Goal: Information Seeking & Learning: Learn about a topic

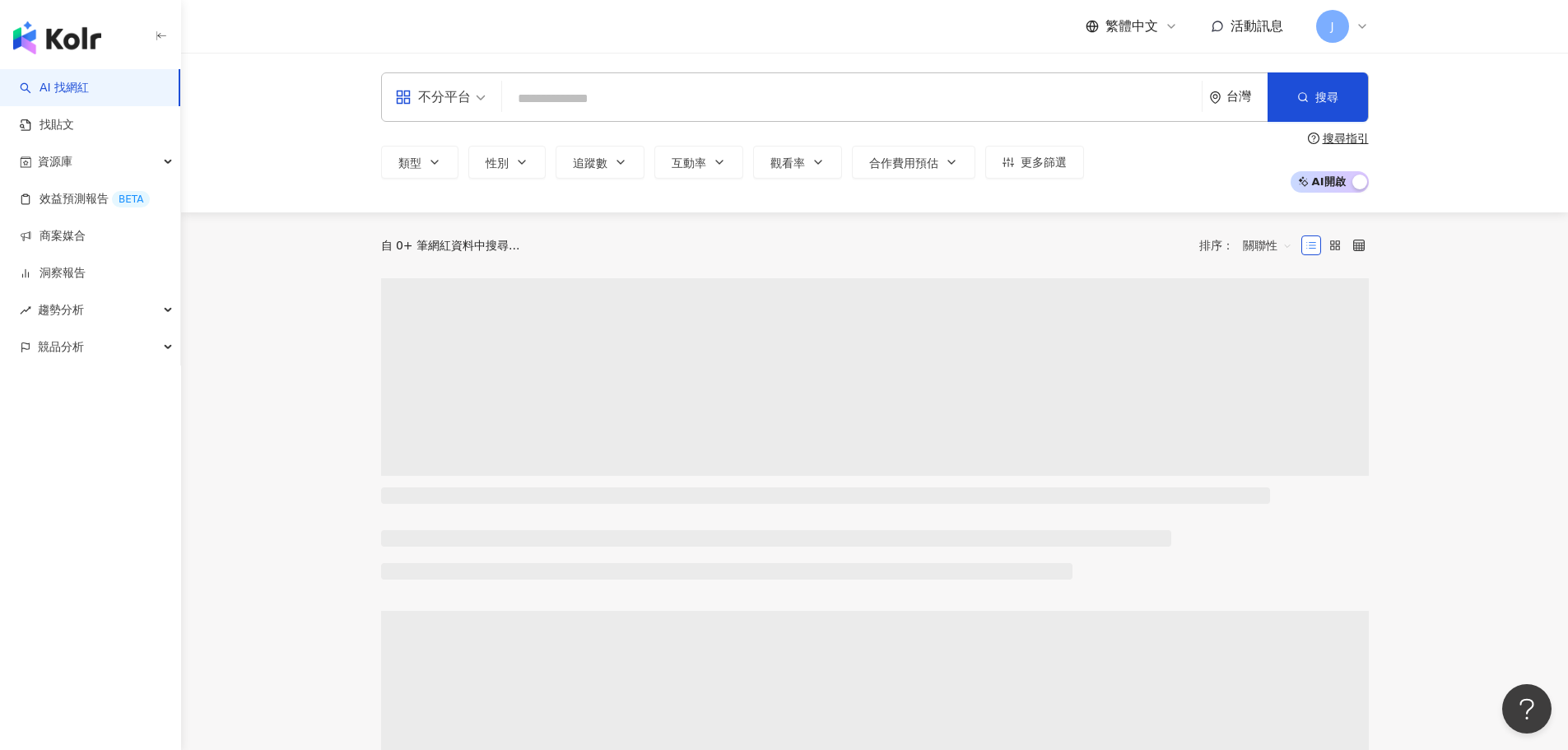
click at [574, 85] on input "search" at bounding box center [852, 99] width 687 height 31
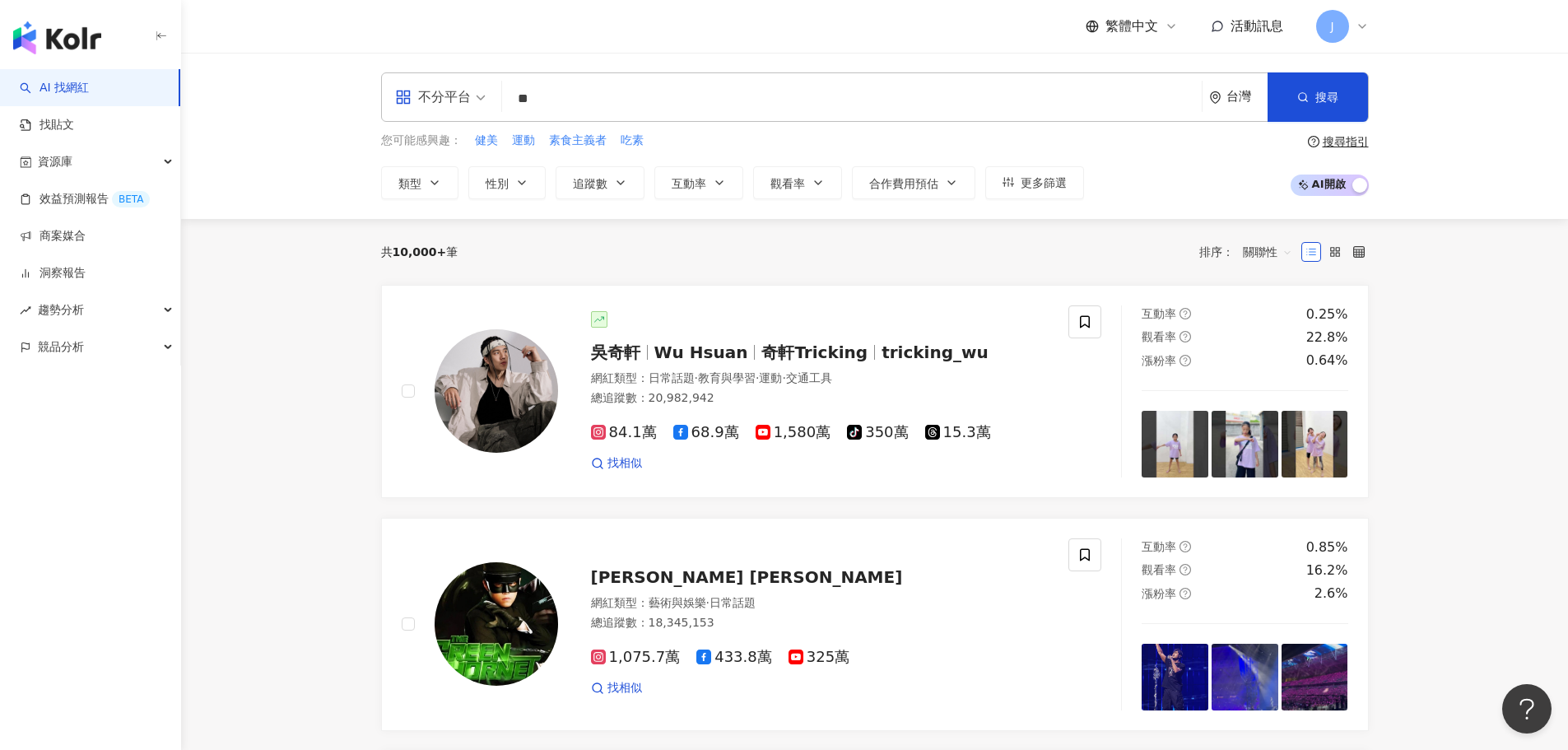
type input "**"
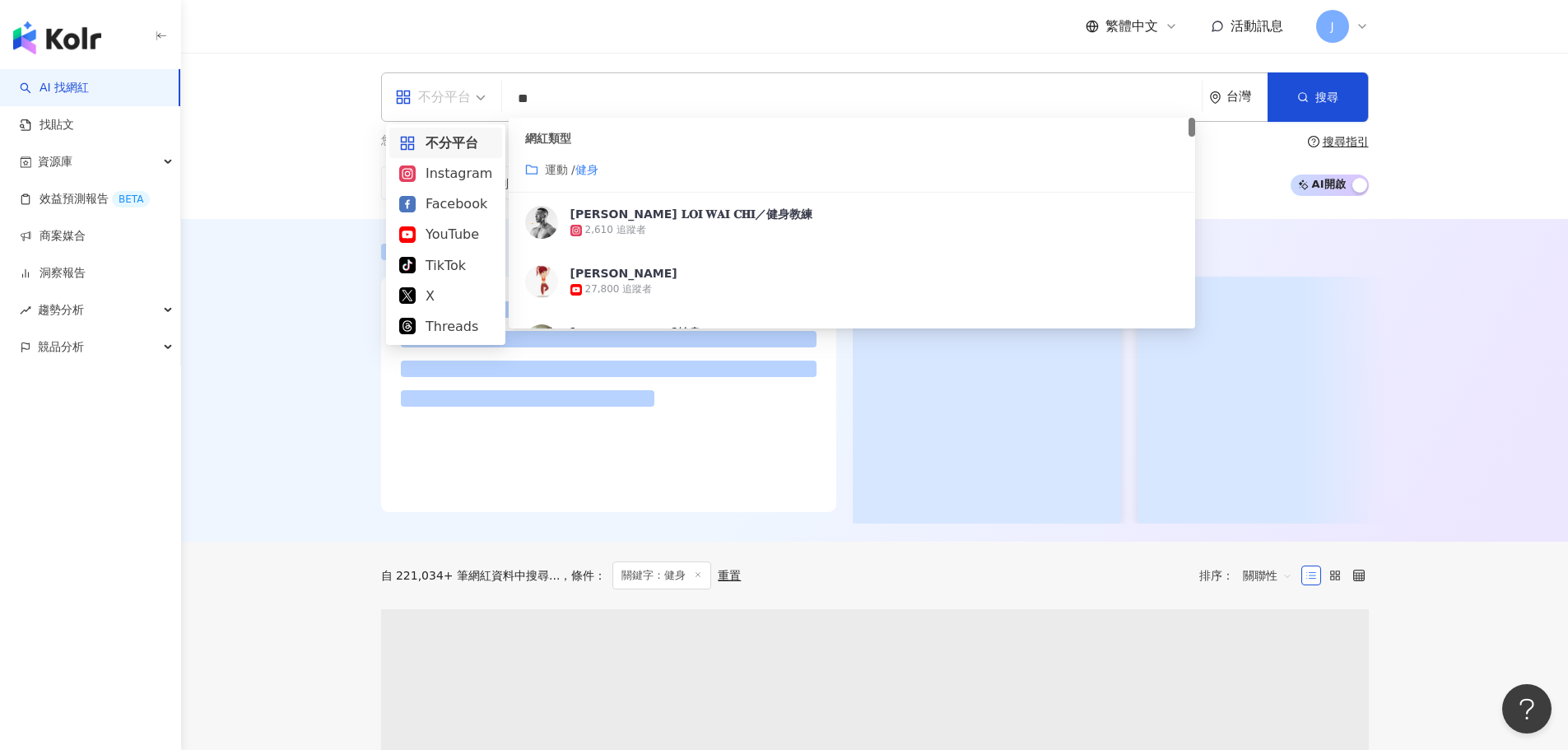
click at [464, 99] on div "不分平台" at bounding box center [432, 97] width 76 height 26
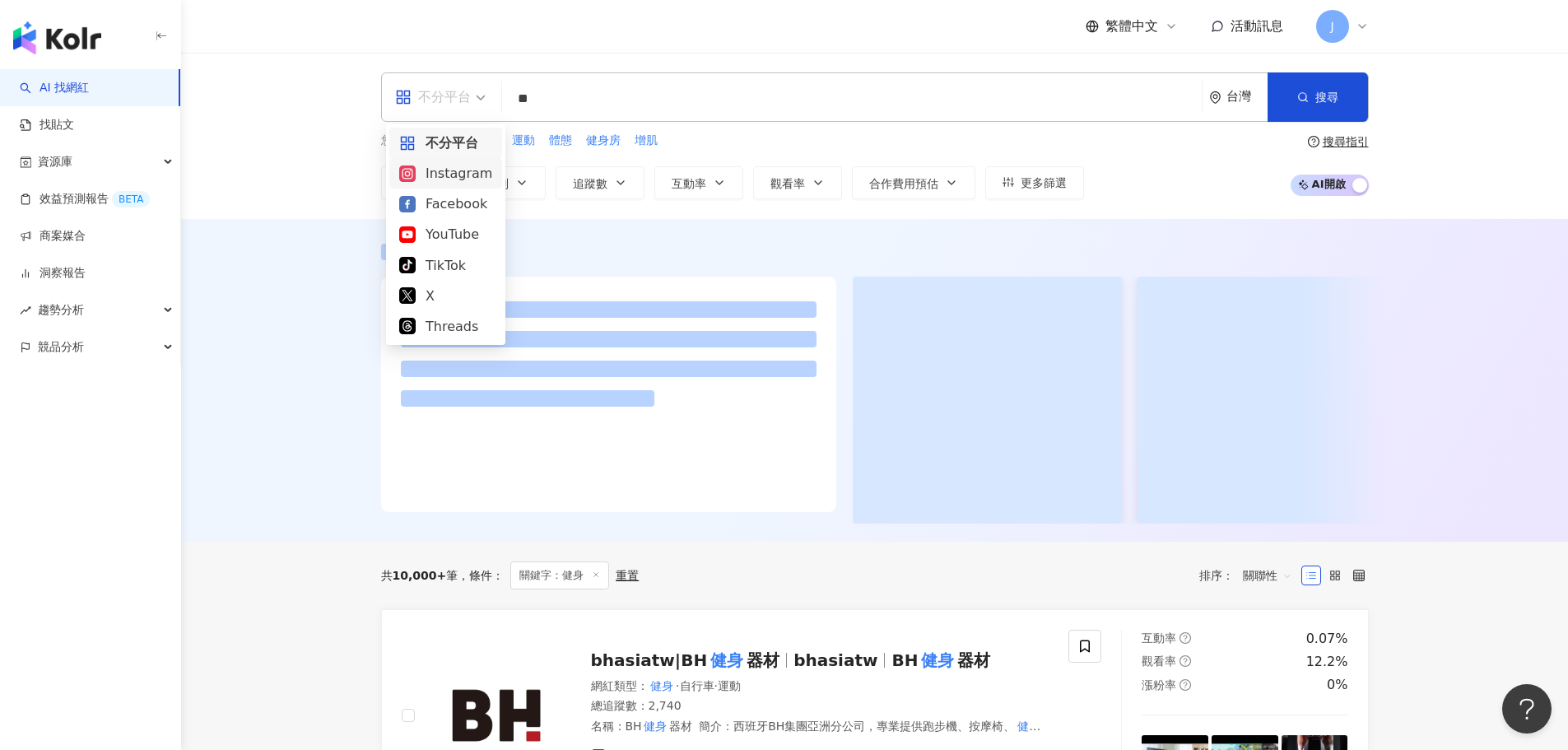
click at [459, 174] on div "Instagram" at bounding box center [446, 173] width 93 height 20
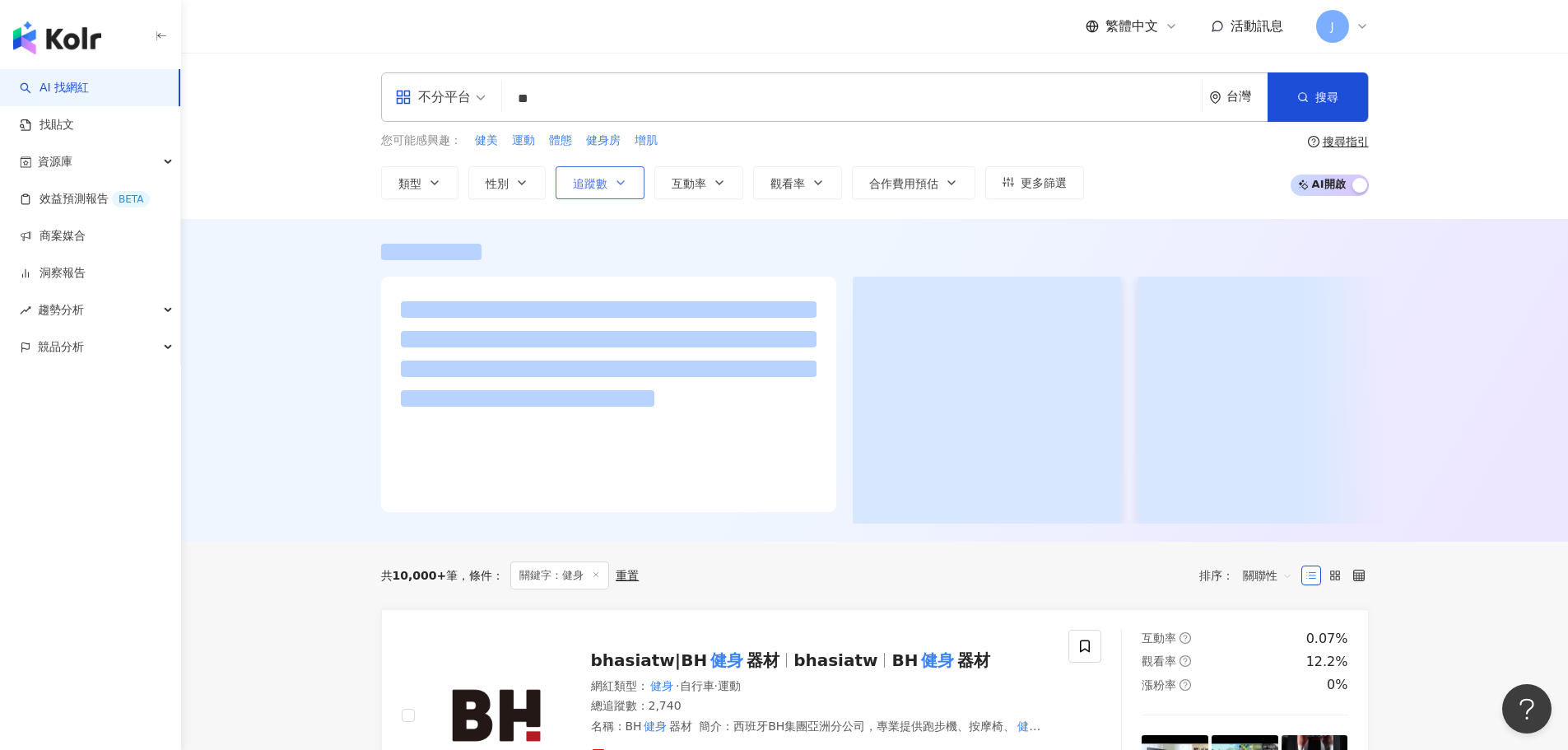
click at [612, 188] on button "追蹤數" at bounding box center [600, 182] width 89 height 33
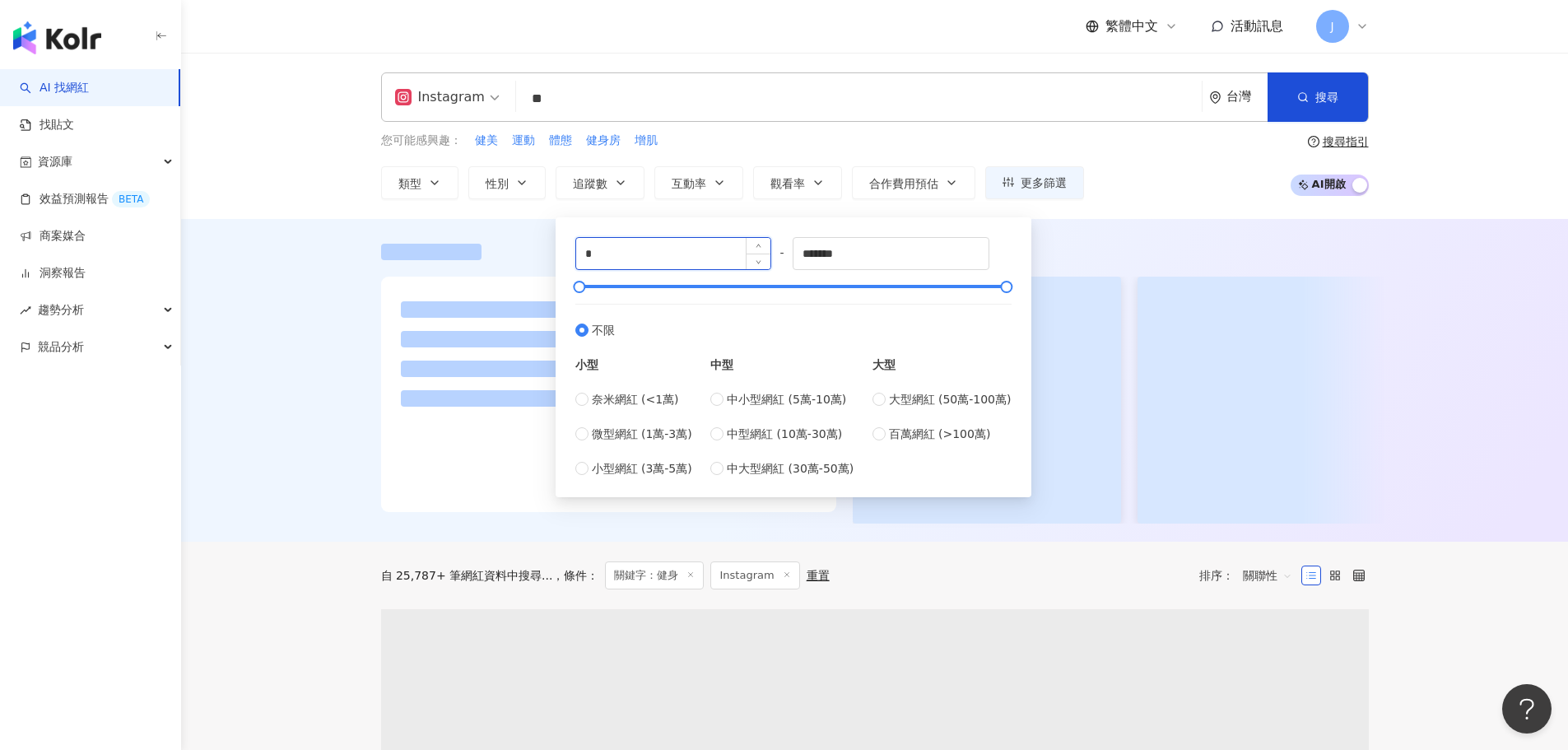
click at [643, 253] on input "*" at bounding box center [673, 253] width 195 height 31
drag, startPoint x: 578, startPoint y: 247, endPoint x: 551, endPoint y: 245, distance: 27.1
drag, startPoint x: 618, startPoint y: 249, endPoint x: 591, endPoint y: 251, distance: 27.1
click at [591, 251] on input "*" at bounding box center [673, 253] width 195 height 31
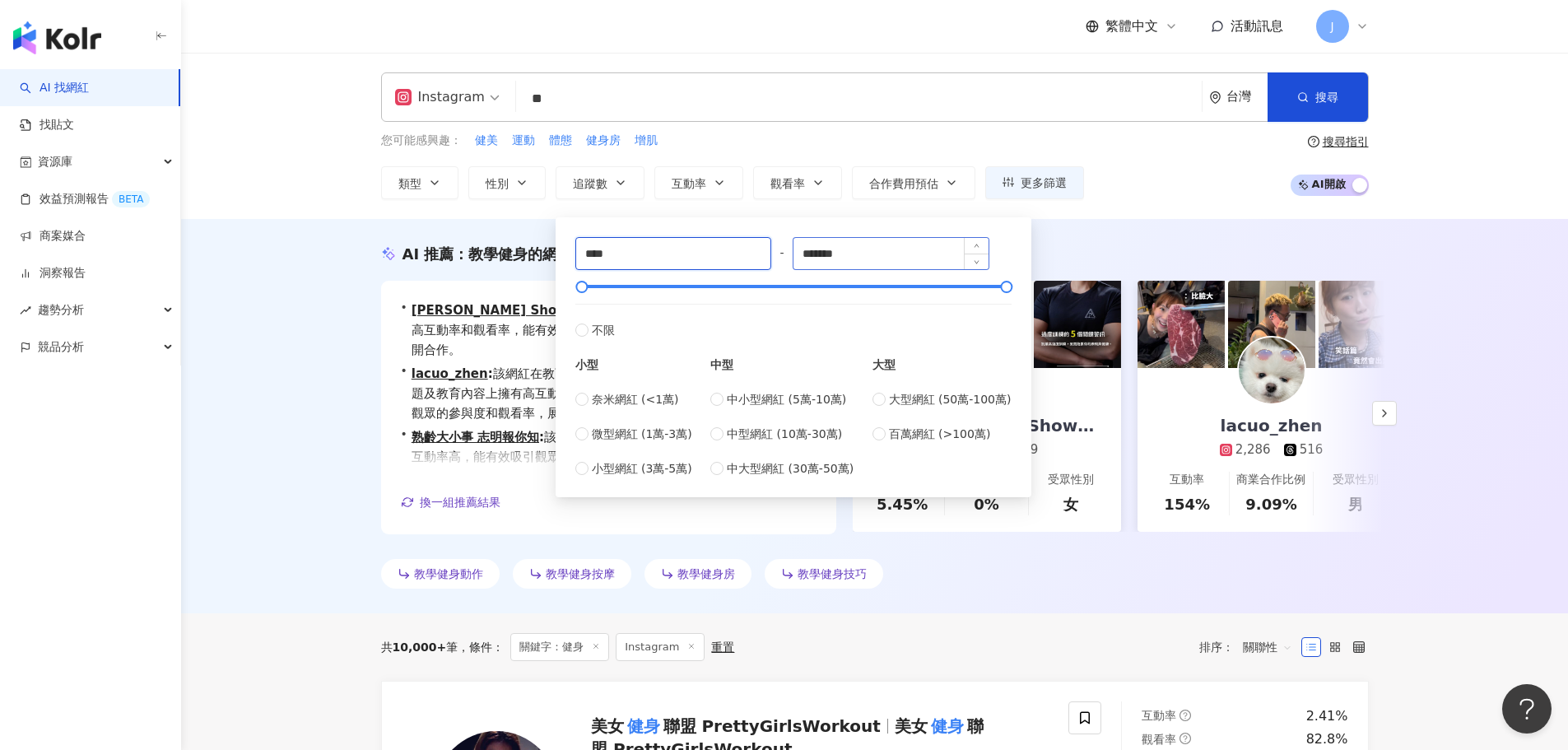
type input "****"
click at [902, 248] on input "*******" at bounding box center [890, 253] width 195 height 31
type input "*"
type input "*****"
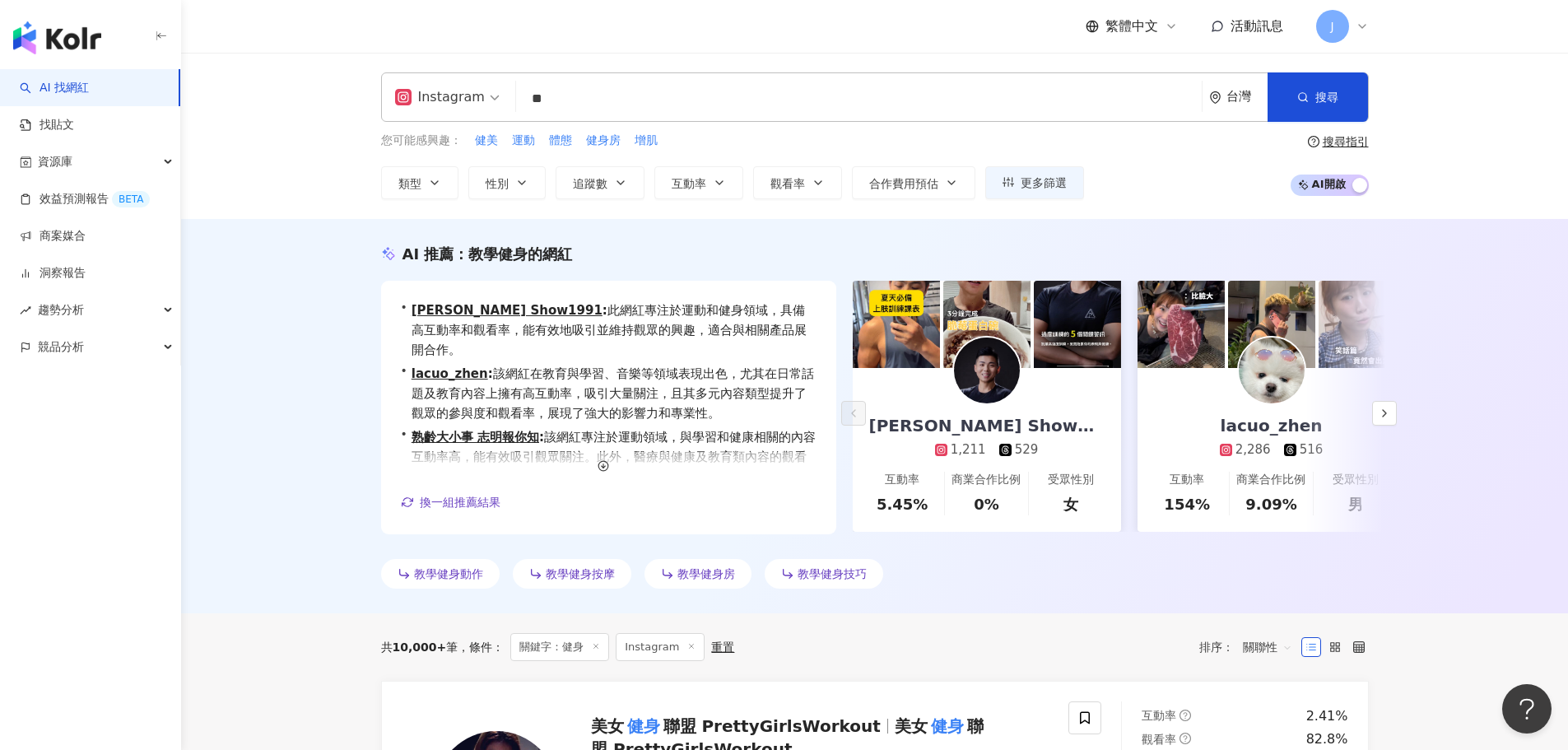
click at [1070, 229] on div "AI 推薦 ： 教學健身的網紅 • 王碩 Show1991 : 此網紅專注於運動和健身領域，具備高互動率和觀看率，能有效地吸引並維持觀眾的興趣，適合與相關產品…" at bounding box center [875, 416] width 1387 height 395
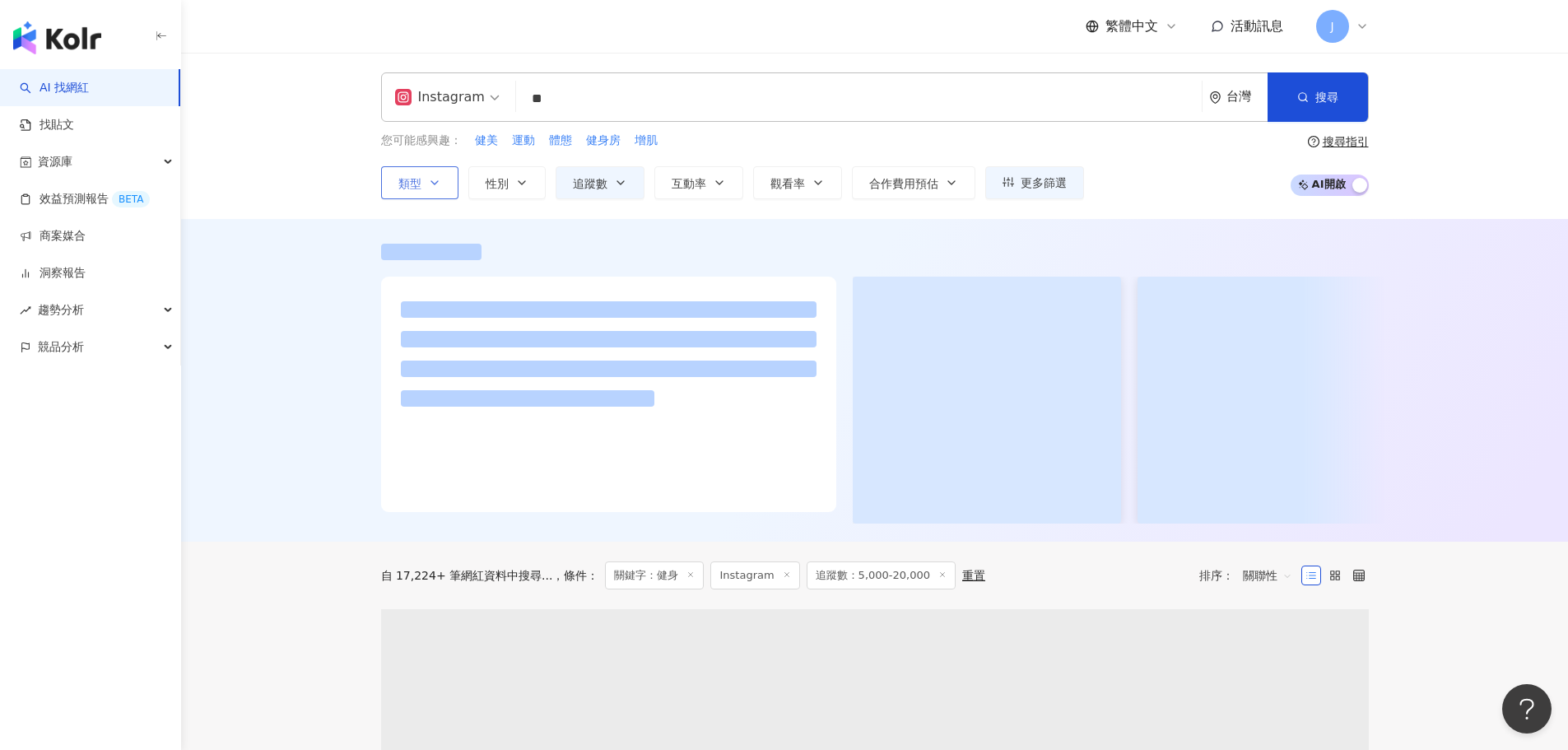
click at [401, 181] on span "類型" at bounding box center [410, 183] width 23 height 14
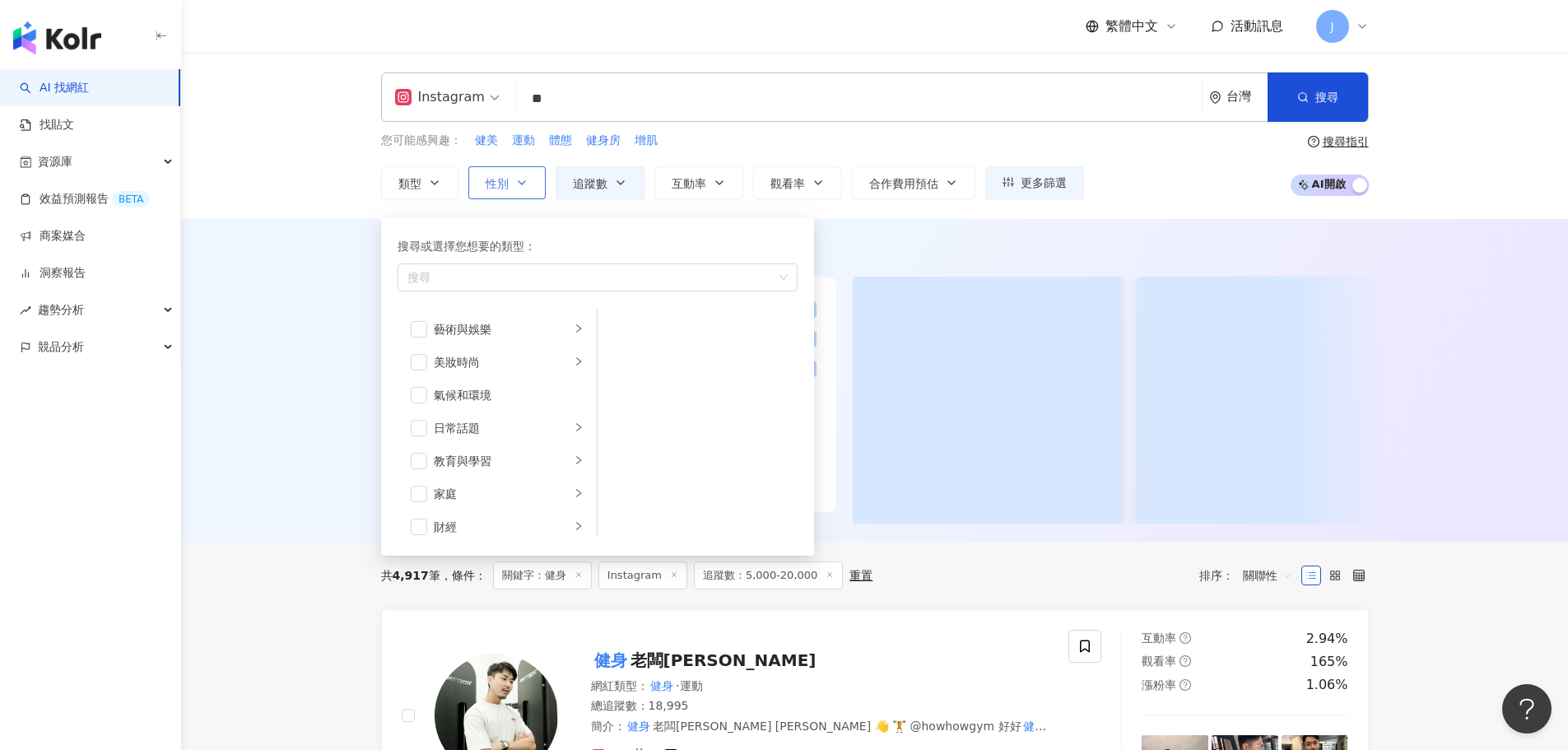
click at [493, 177] on span "性別" at bounding box center [497, 183] width 23 height 14
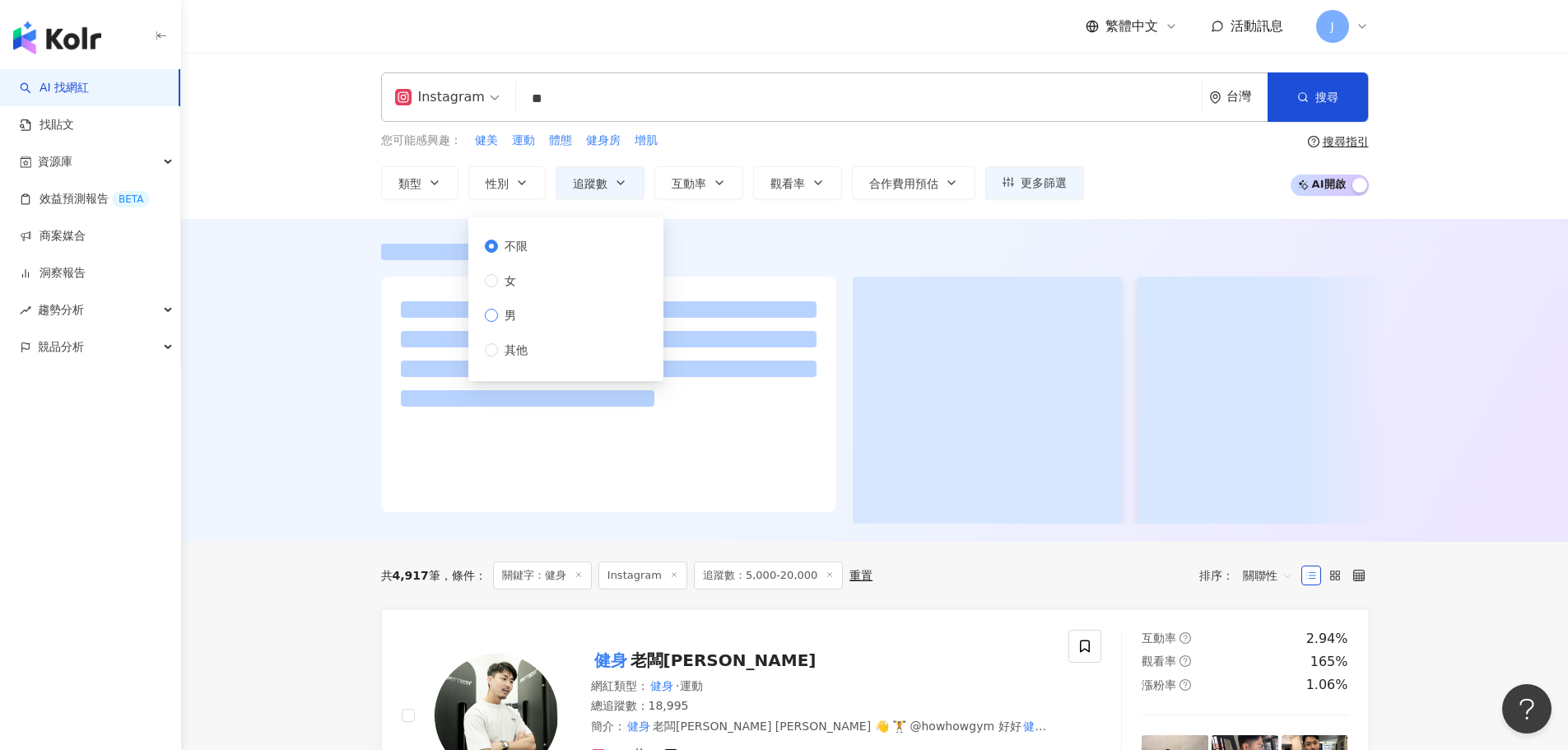
click at [520, 315] on span "男" at bounding box center [509, 315] width 24 height 18
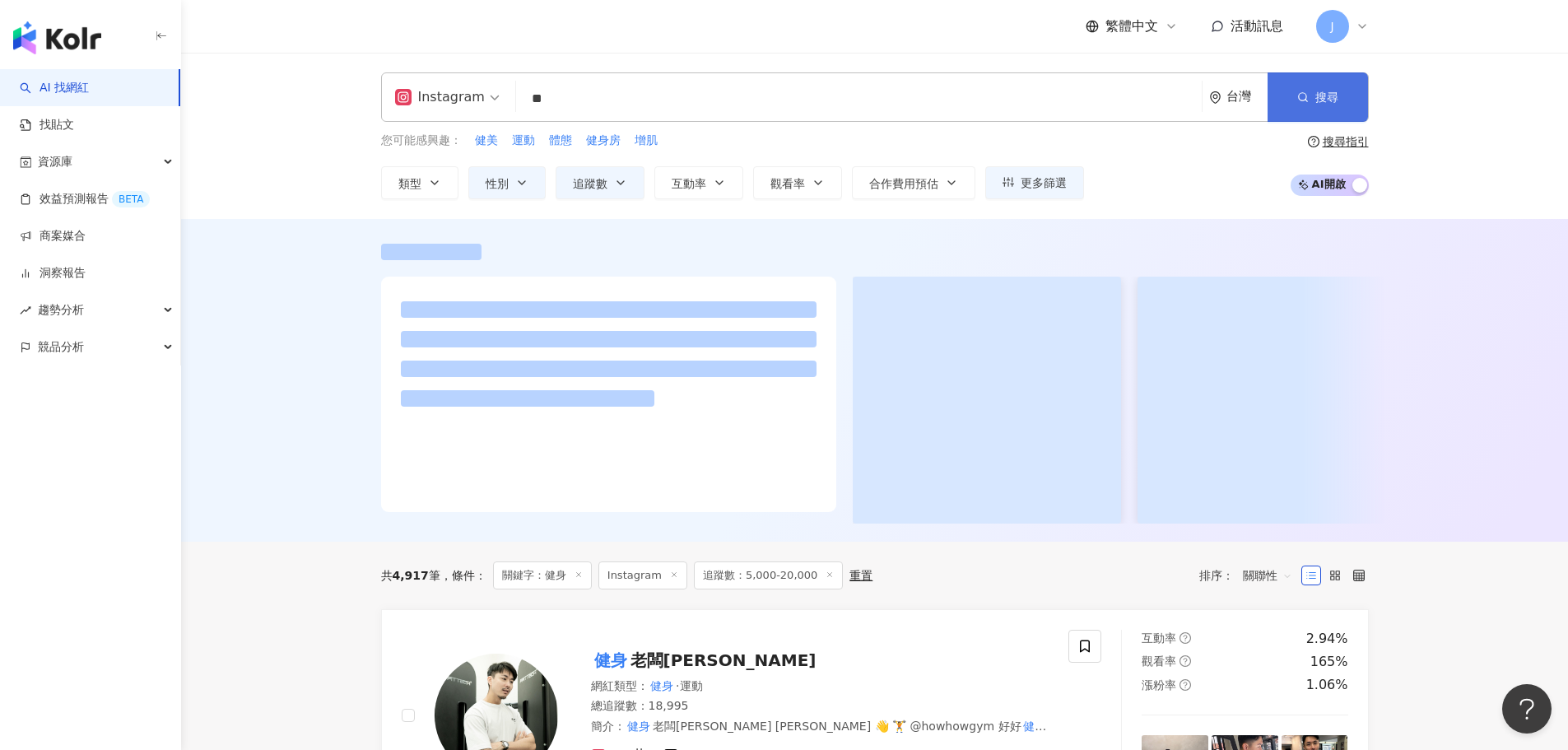
click at [1291, 94] on button "搜尋" at bounding box center [1318, 97] width 101 height 49
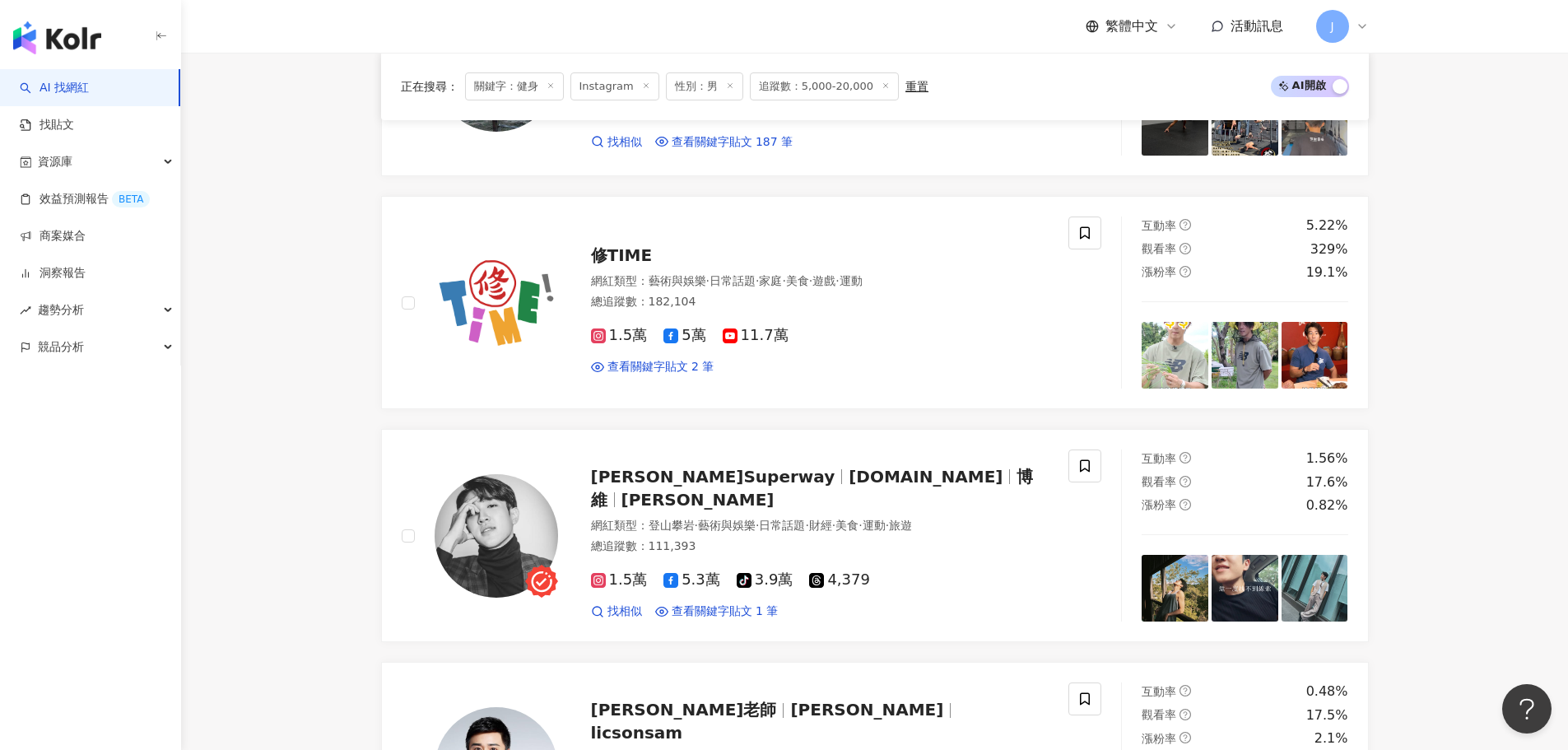
scroll to position [2365, 0]
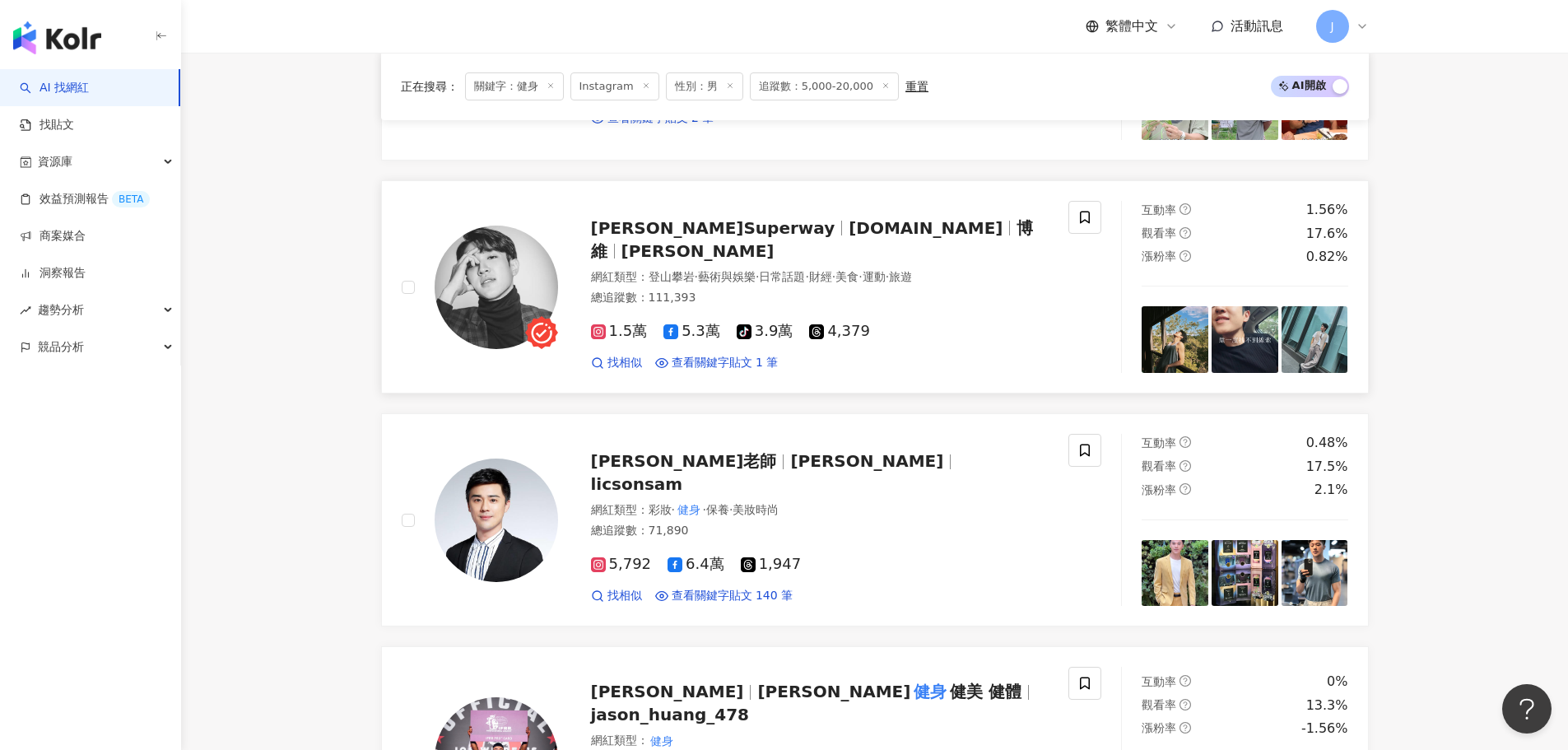
click at [661, 237] on span "許博維Superway" at bounding box center [713, 228] width 244 height 19
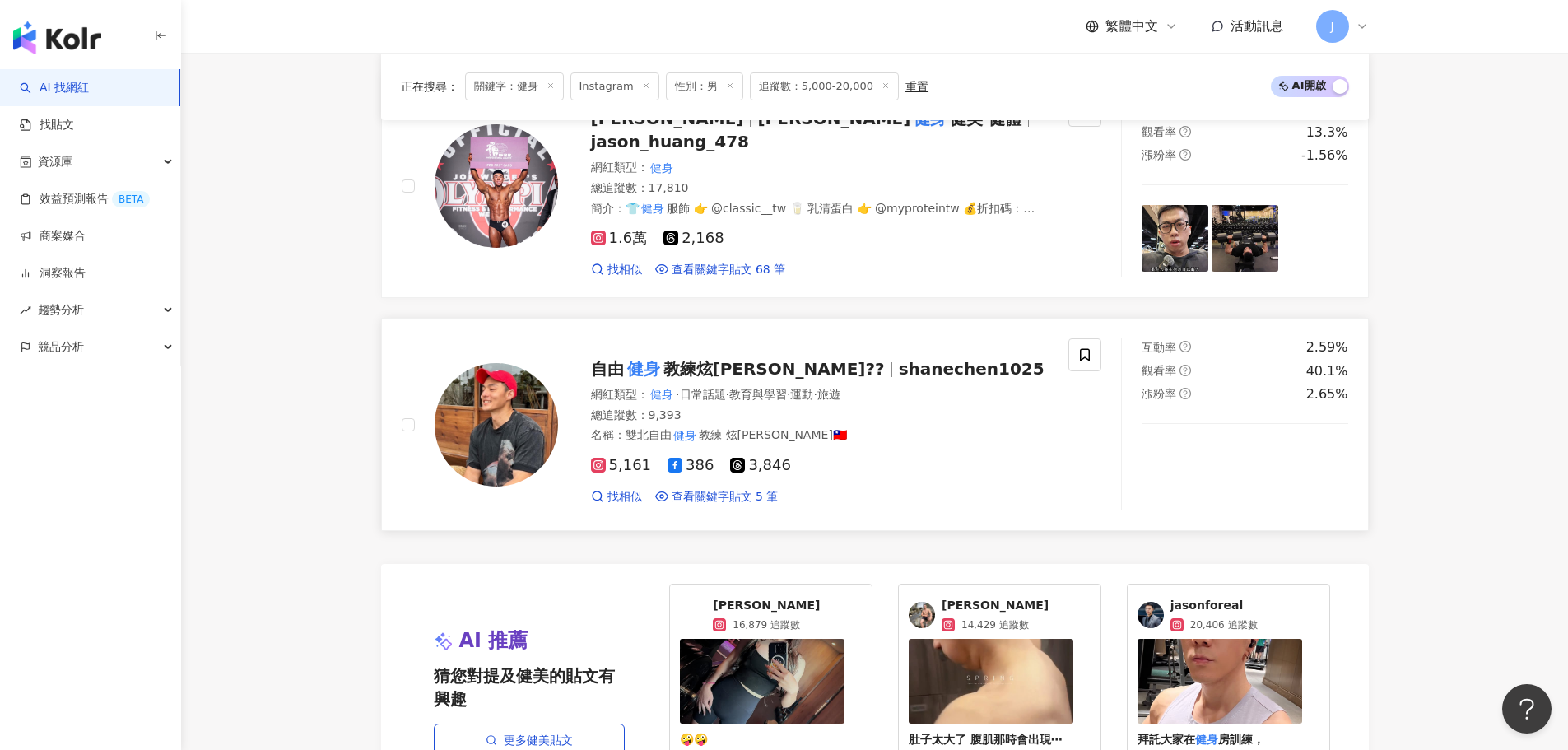
scroll to position [2942, 0]
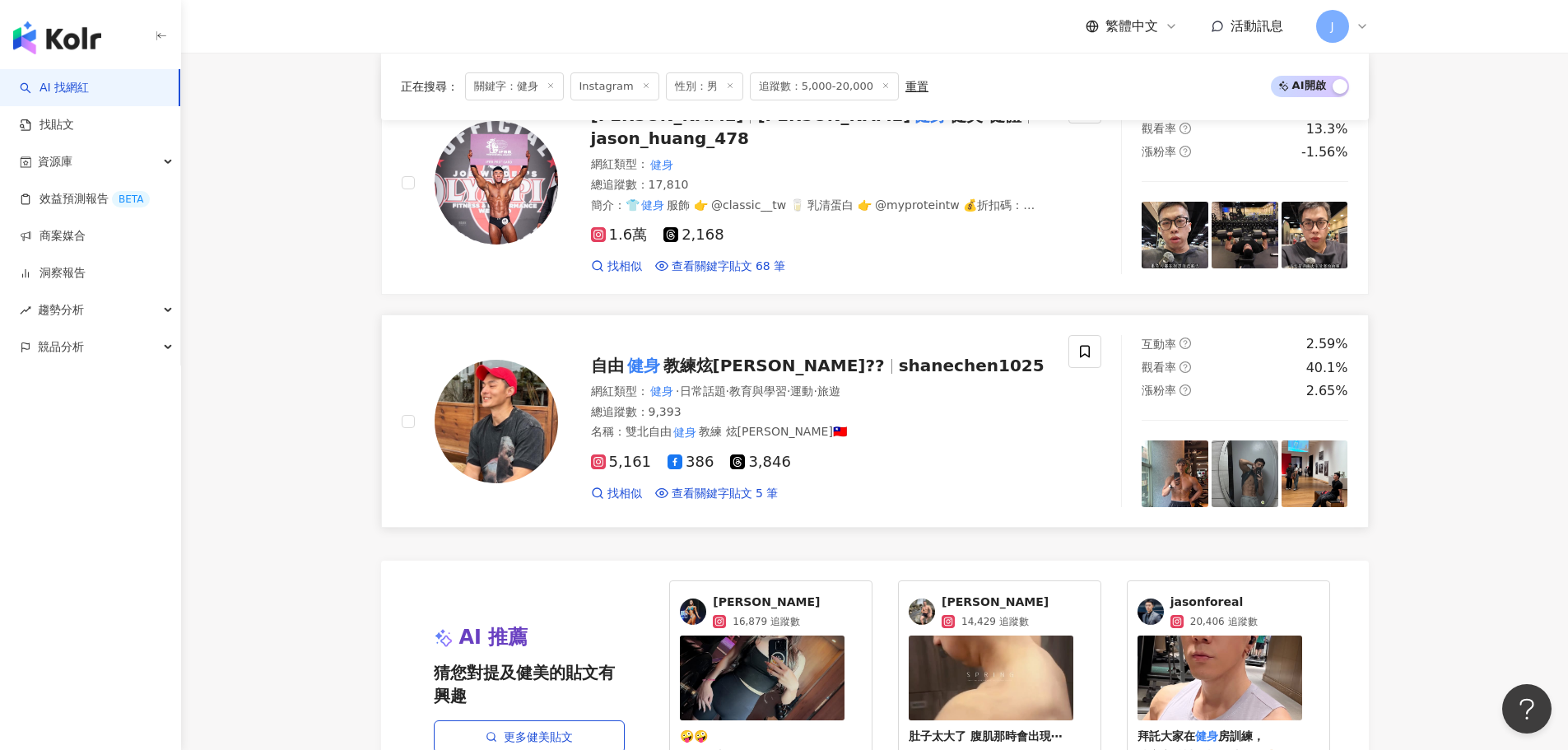
click at [763, 358] on span "教練炫Shane??" at bounding box center [774, 366] width 221 height 19
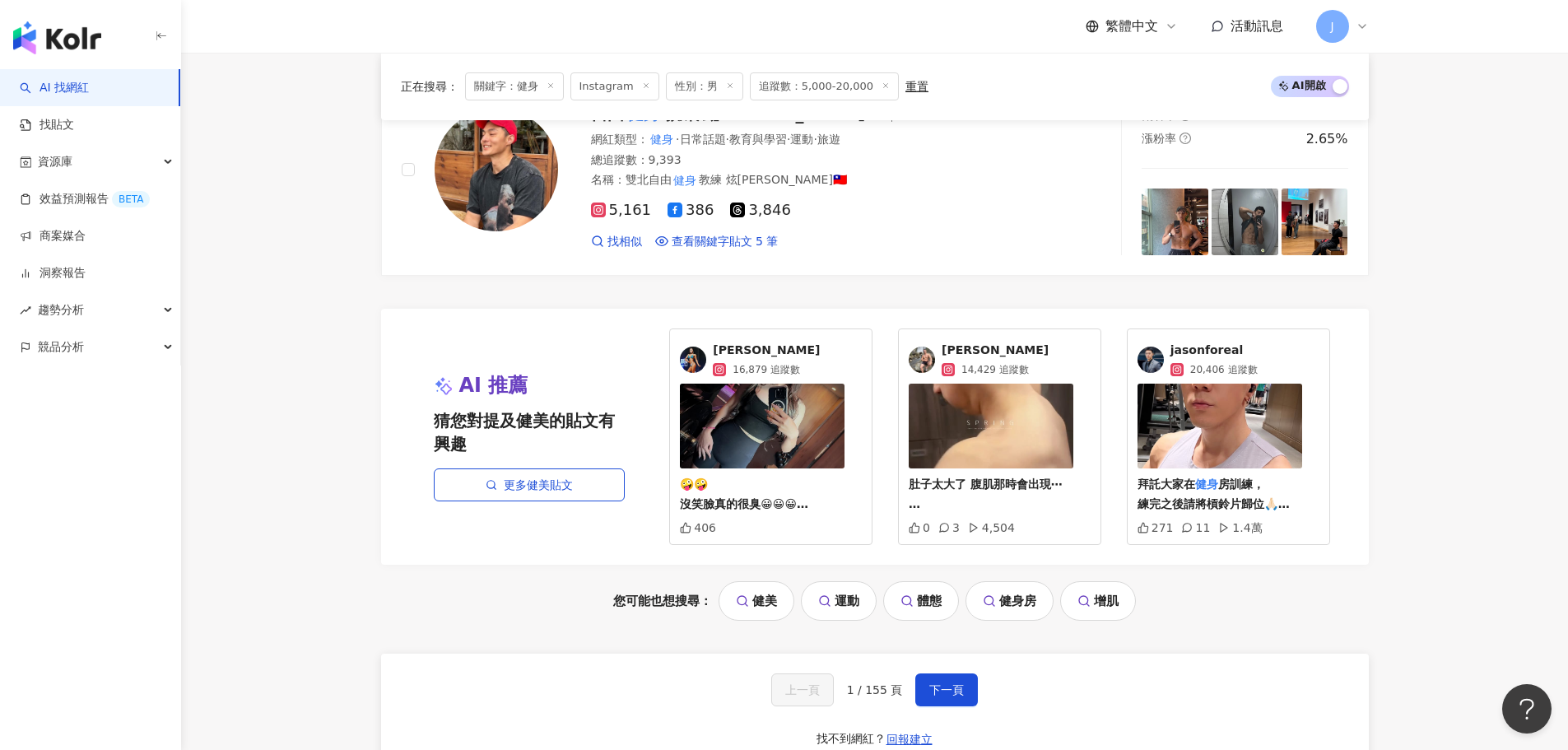
scroll to position [3271, 0]
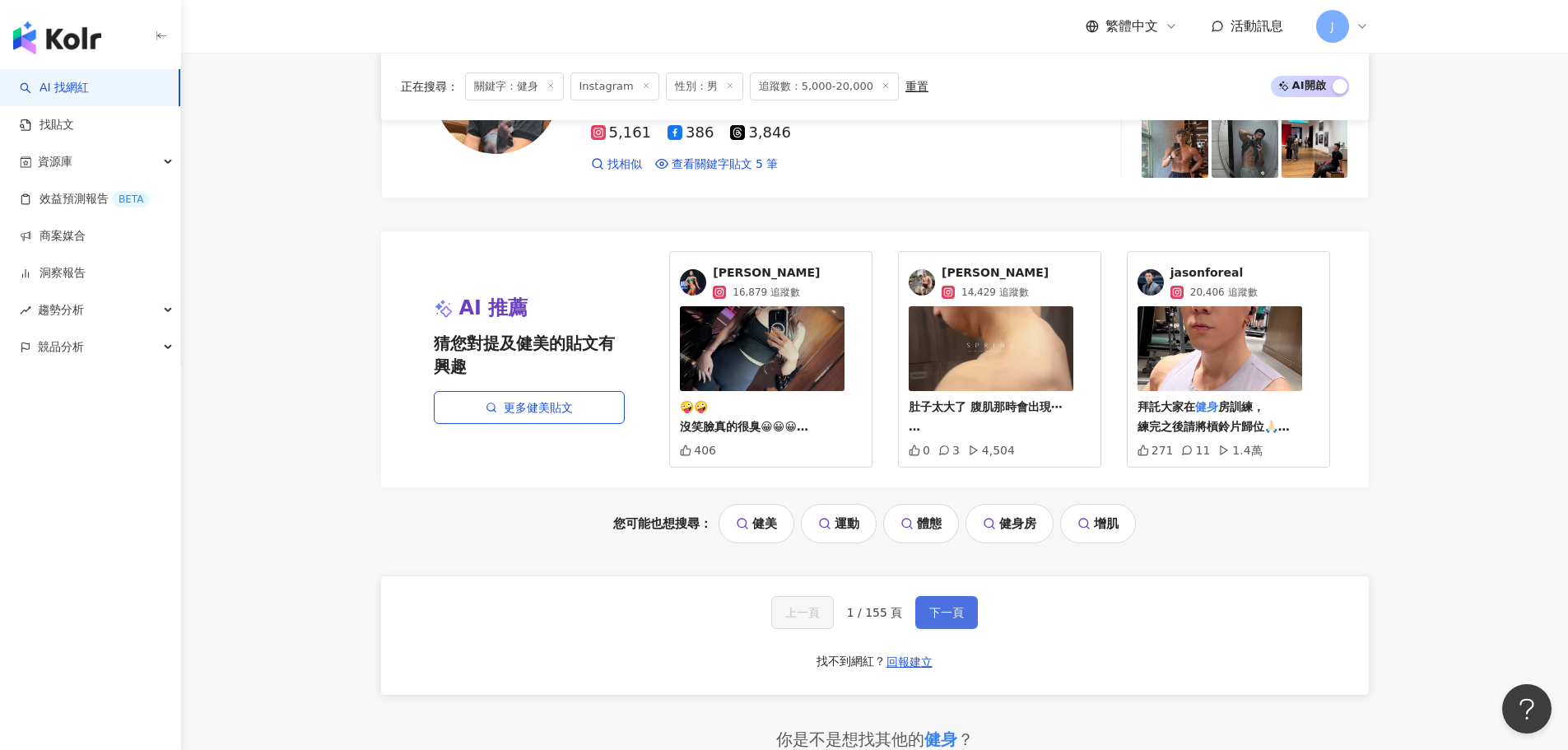
click at [941, 606] on span "下一頁" at bounding box center [946, 613] width 35 height 14
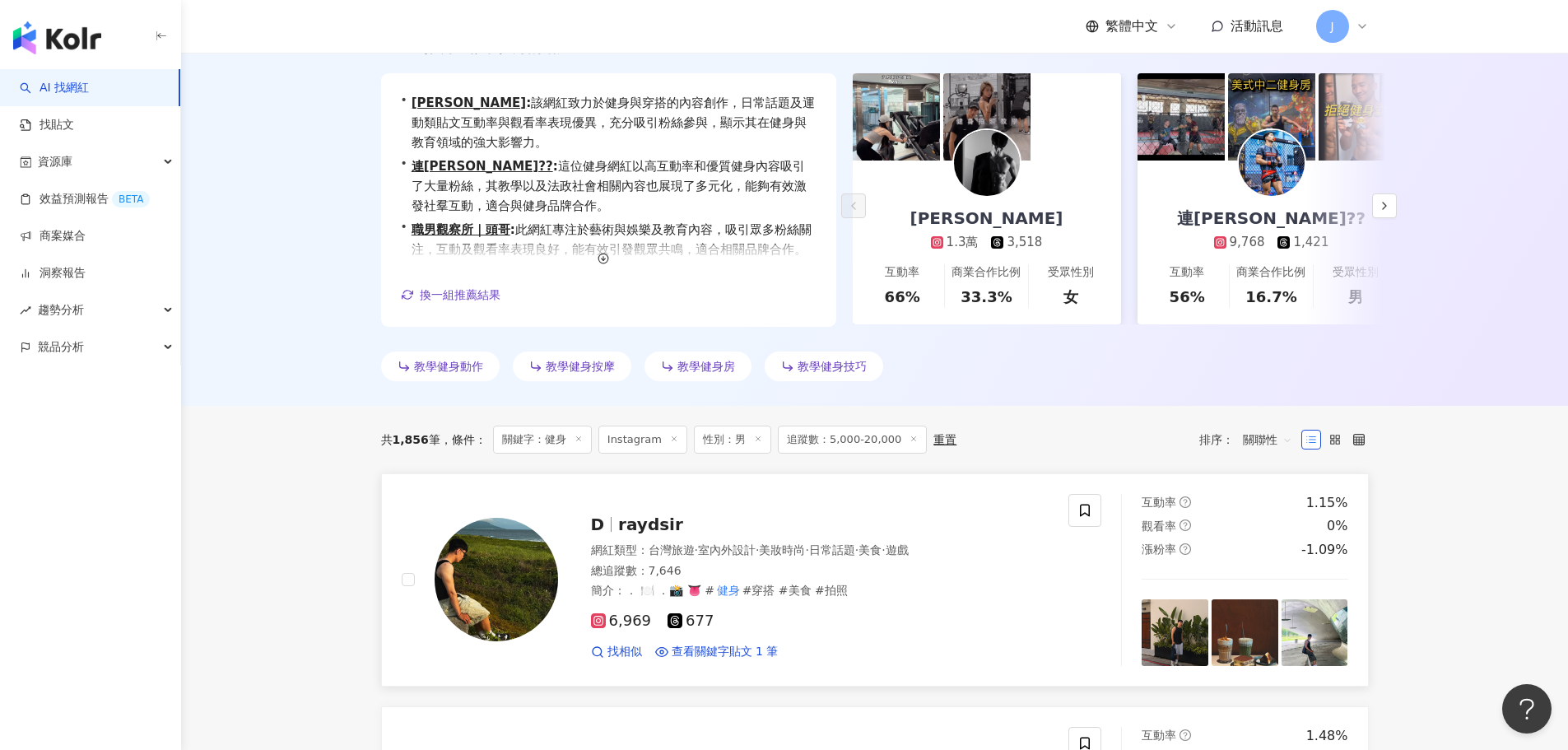
scroll to position [576, 0]
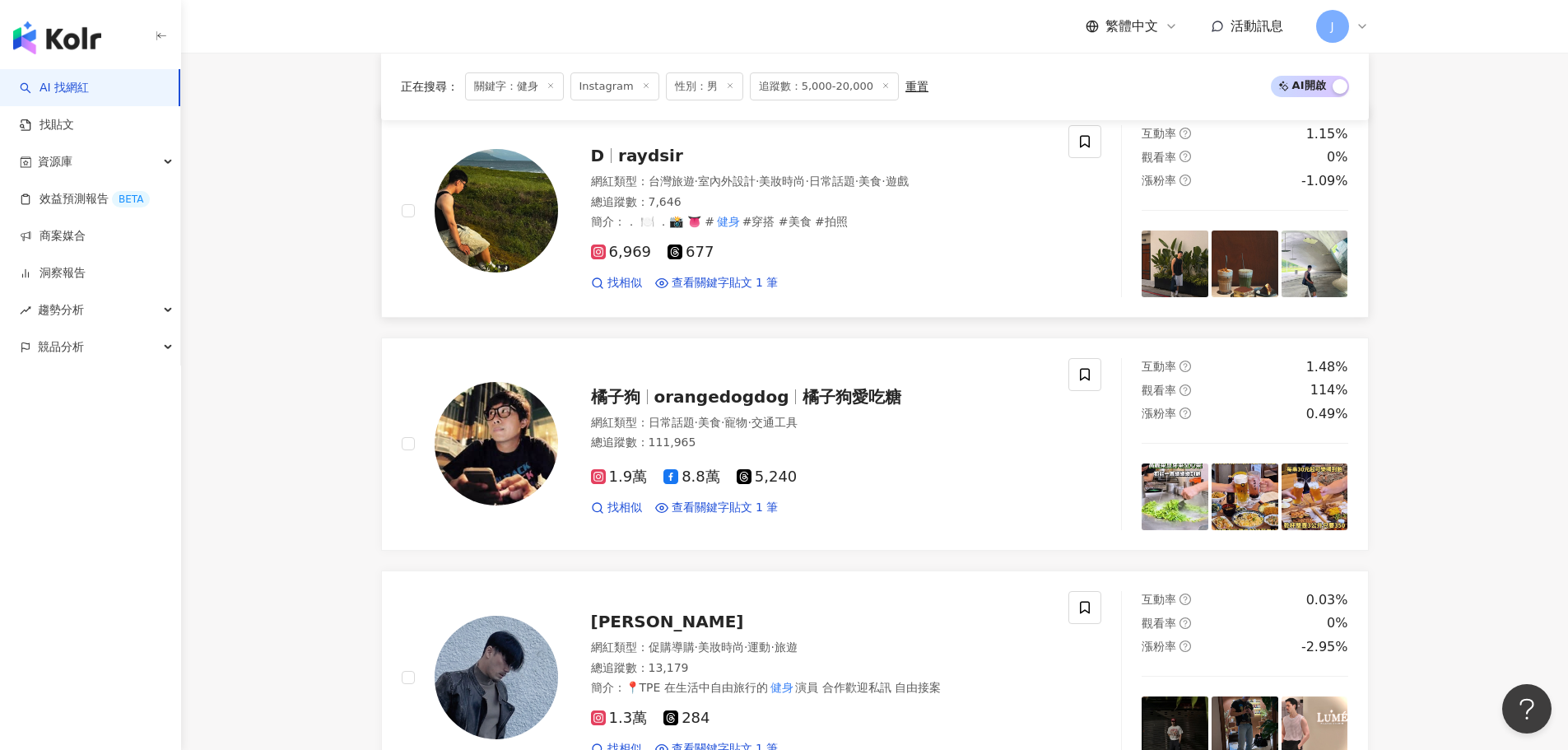
click at [633, 149] on span "raydsir" at bounding box center [650, 155] width 65 height 19
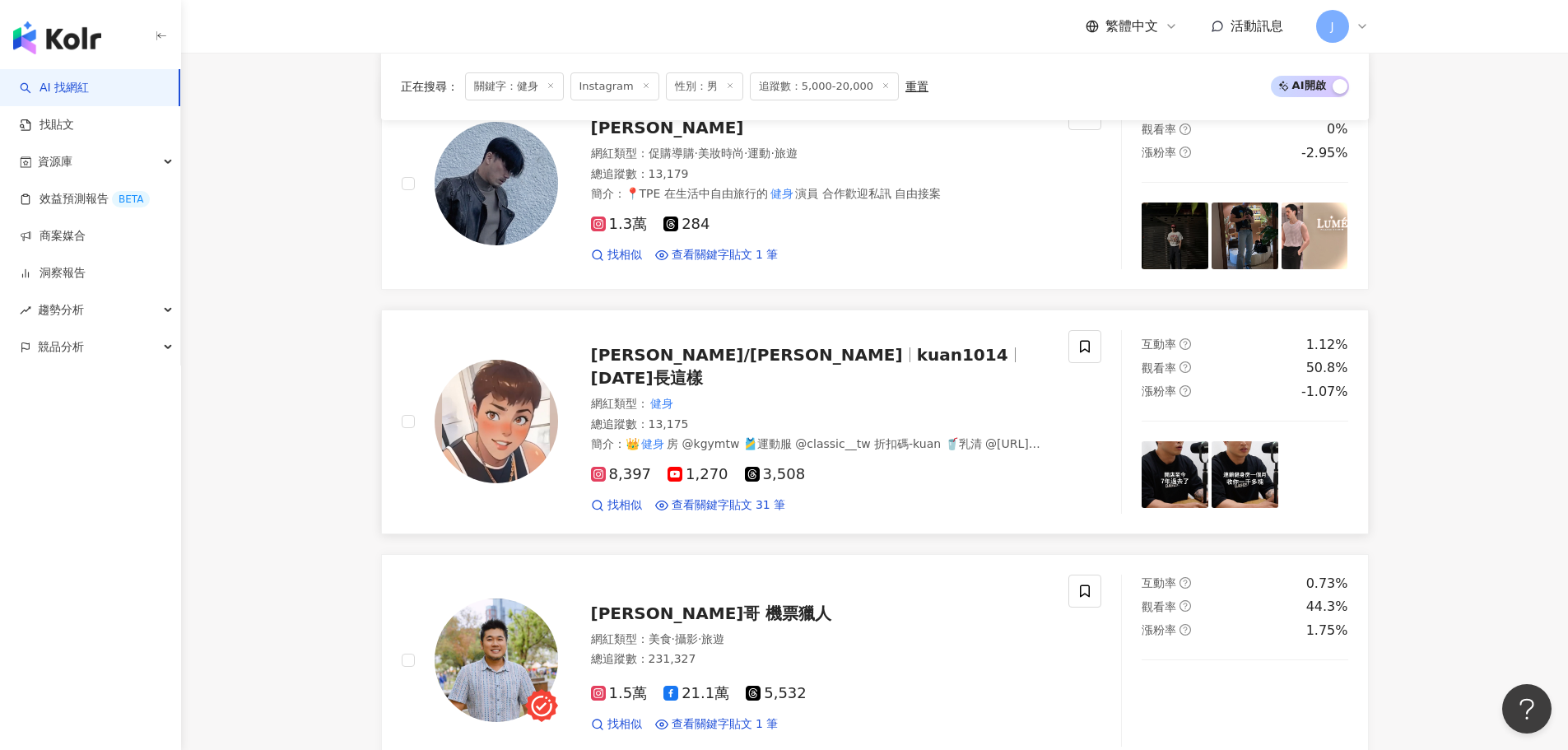
scroll to position [1976, 0]
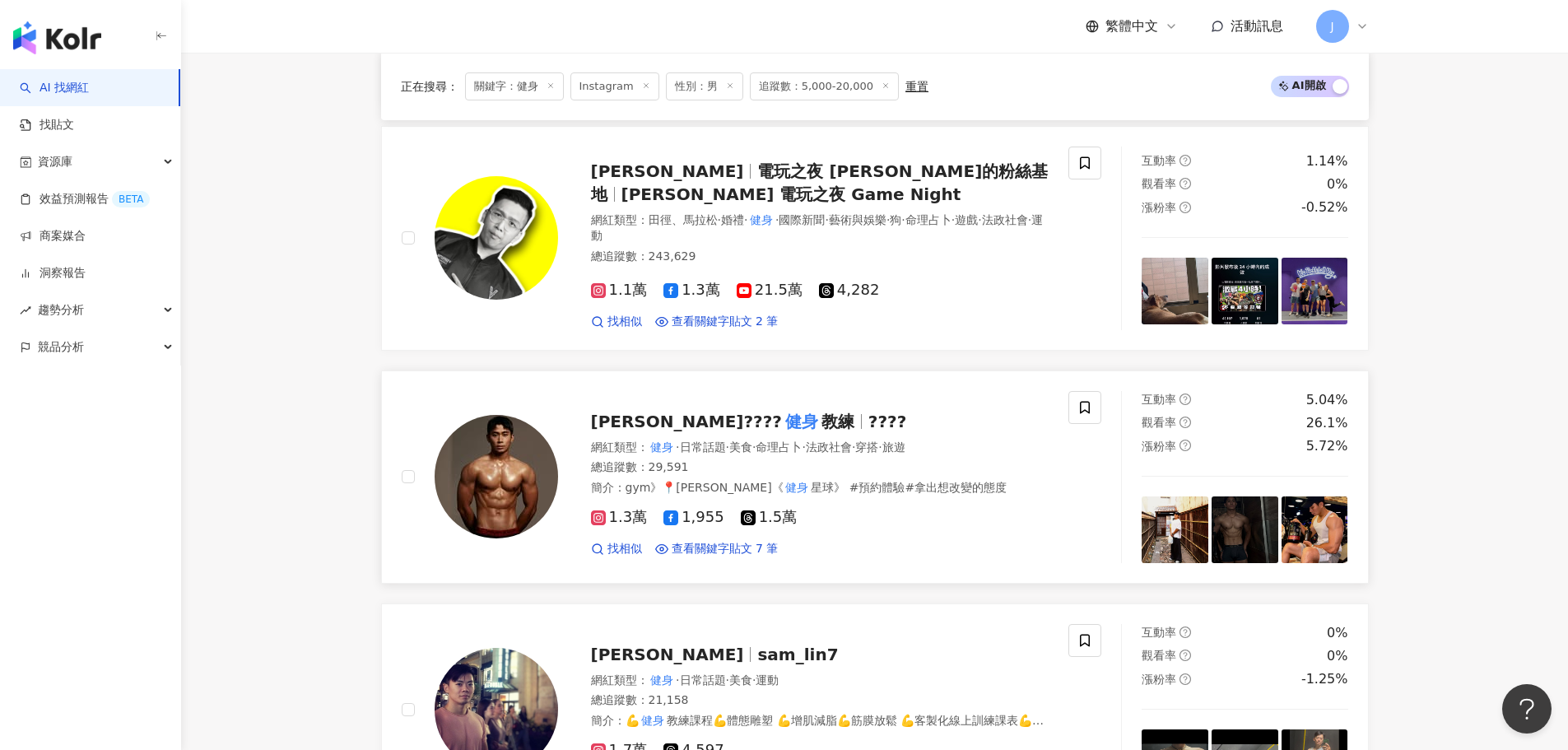
click at [821, 411] on span "教練" at bounding box center [838, 421] width 33 height 19
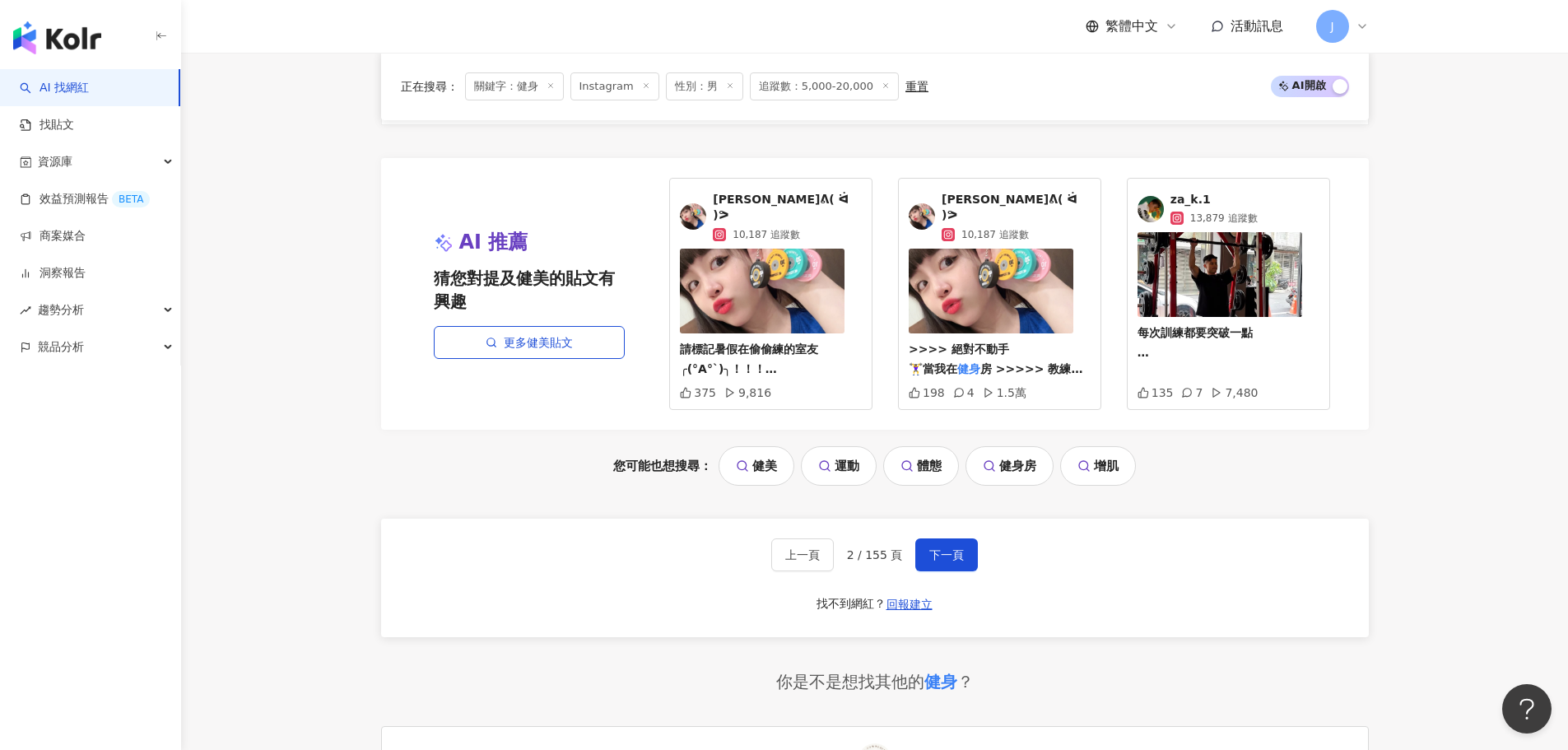
scroll to position [3623, 0]
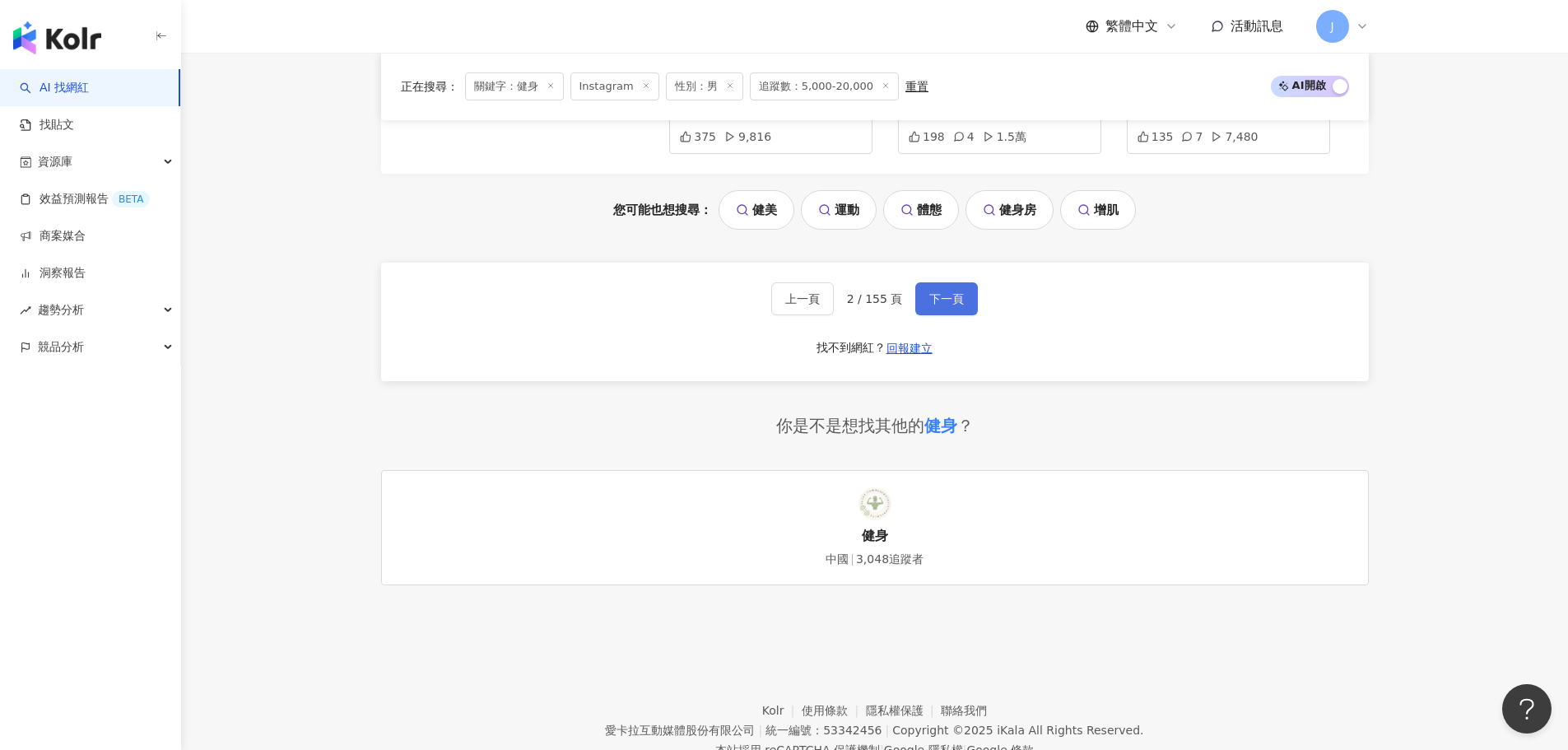
click at [965, 282] on button "下一頁" at bounding box center [946, 299] width 63 height 33
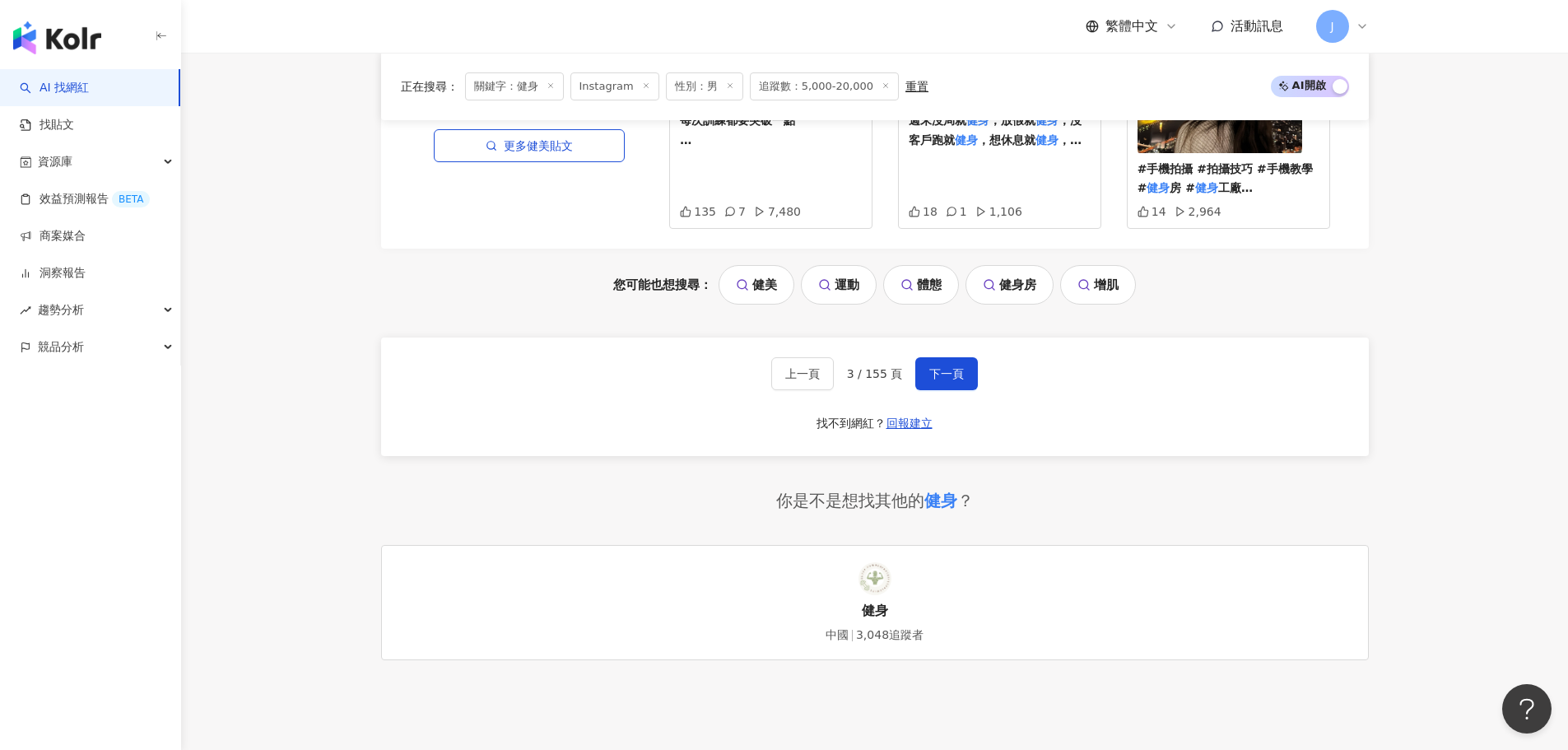
scroll to position [3788, 0]
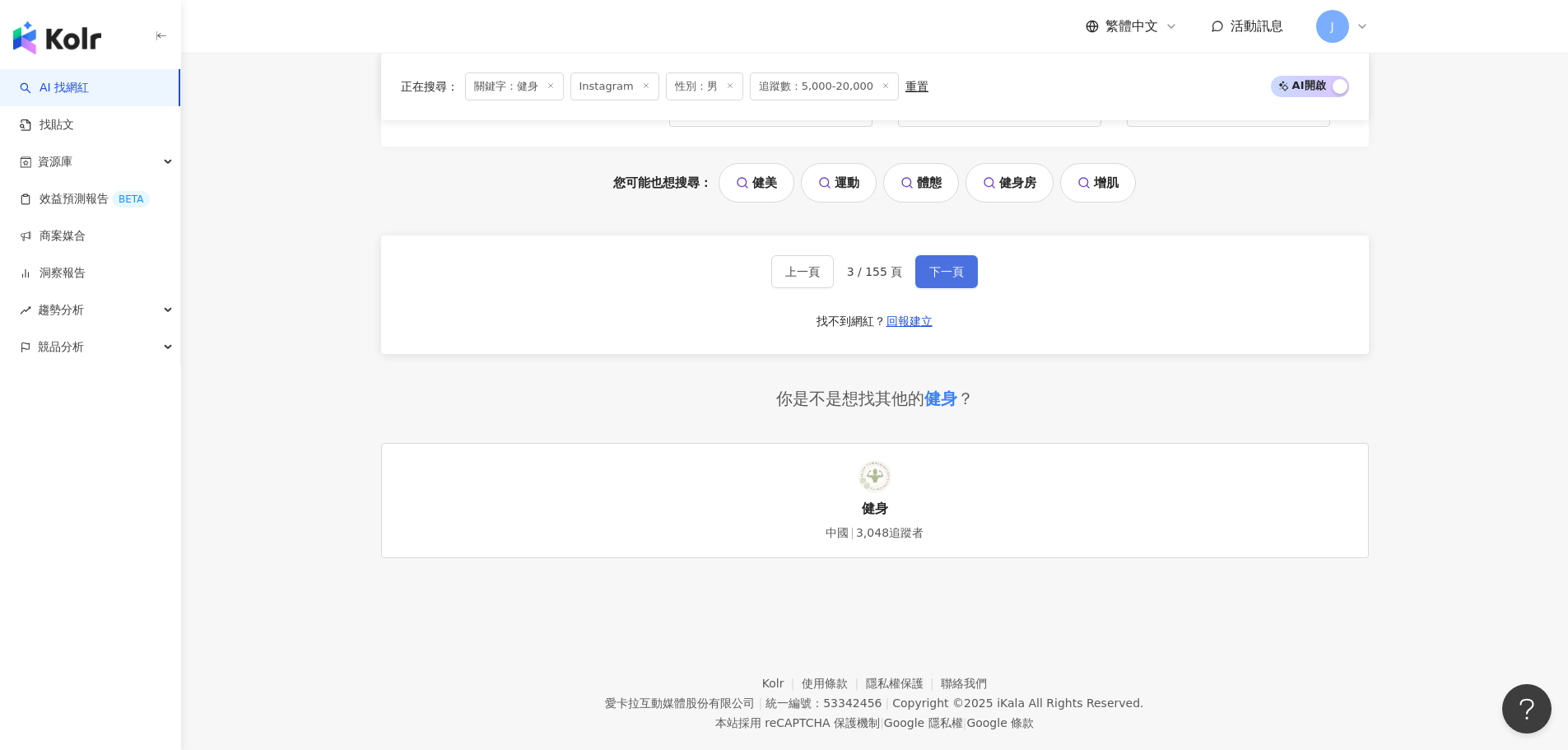
drag, startPoint x: 939, startPoint y: 263, endPoint x: 950, endPoint y: 241, distance: 24.6
click at [939, 263] on div "上一頁 3 / 155 頁 下一頁 找不到網紅？ 回報建立" at bounding box center [875, 295] width 987 height 118
click at [951, 265] on span "下一頁" at bounding box center [946, 272] width 35 height 14
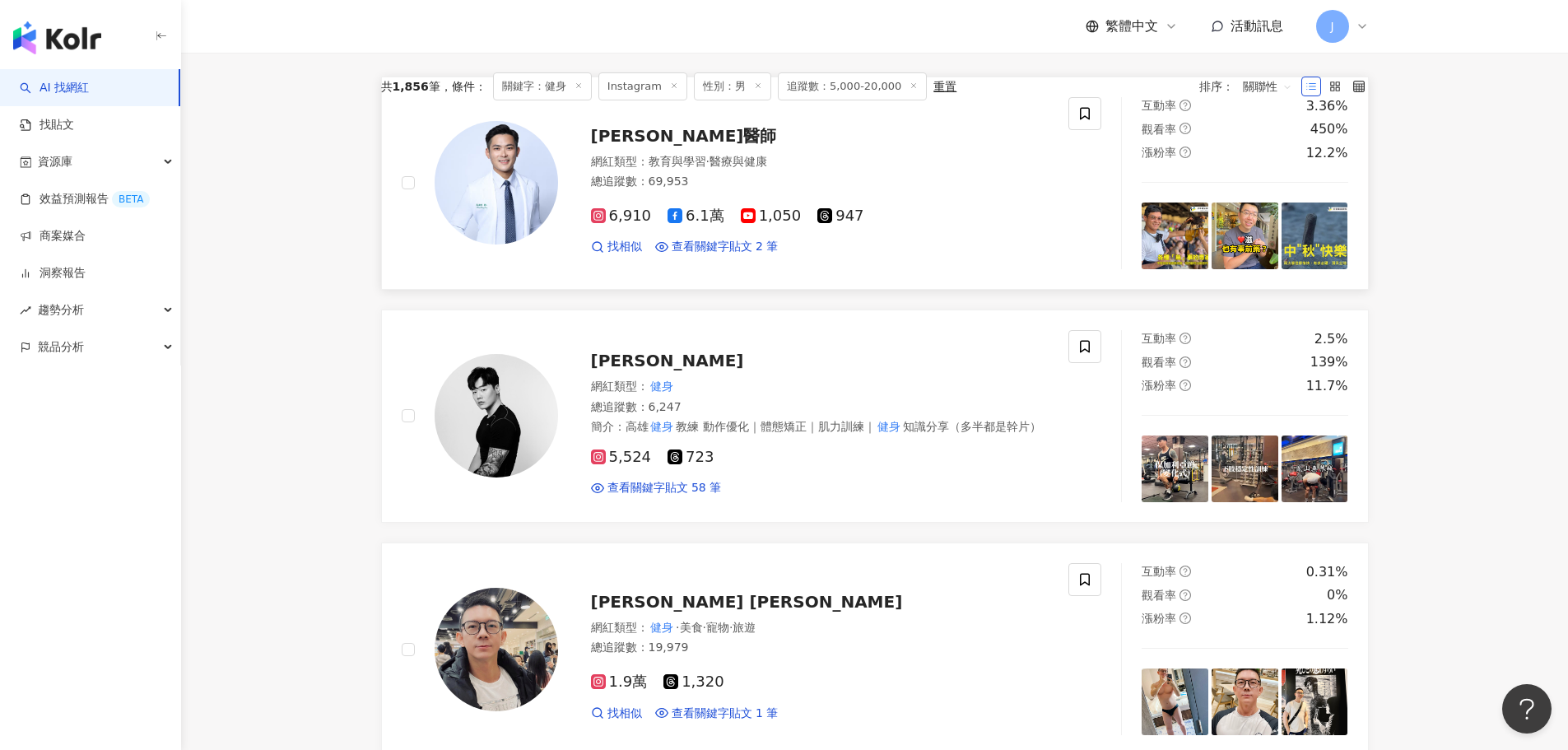
scroll to position [338, 0]
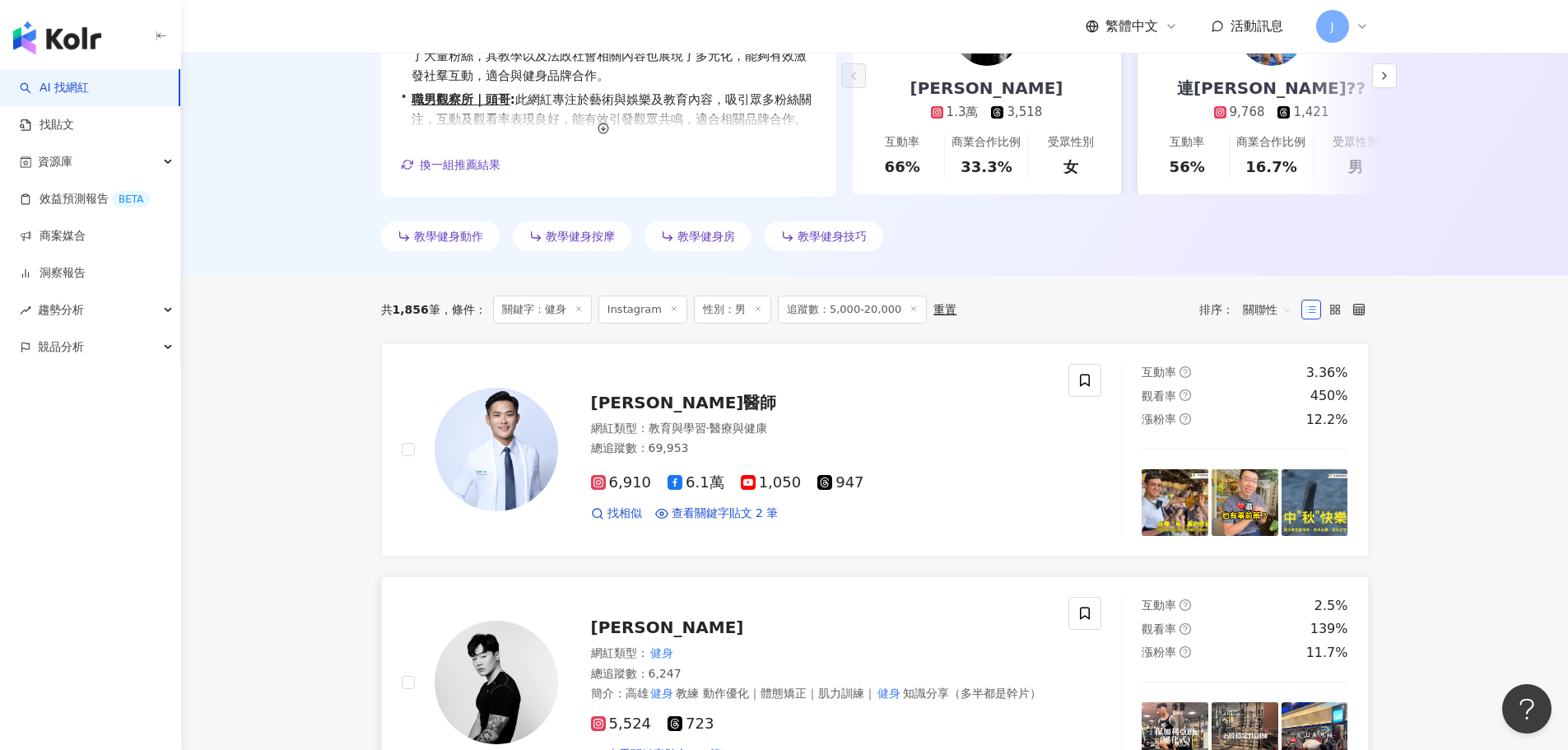
click at [650, 628] on span "Ran Huang" at bounding box center [667, 628] width 153 height 19
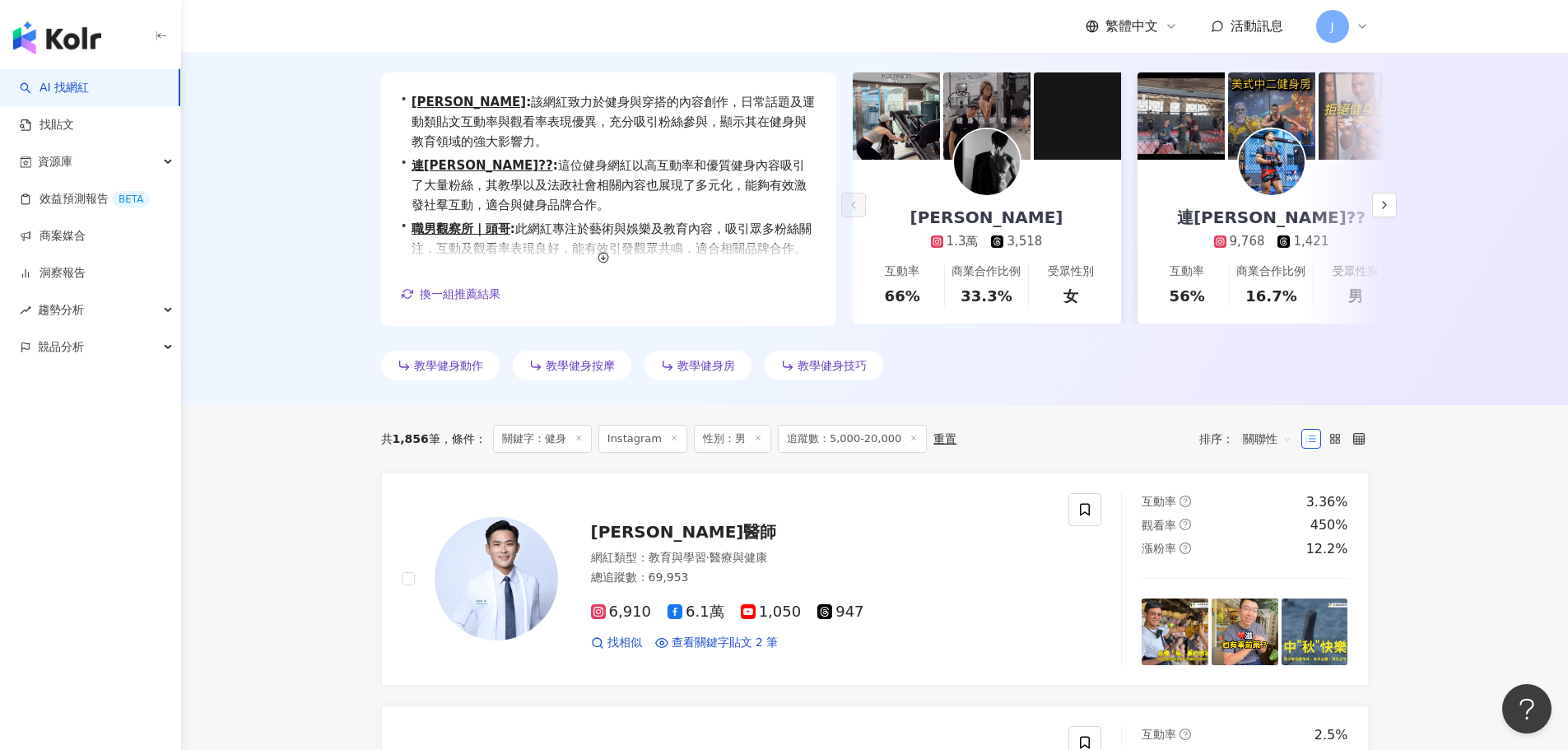
scroll to position [0, 0]
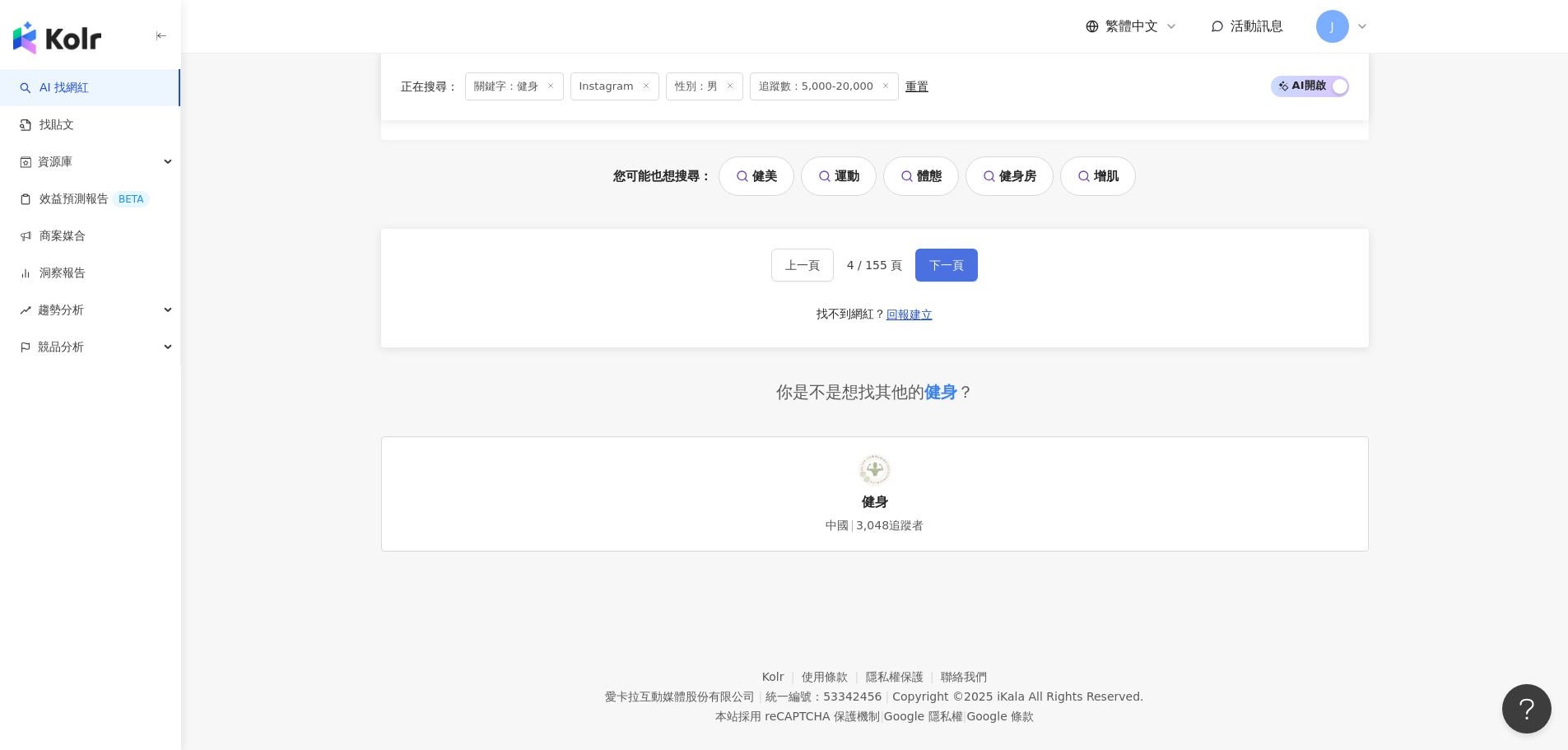
click at [949, 248] on button "下一頁" at bounding box center [946, 265] width 63 height 33
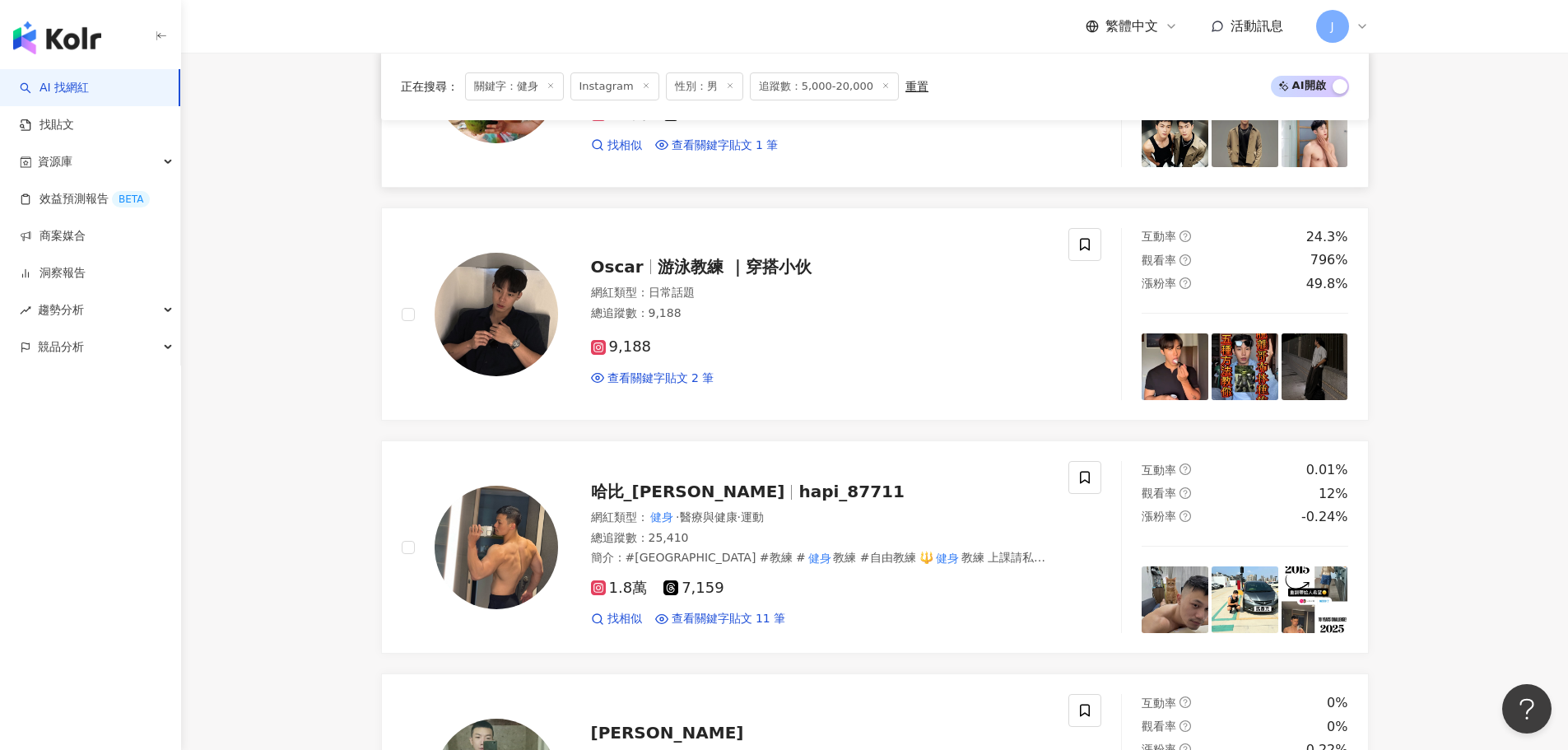
scroll to position [1153, 0]
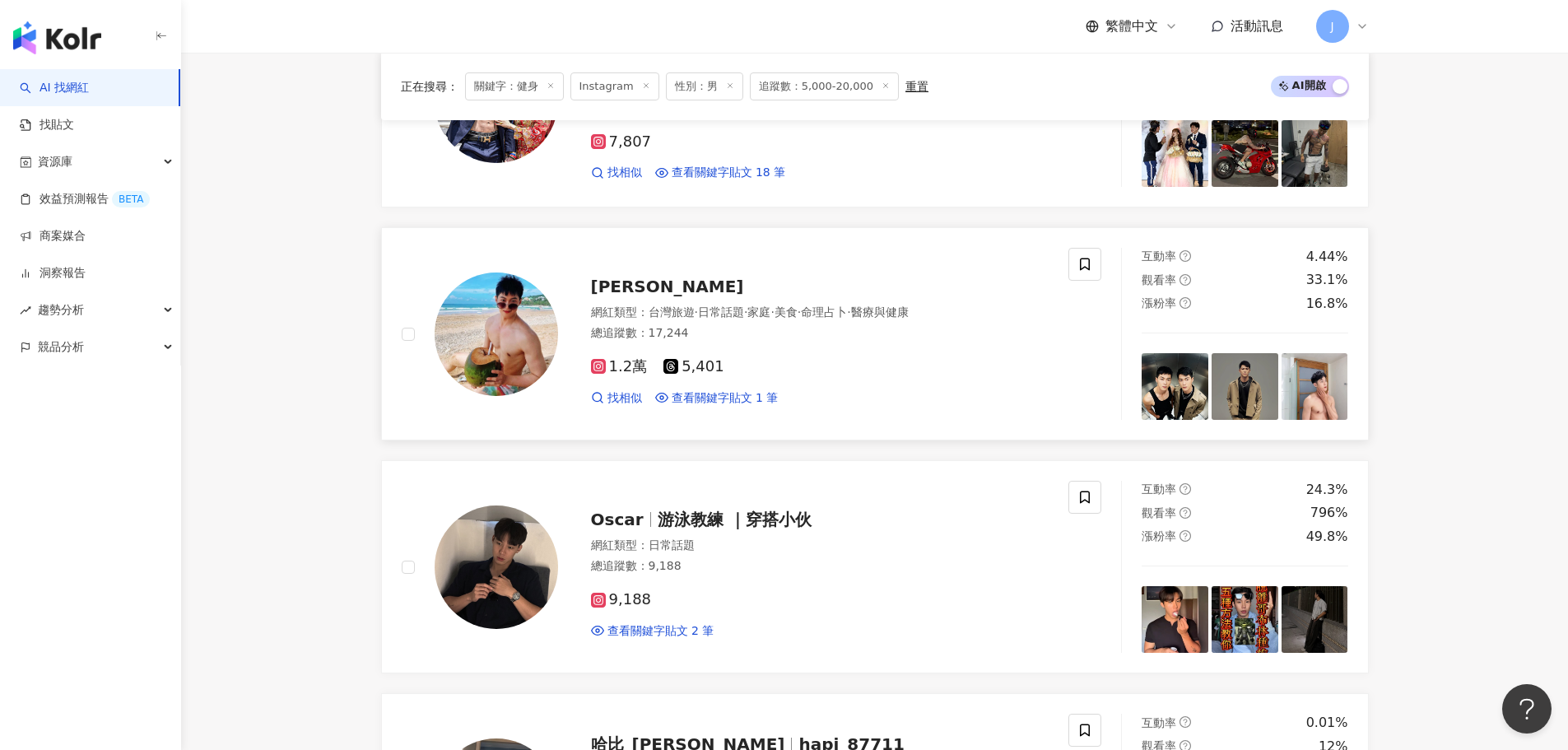
click at [626, 283] on span "陳騰崴" at bounding box center [667, 286] width 153 height 19
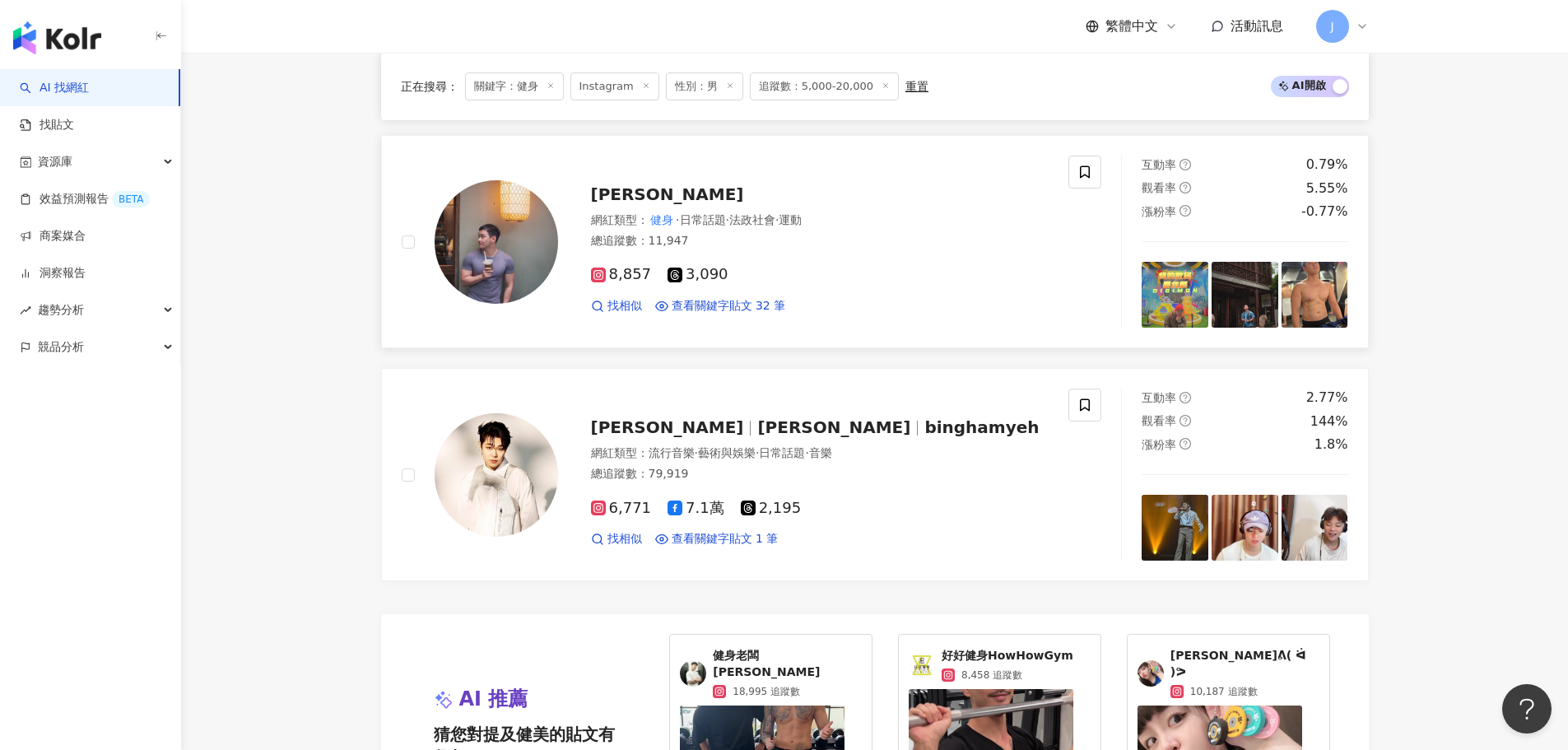
scroll to position [2883, 0]
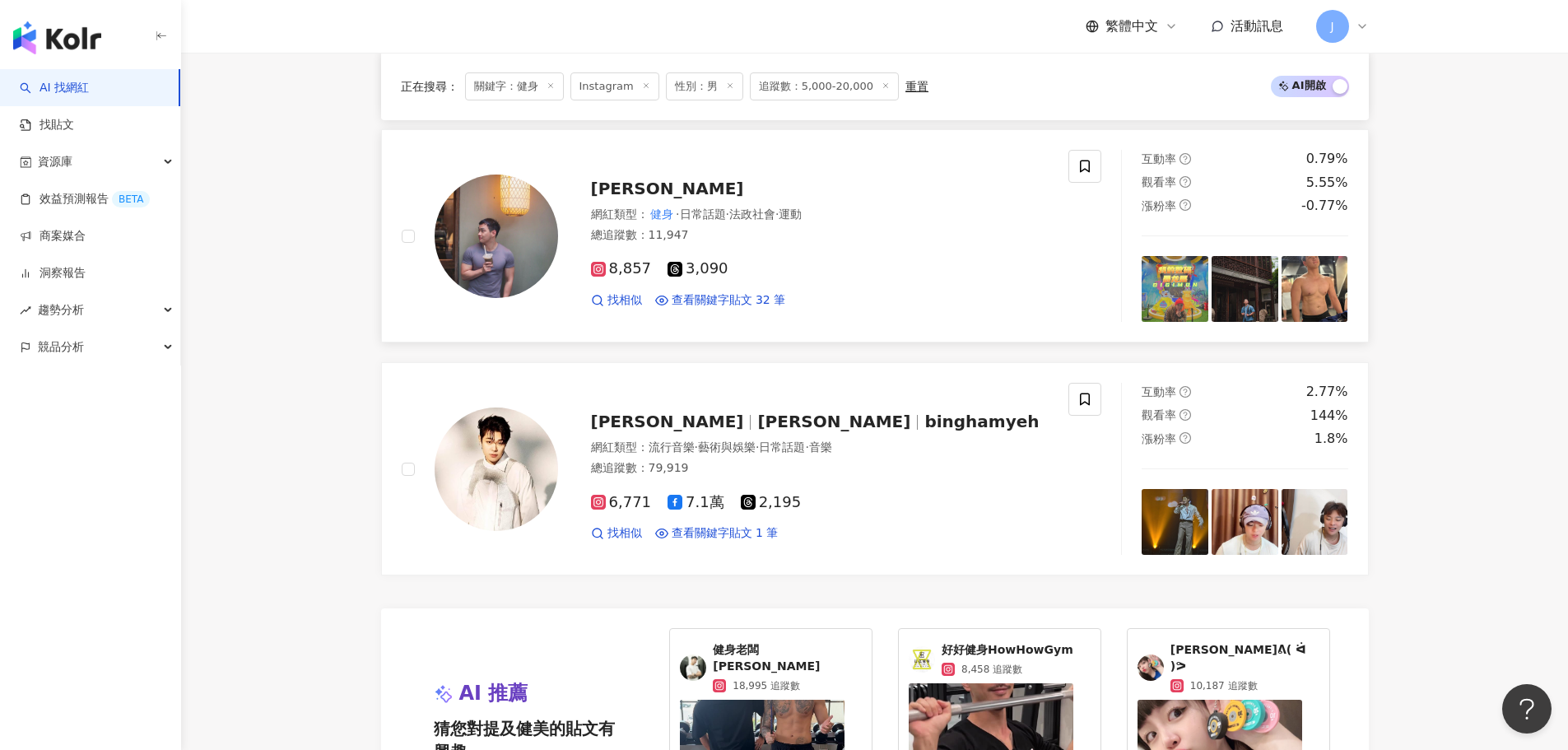
click at [633, 190] on span "Ivan Yew" at bounding box center [667, 188] width 153 height 19
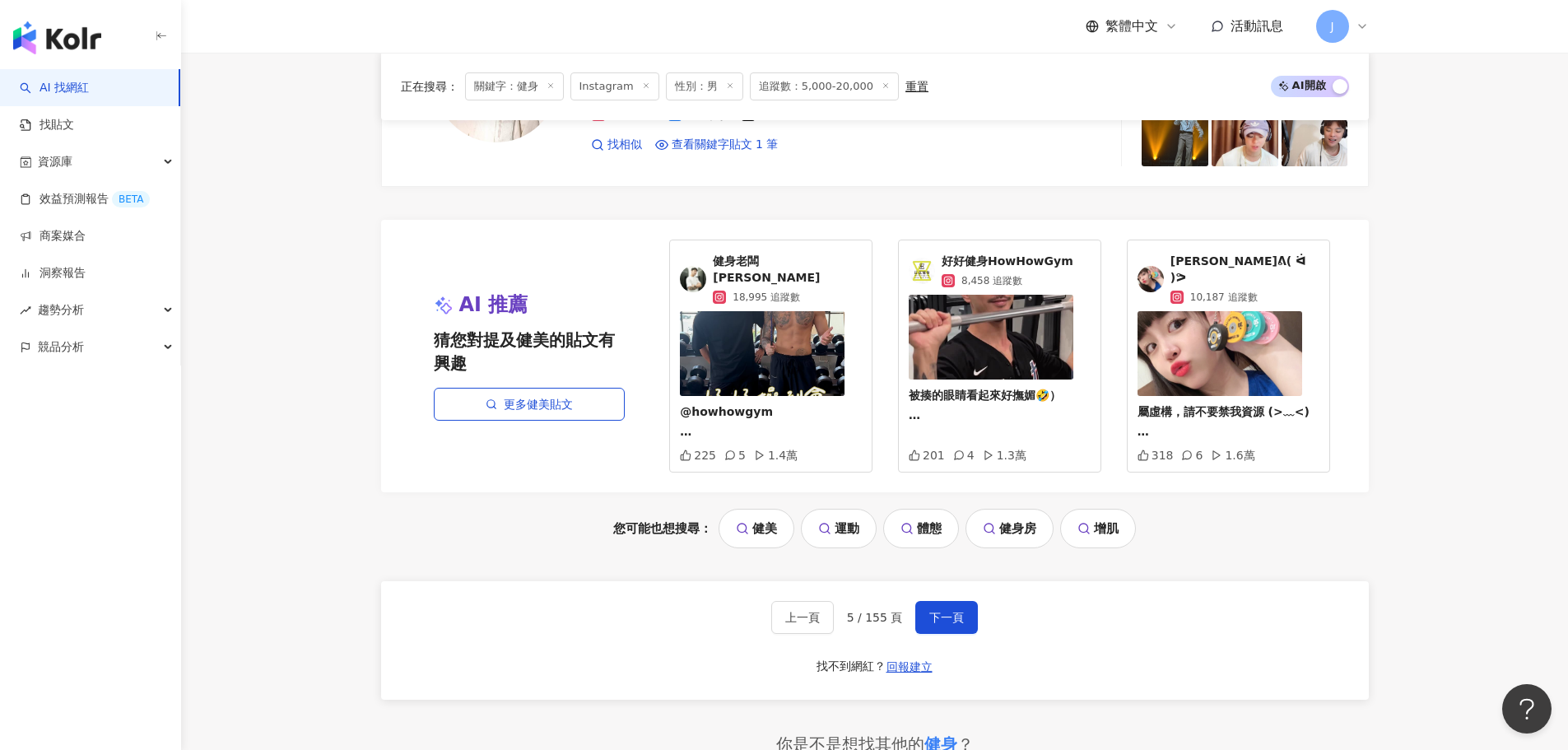
scroll to position [3459, 0]
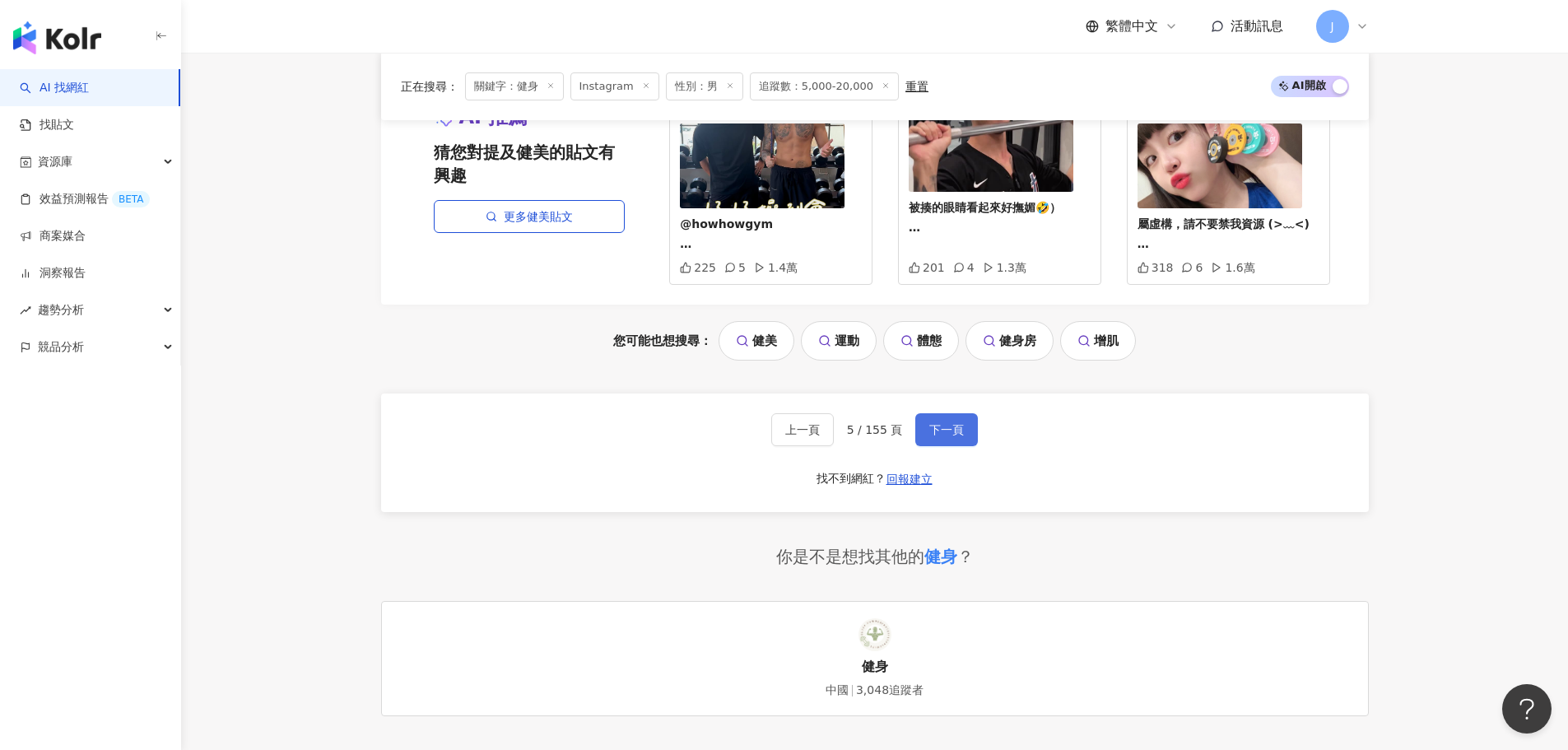
click at [941, 423] on span "下一頁" at bounding box center [946, 430] width 35 height 14
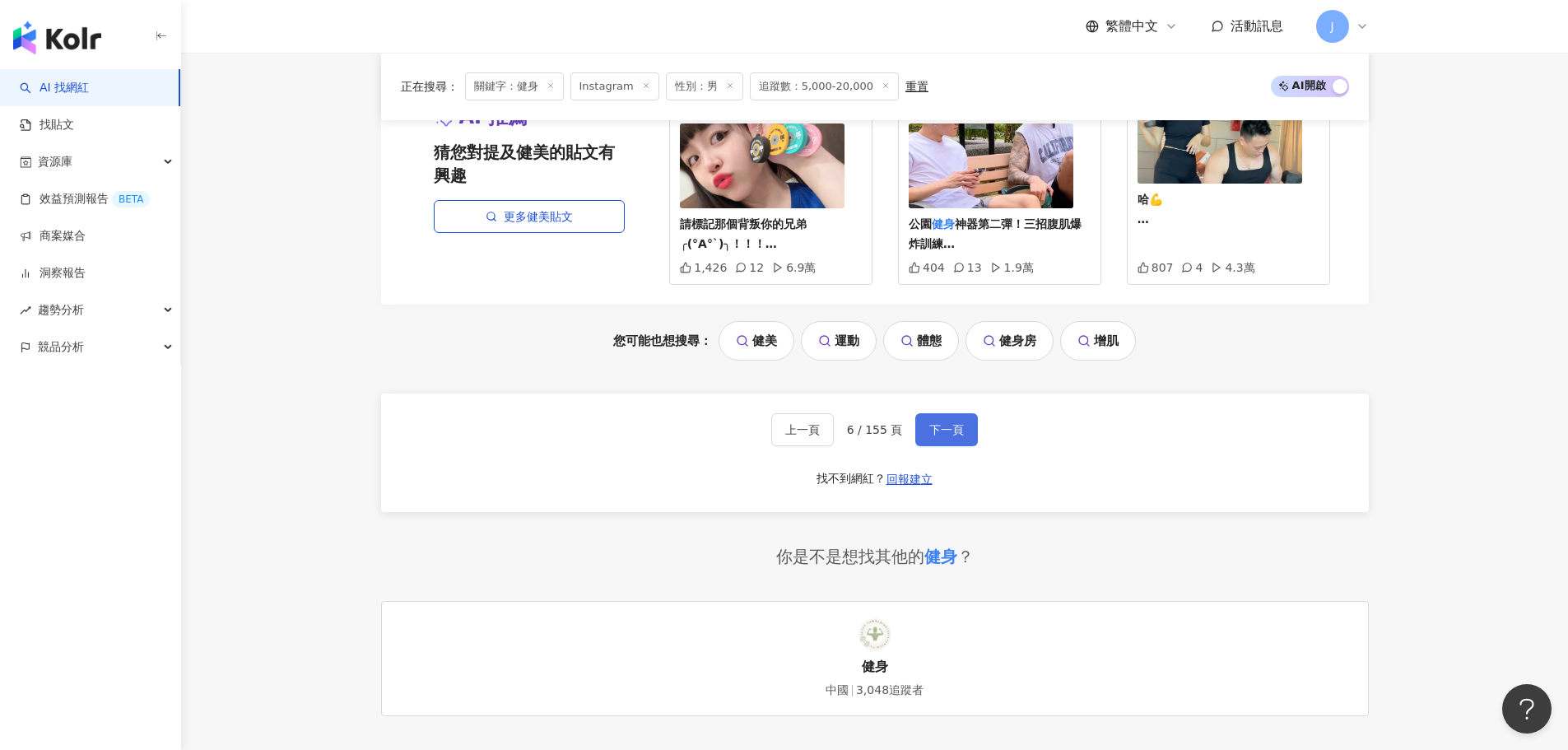
click at [940, 423] on span "下一頁" at bounding box center [946, 430] width 35 height 14
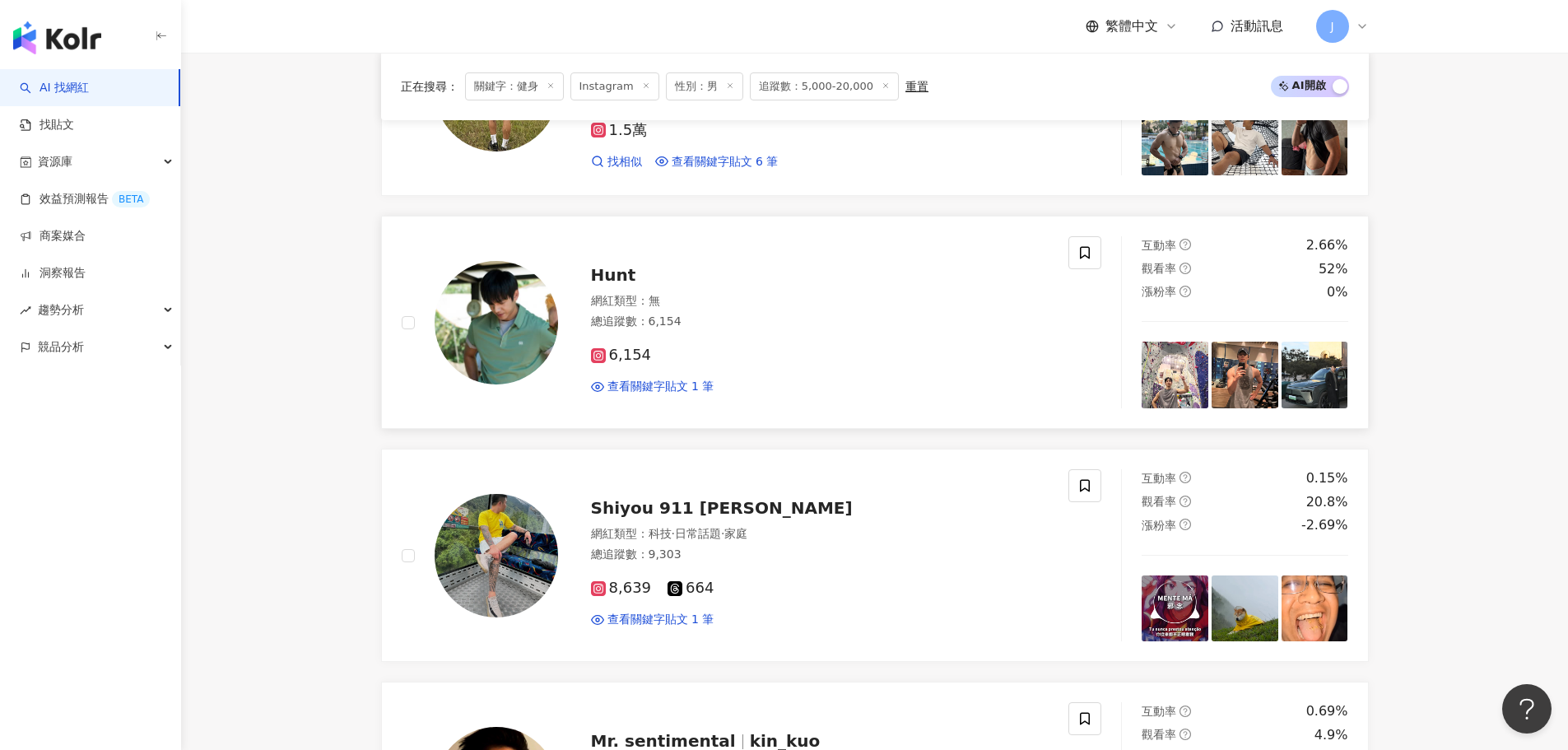
scroll to position [2388, 0]
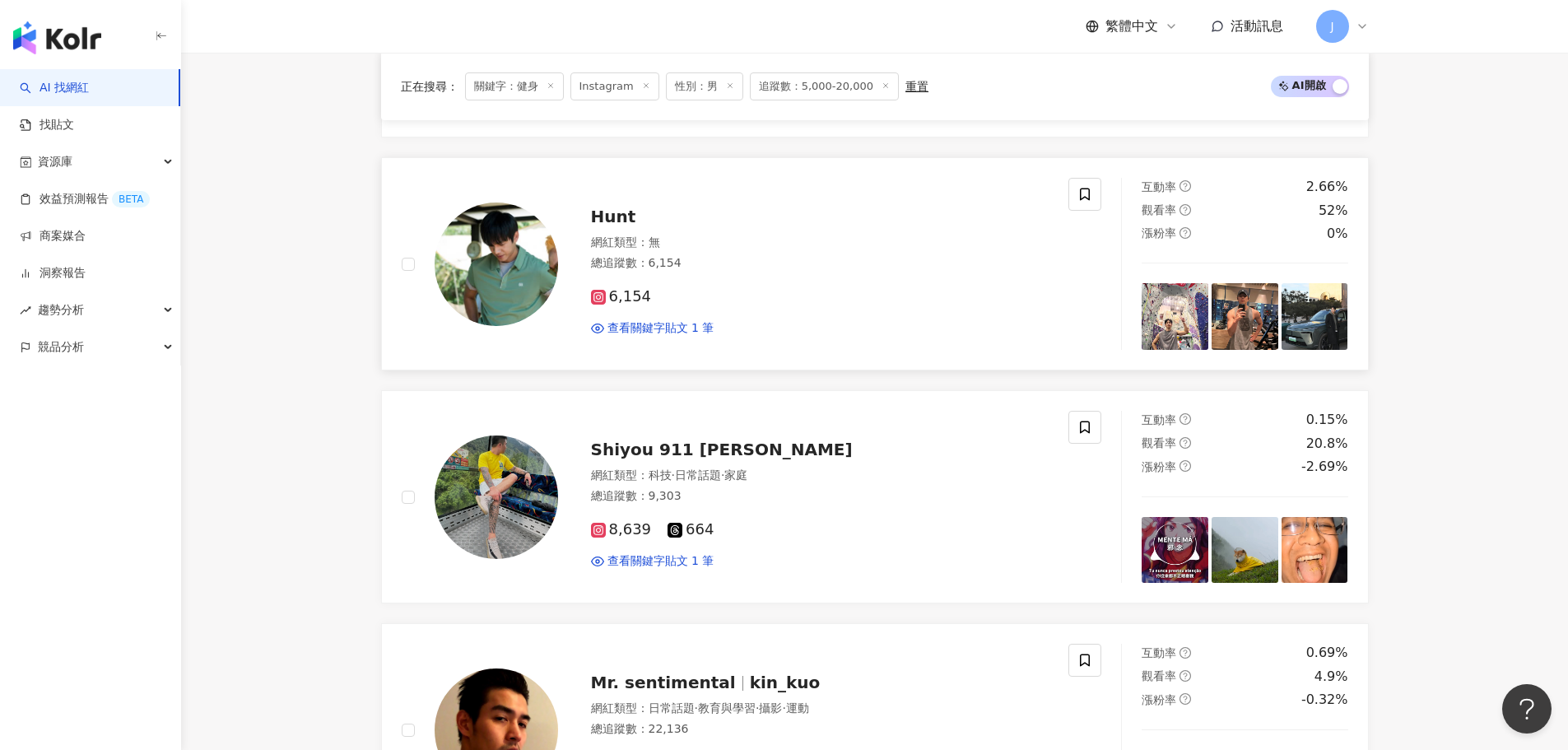
click at [610, 216] on span "Hunt" at bounding box center [613, 216] width 46 height 19
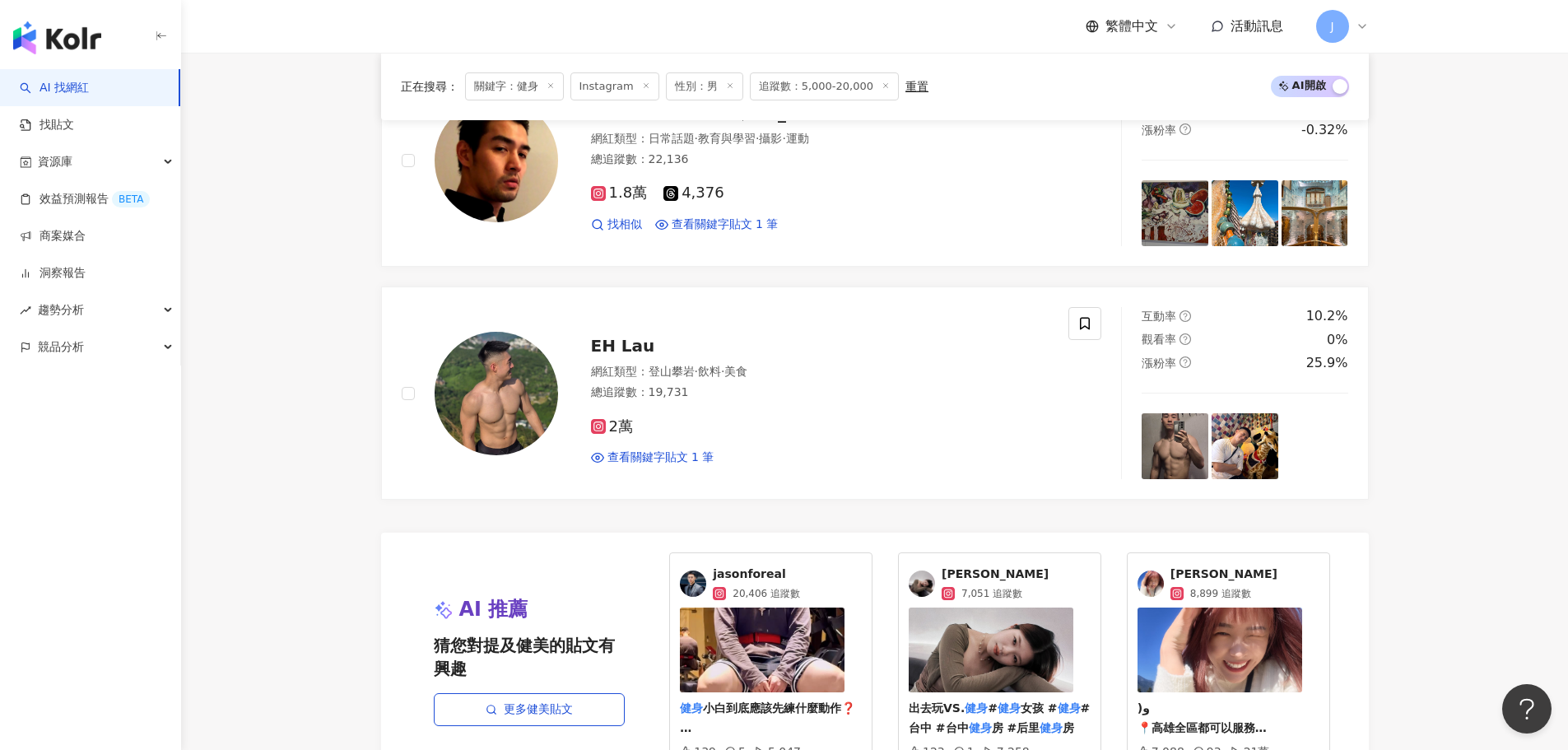
scroll to position [3212, 0]
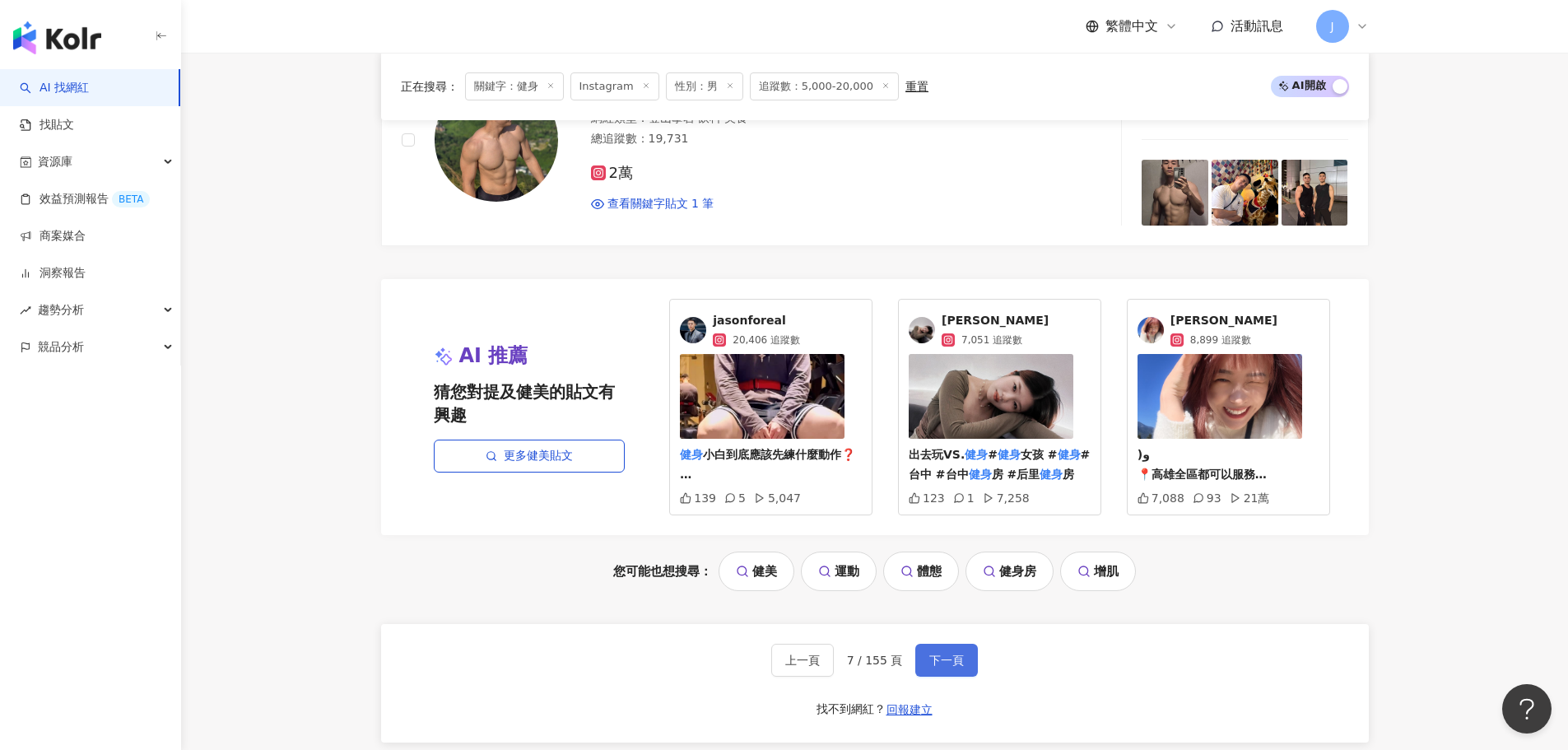
click at [929, 660] on span "下一頁" at bounding box center [946, 661] width 35 height 14
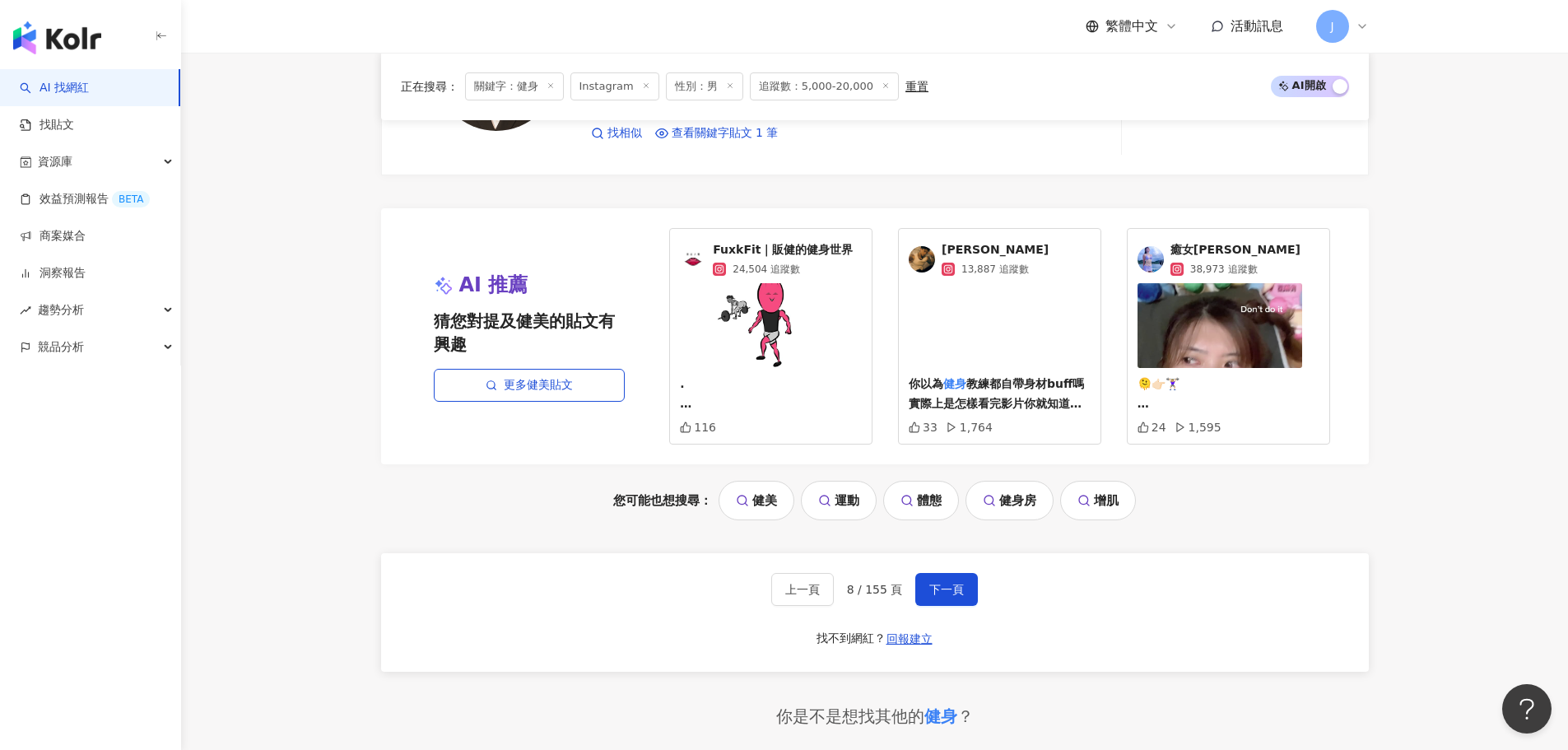
scroll to position [3459, 0]
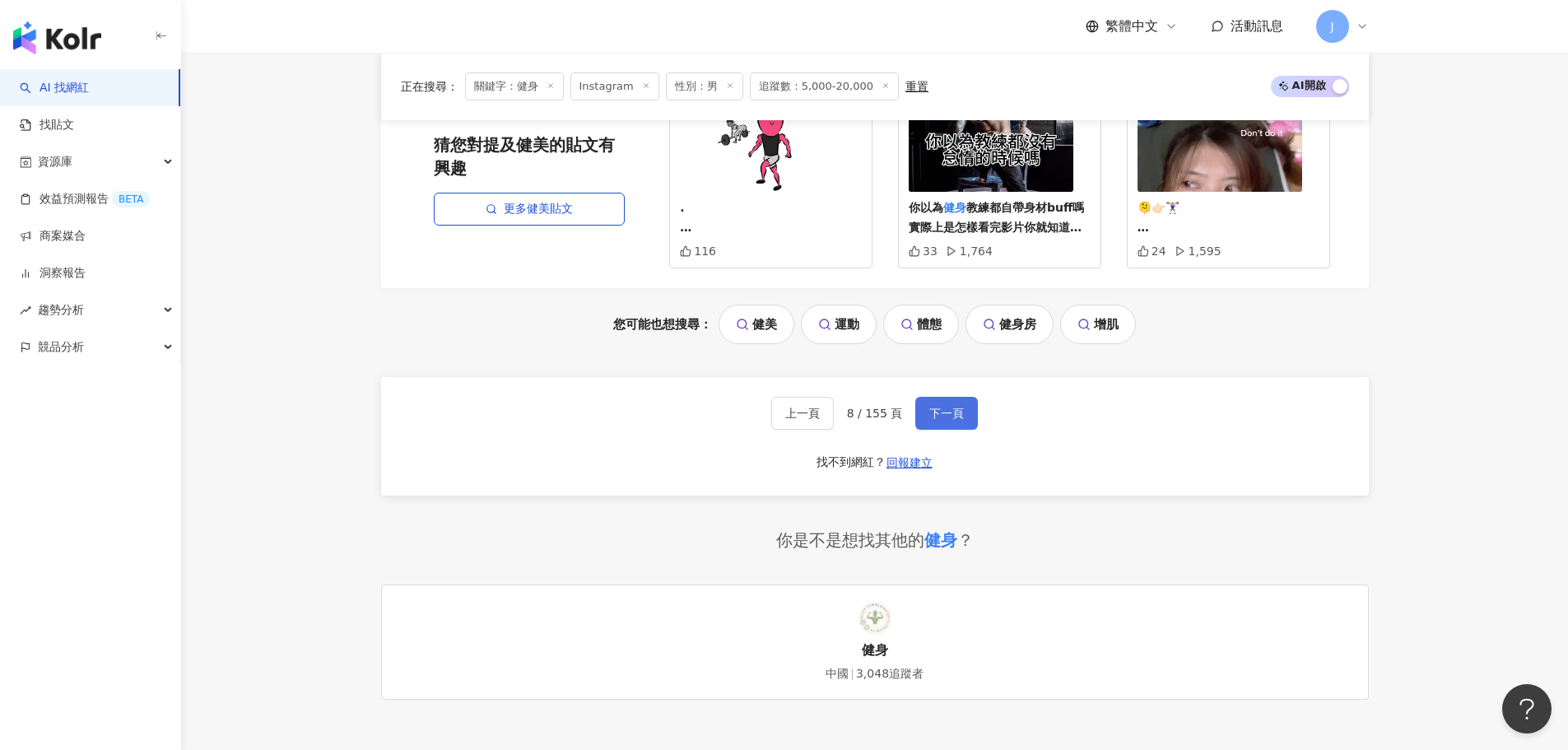
click at [935, 416] on span "下一頁" at bounding box center [946, 413] width 35 height 14
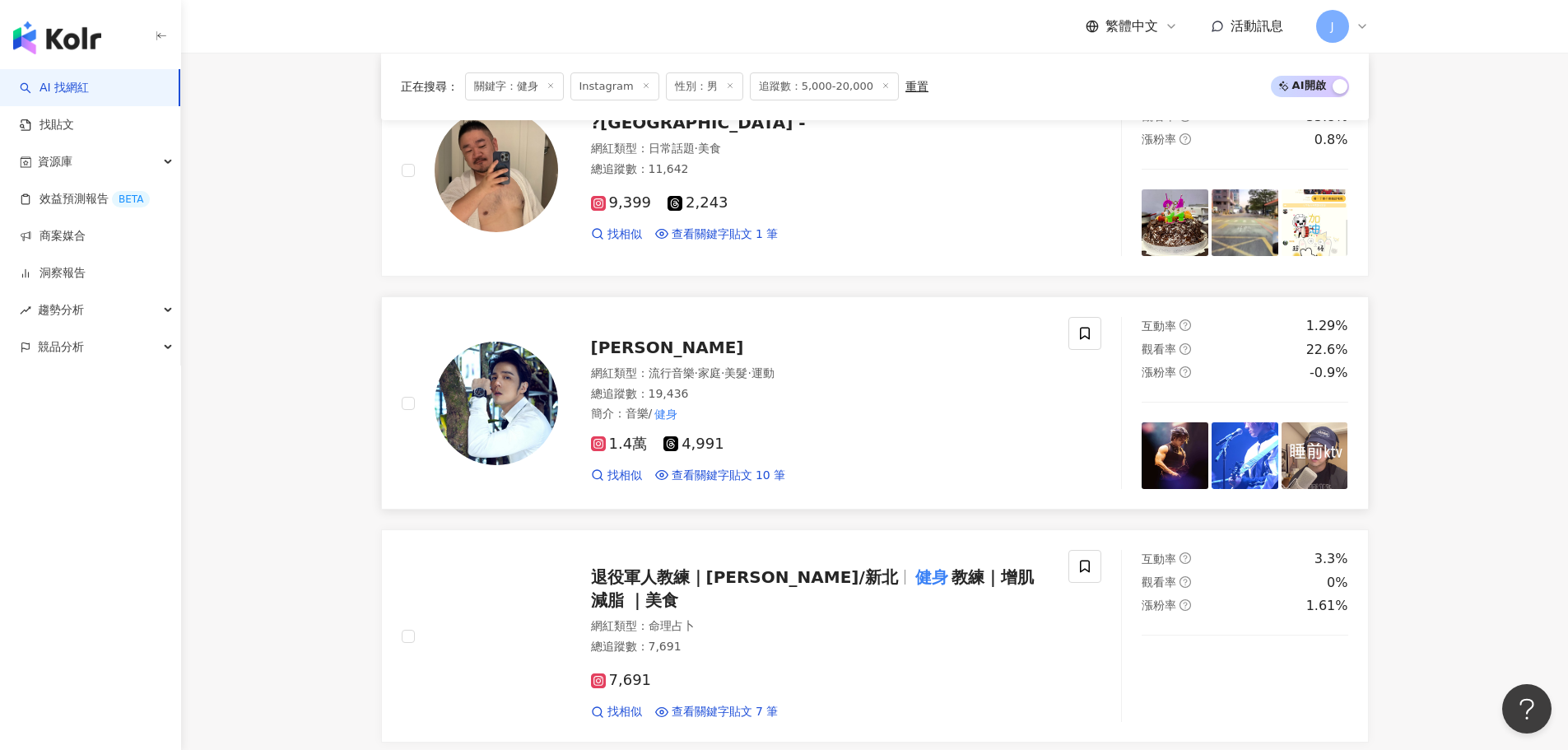
scroll to position [1728, 0]
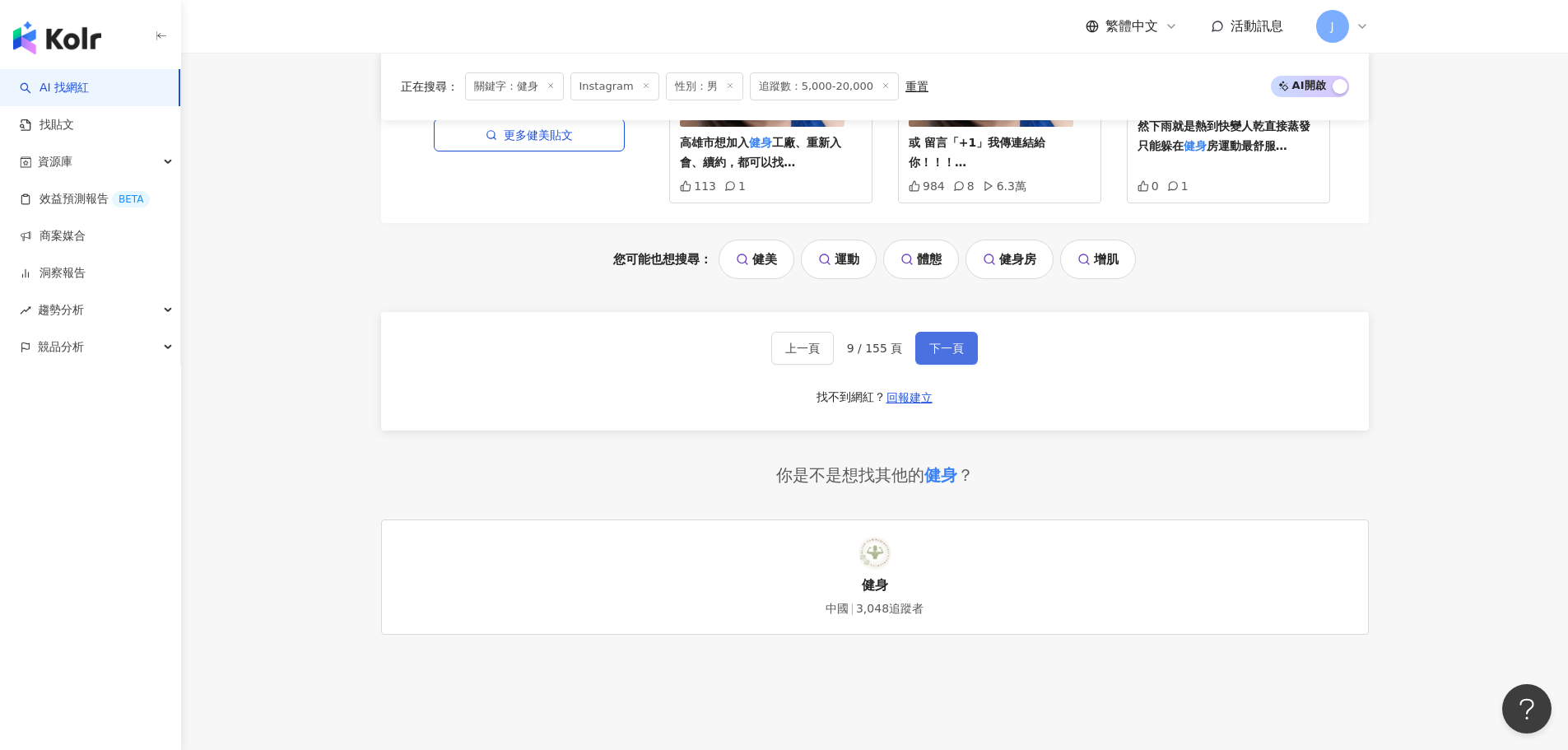
click at [939, 342] on span "下一頁" at bounding box center [946, 348] width 35 height 14
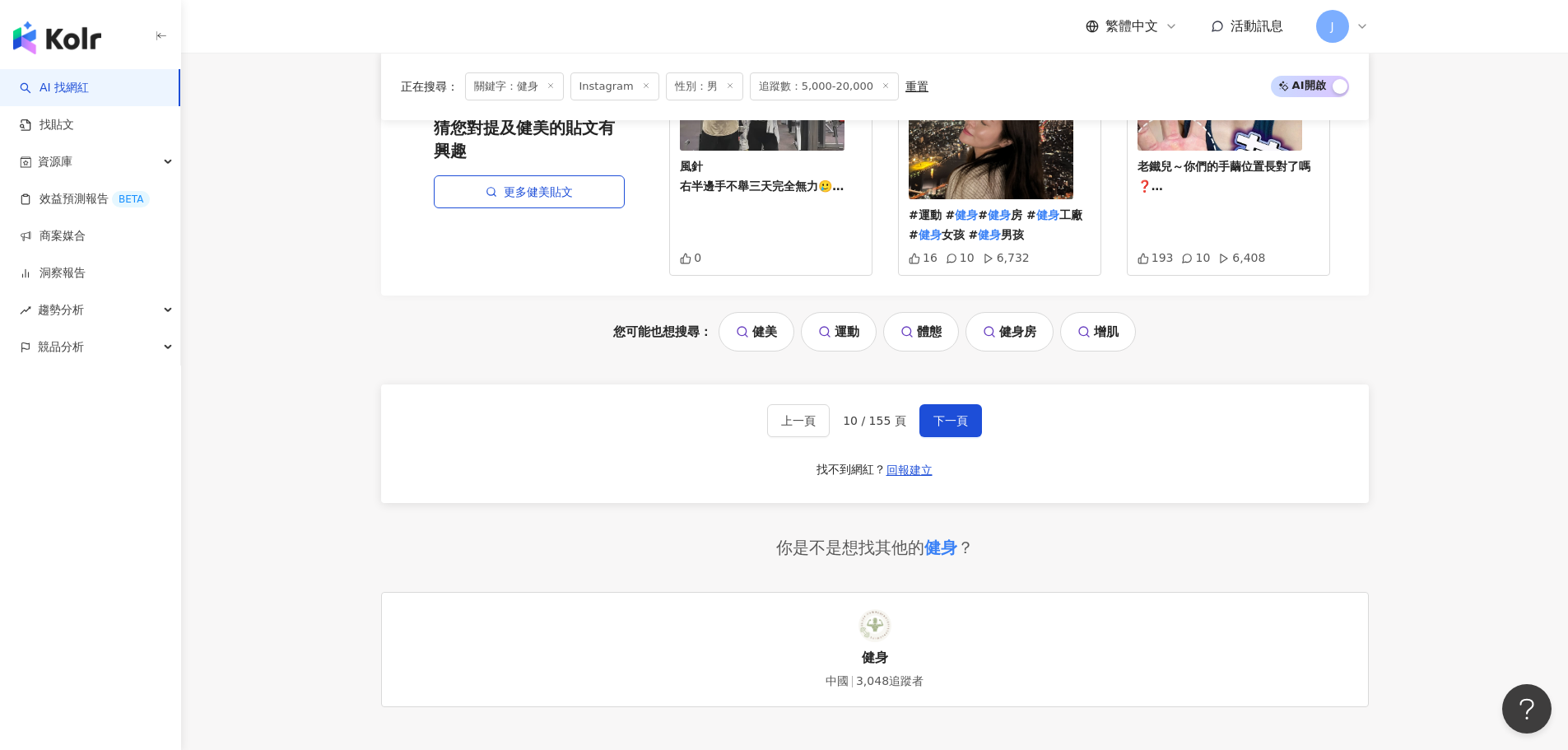
scroll to position [3474, 0]
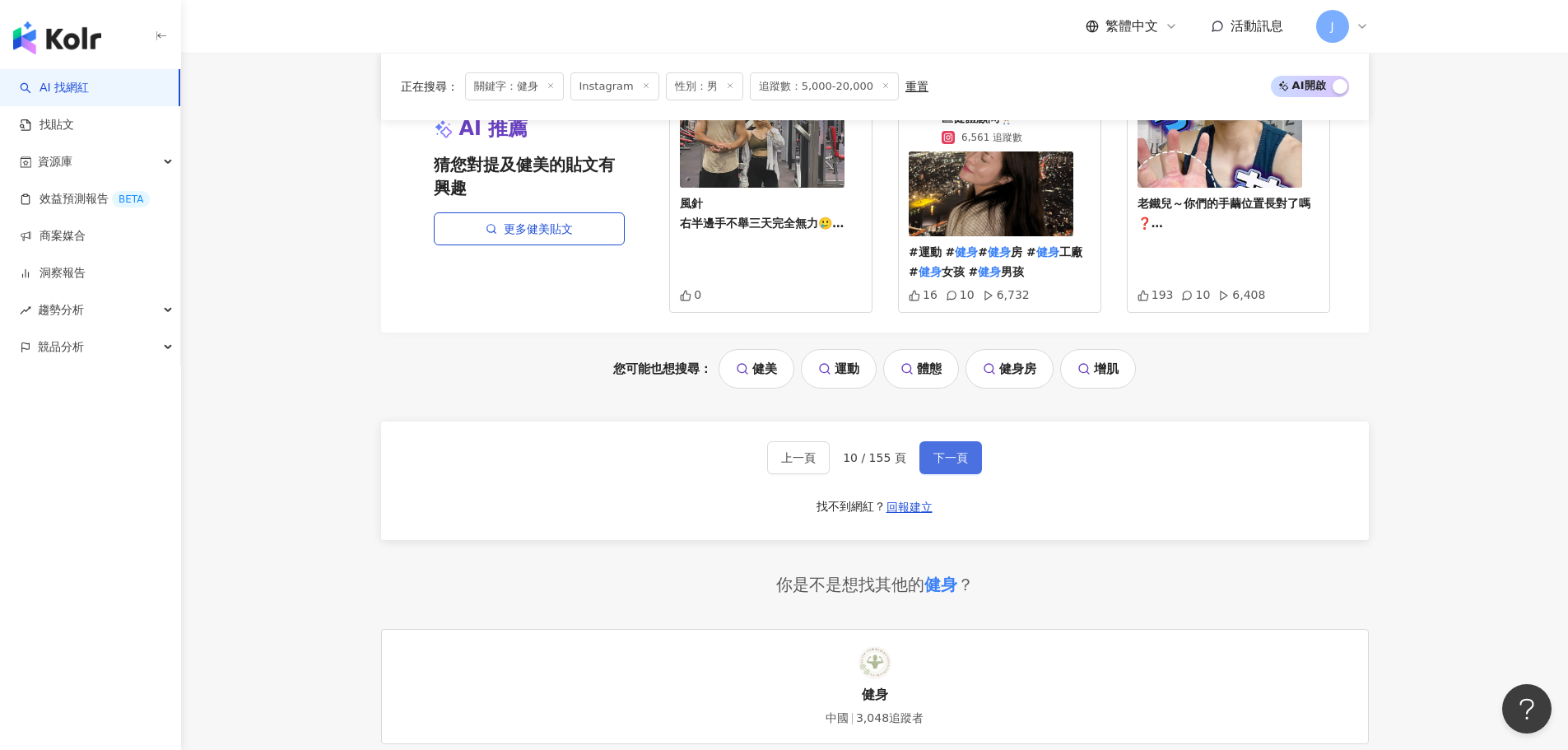
click at [951, 451] on span "下一頁" at bounding box center [950, 458] width 35 height 14
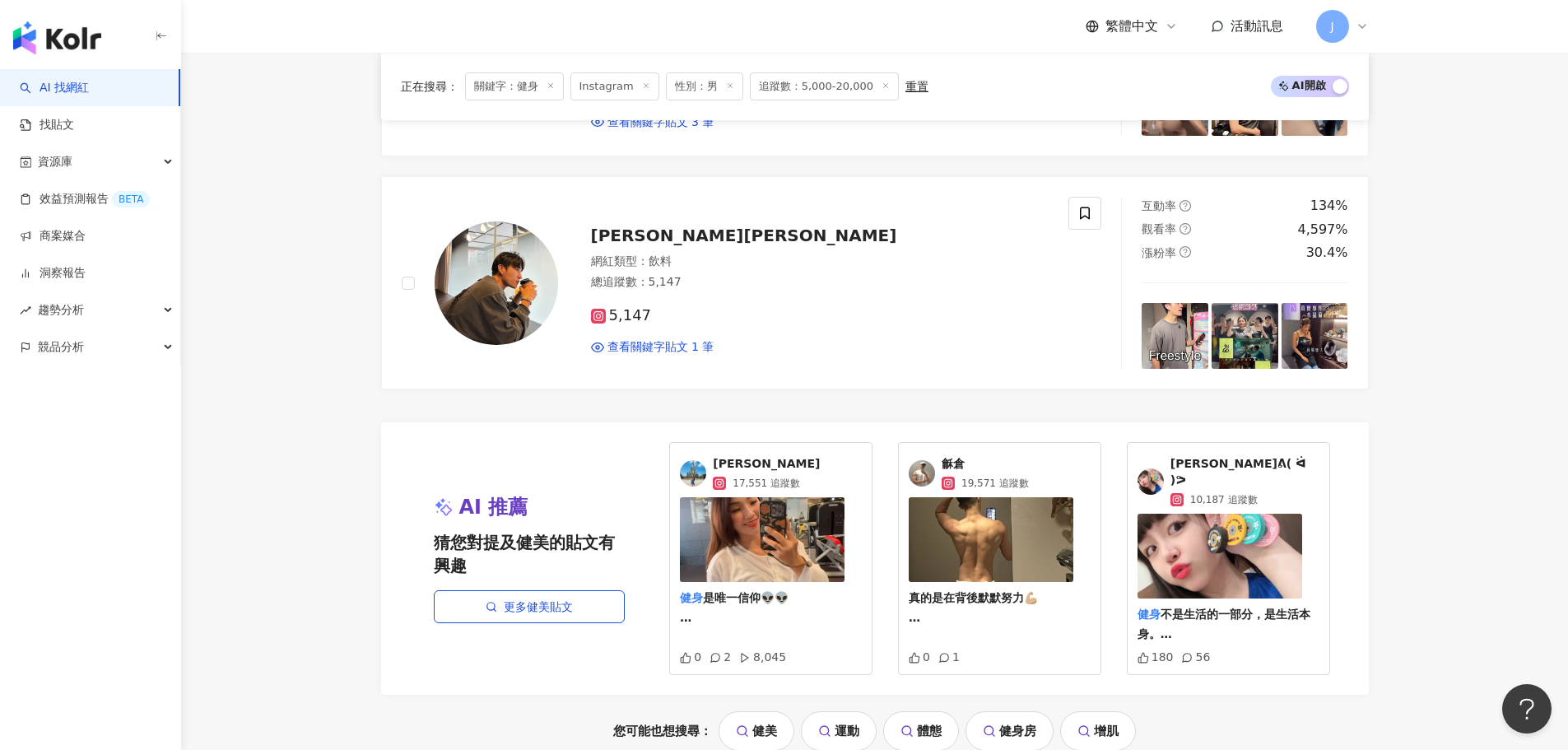
scroll to position [3404, 0]
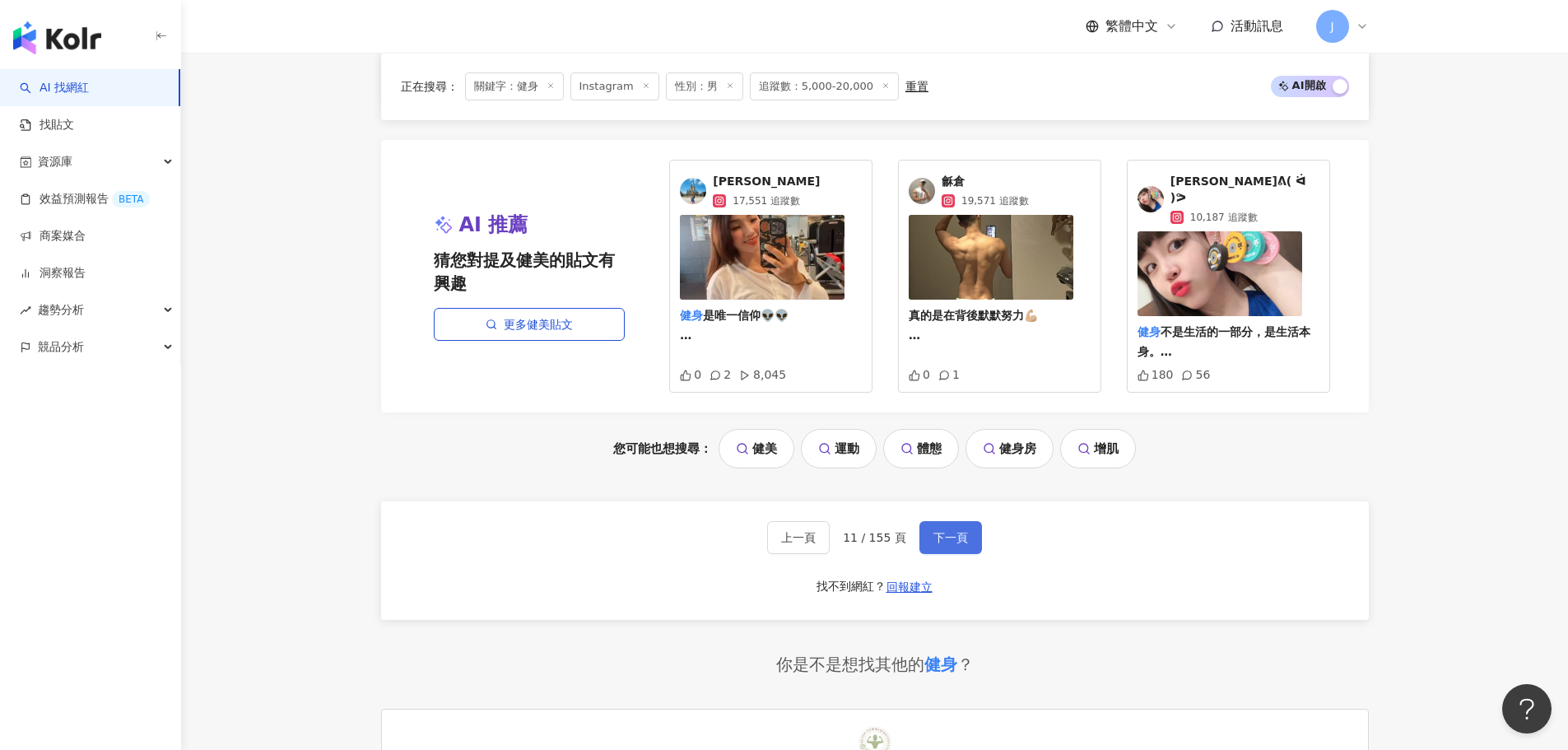
click at [955, 531] on span "下一頁" at bounding box center [950, 538] width 35 height 14
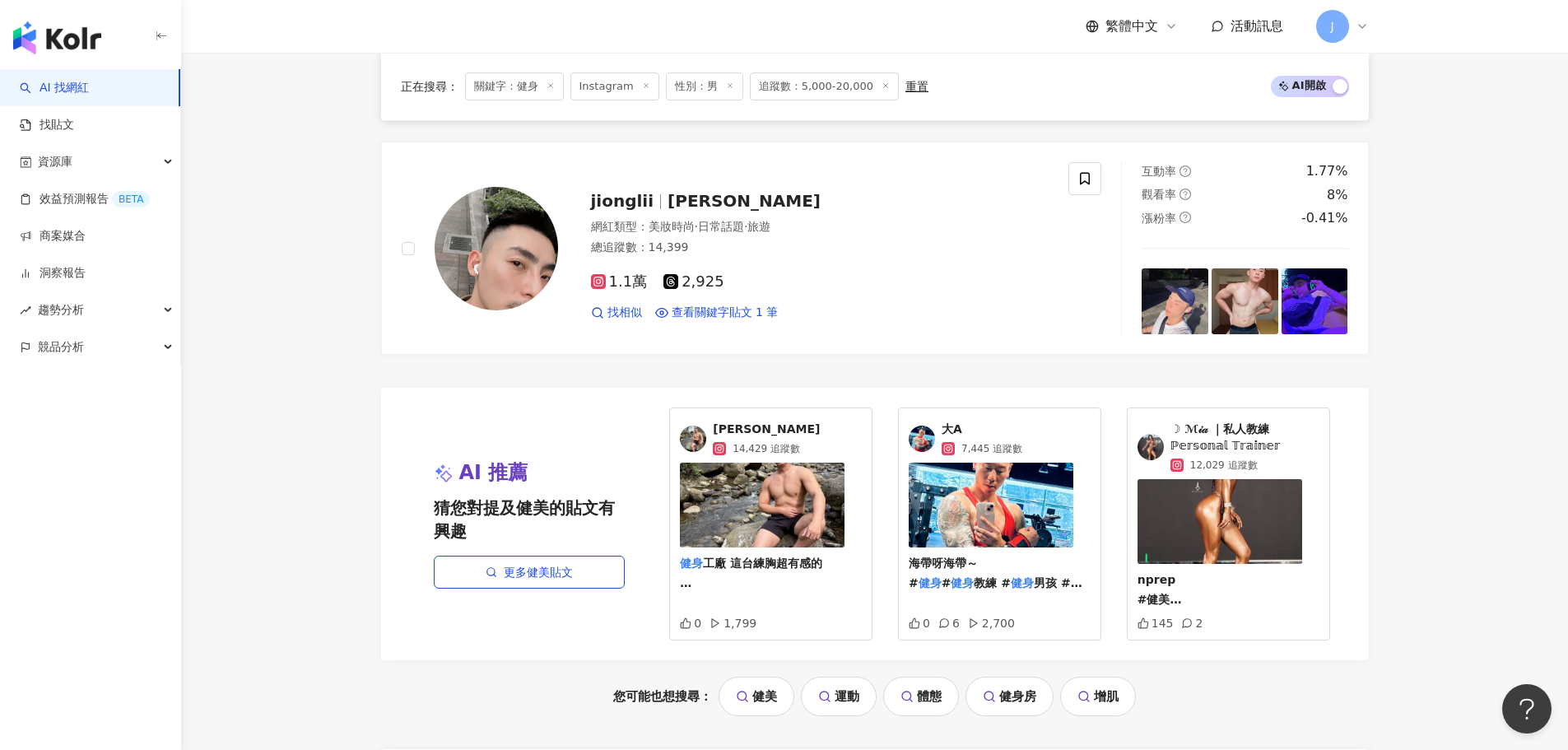
scroll to position [3309, 0]
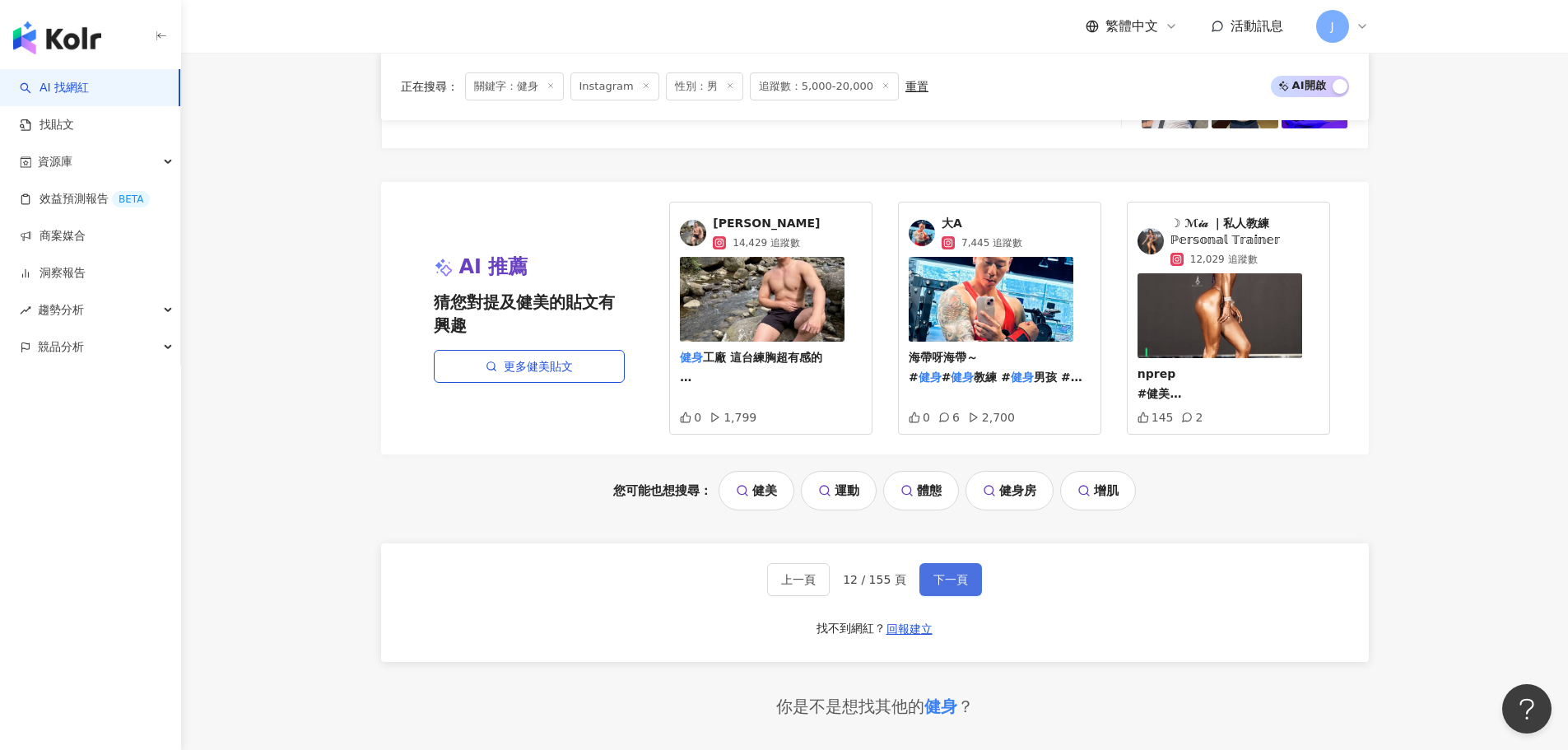
click at [944, 588] on button "下一頁" at bounding box center [950, 580] width 63 height 33
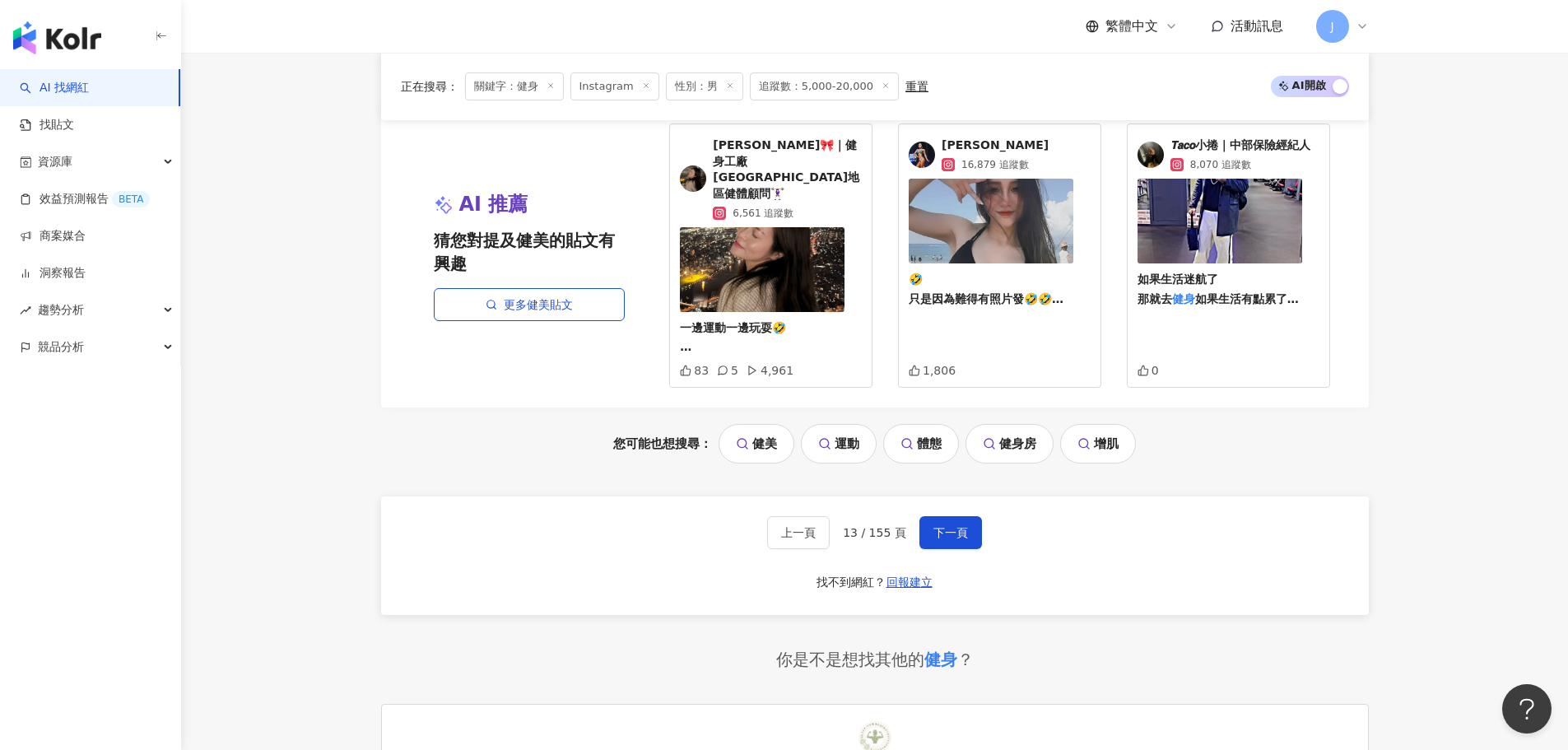
scroll to position [3777, 0]
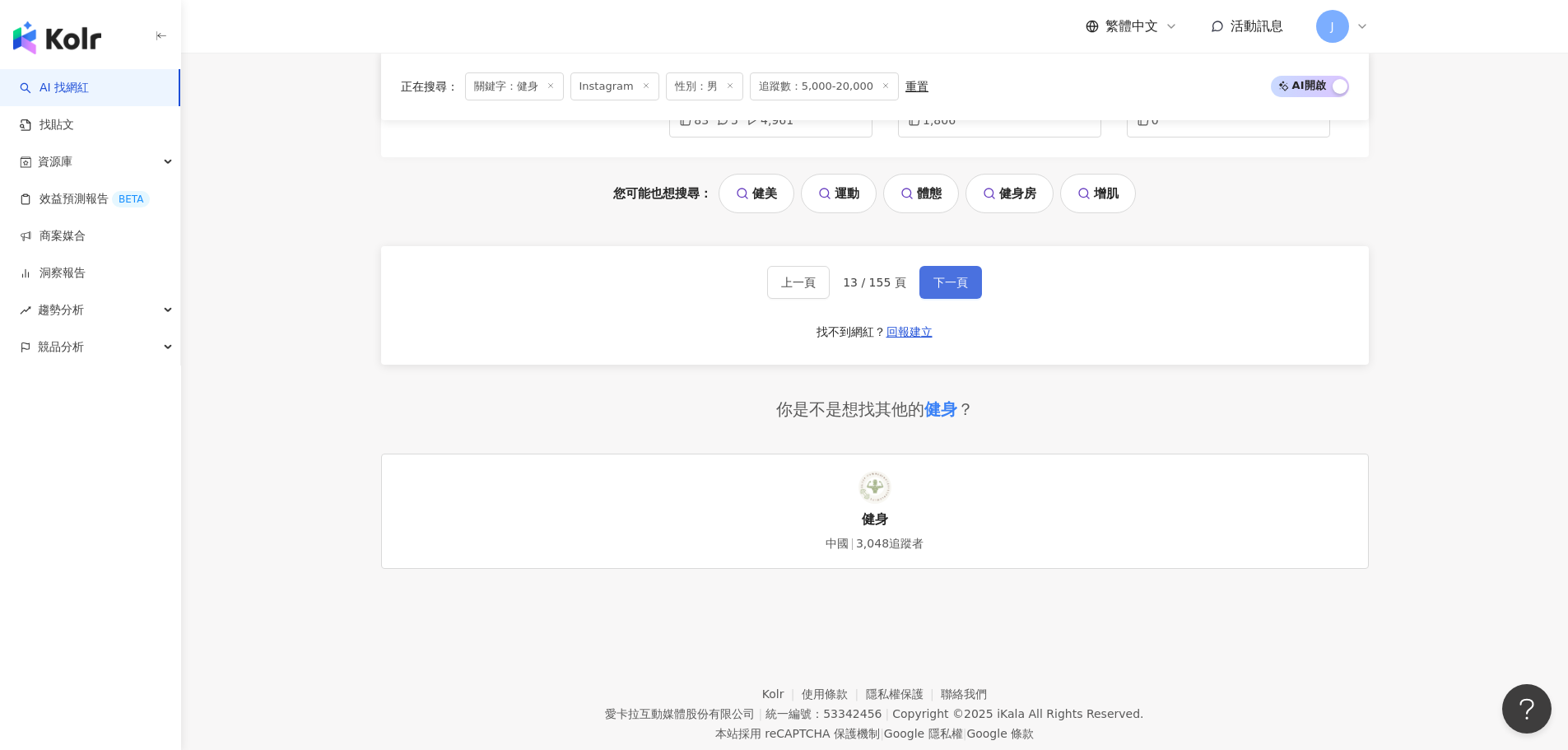
click at [943, 266] on button "下一頁" at bounding box center [950, 282] width 63 height 33
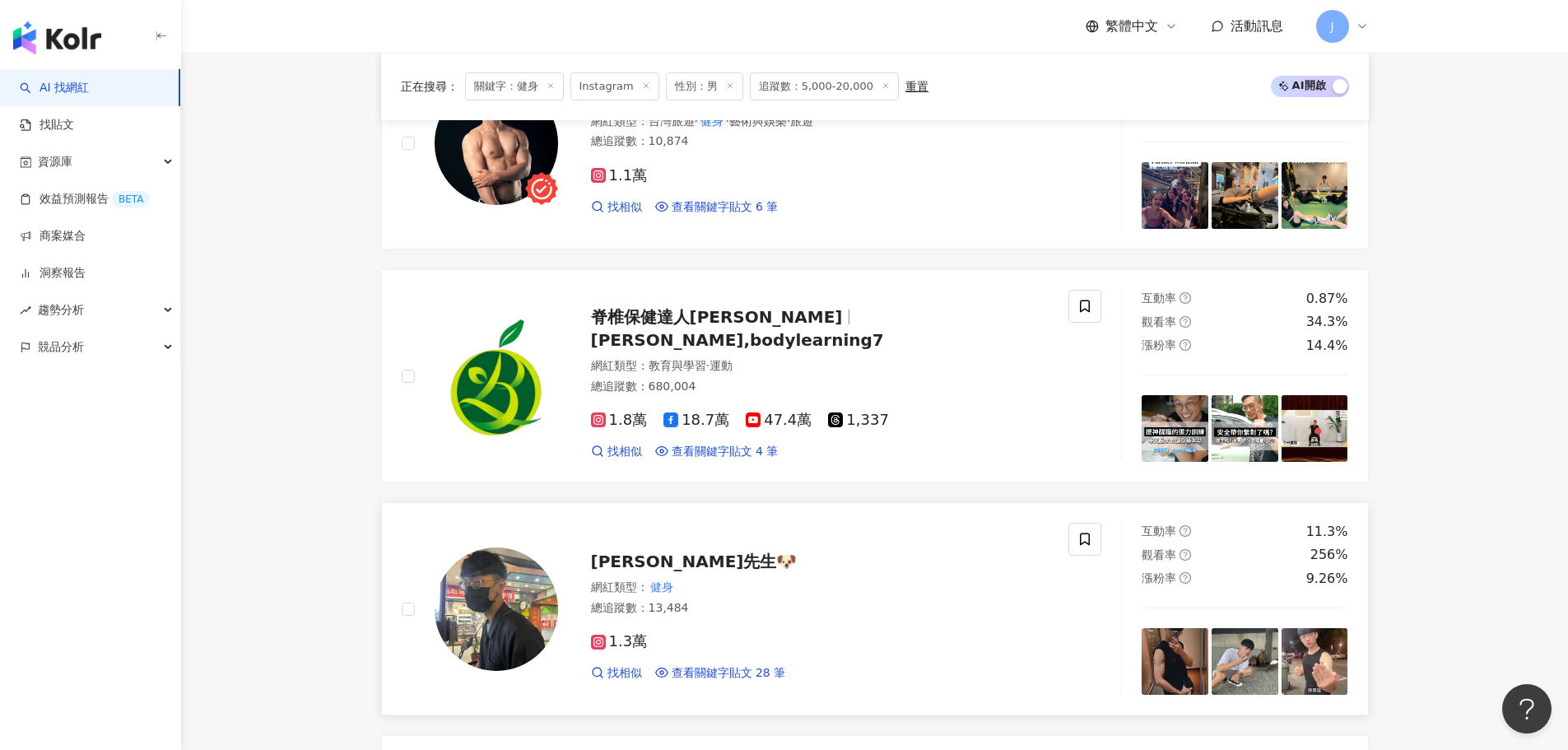
scroll to position [1320, 0]
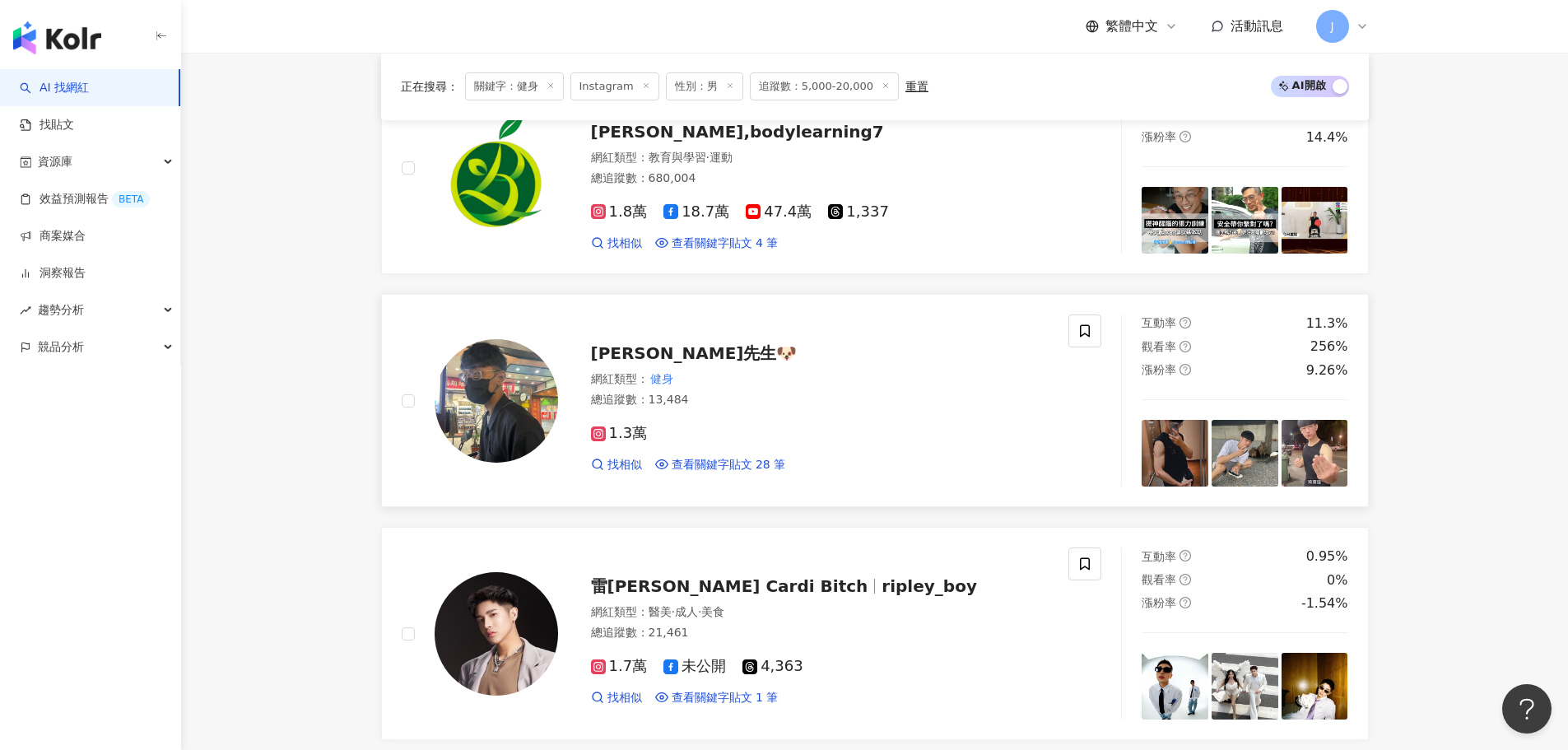
click at [642, 344] on span "[PERSON_NAME]先生🐶" at bounding box center [693, 353] width 207 height 19
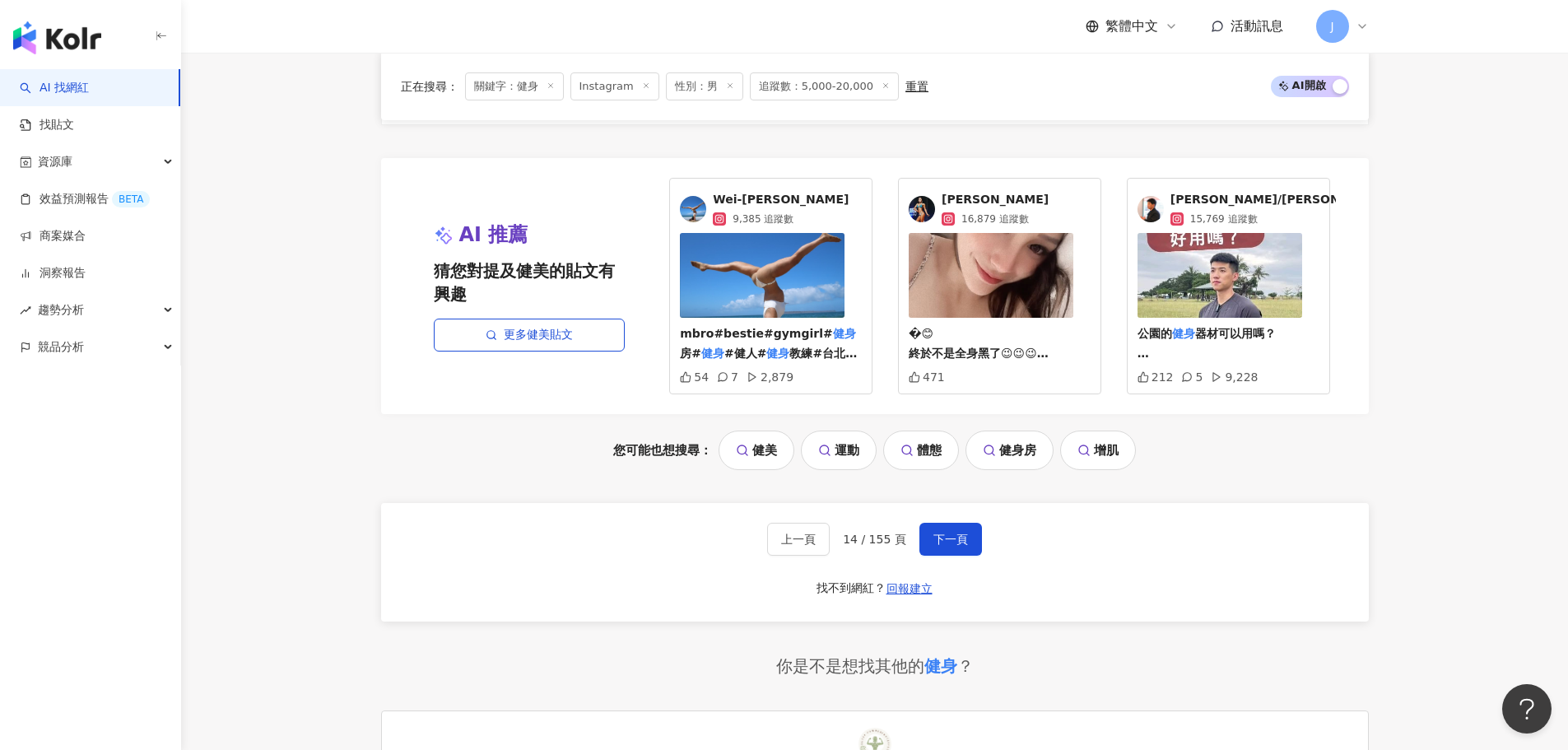
scroll to position [3542, 0]
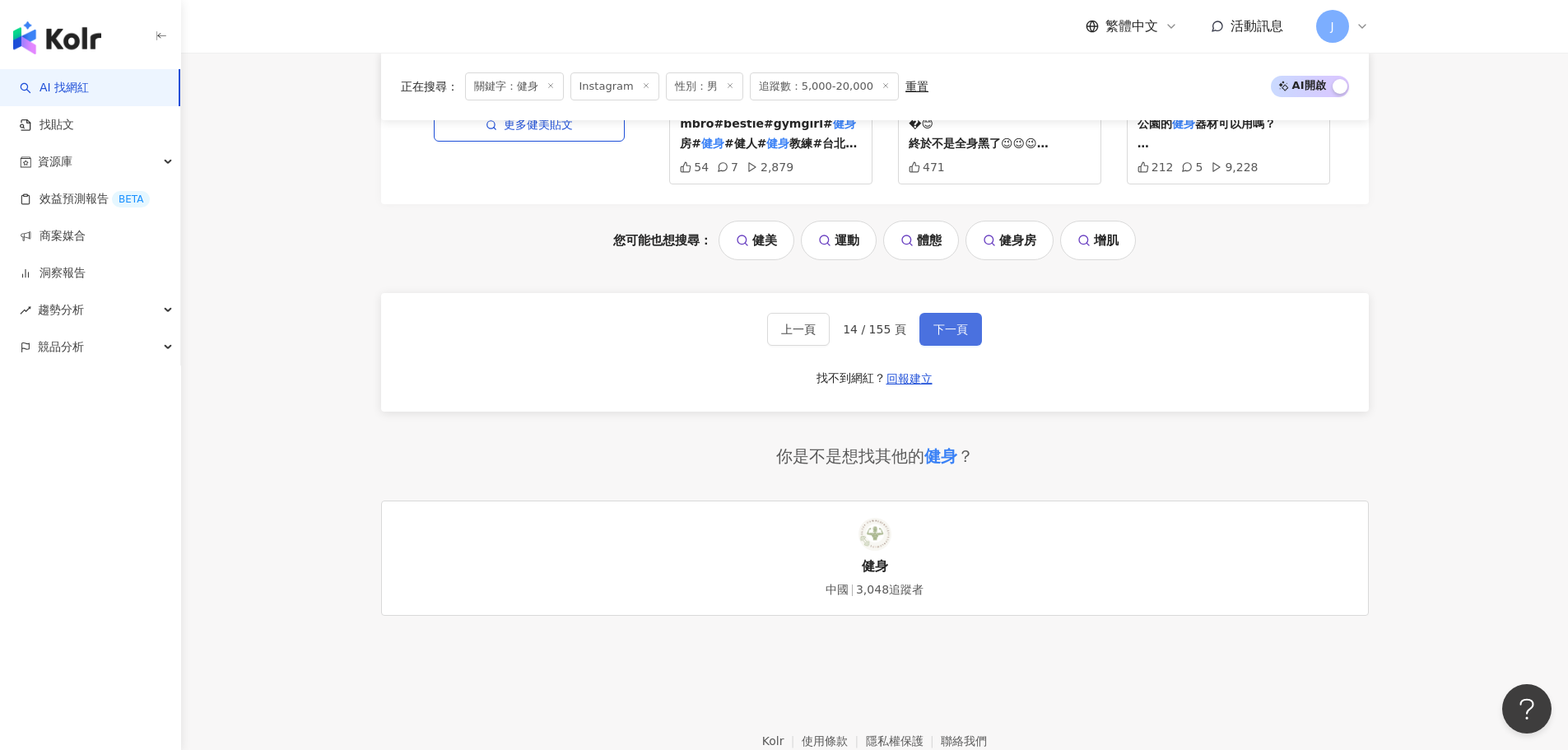
click at [933, 336] on span "下一頁" at bounding box center [950, 330] width 35 height 14
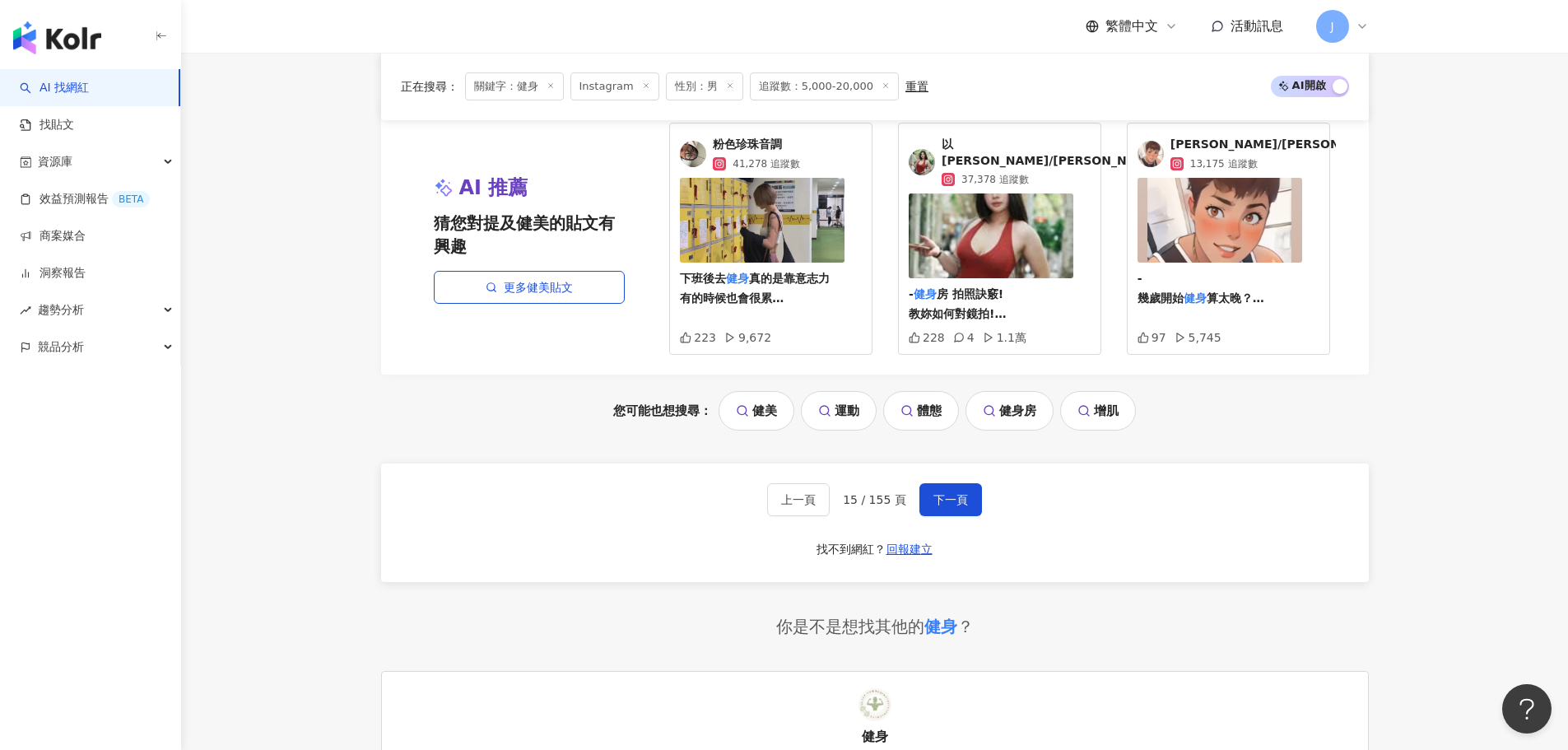
scroll to position [3539, 0]
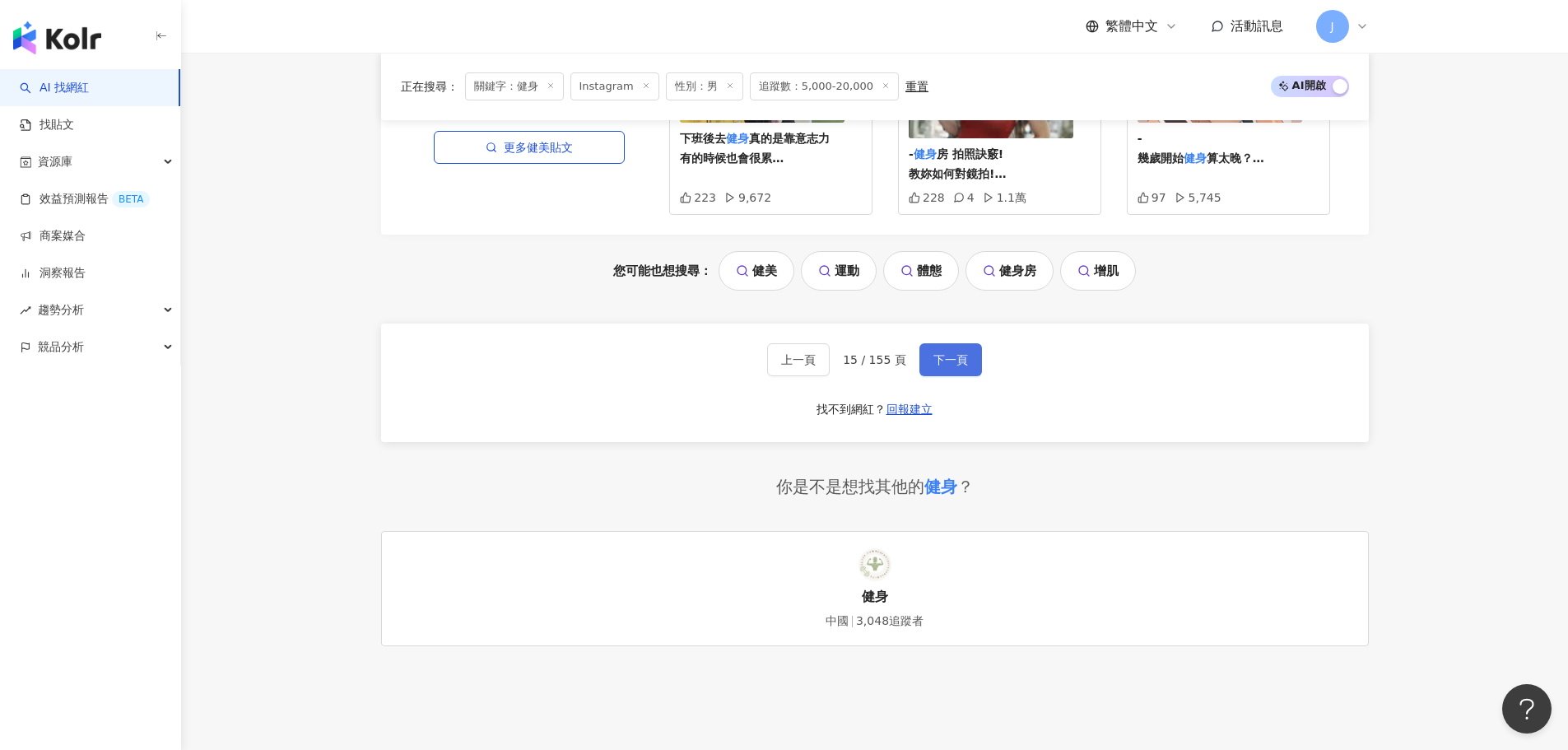
click at [944, 353] on span "下一頁" at bounding box center [950, 360] width 35 height 14
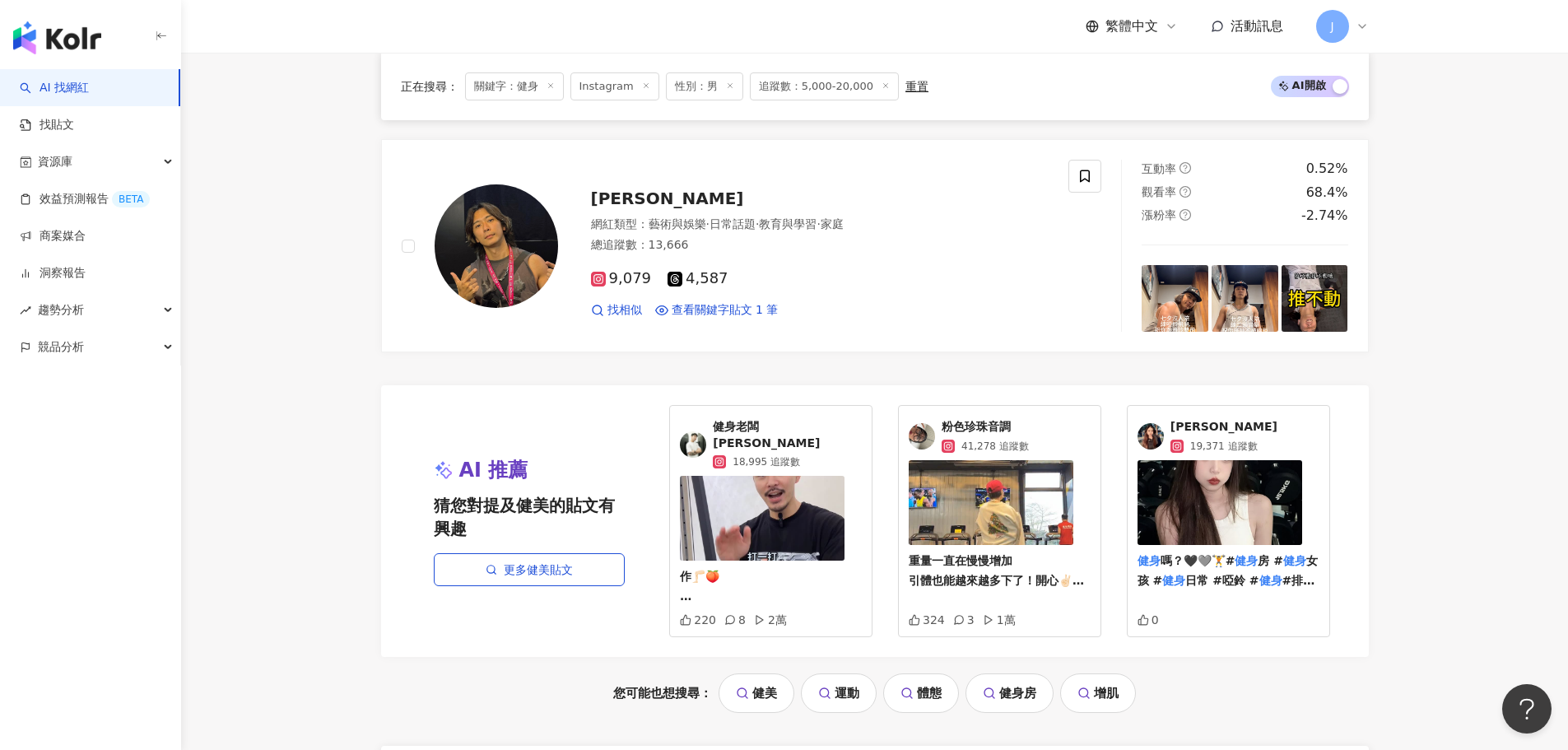
scroll to position [3378, 0]
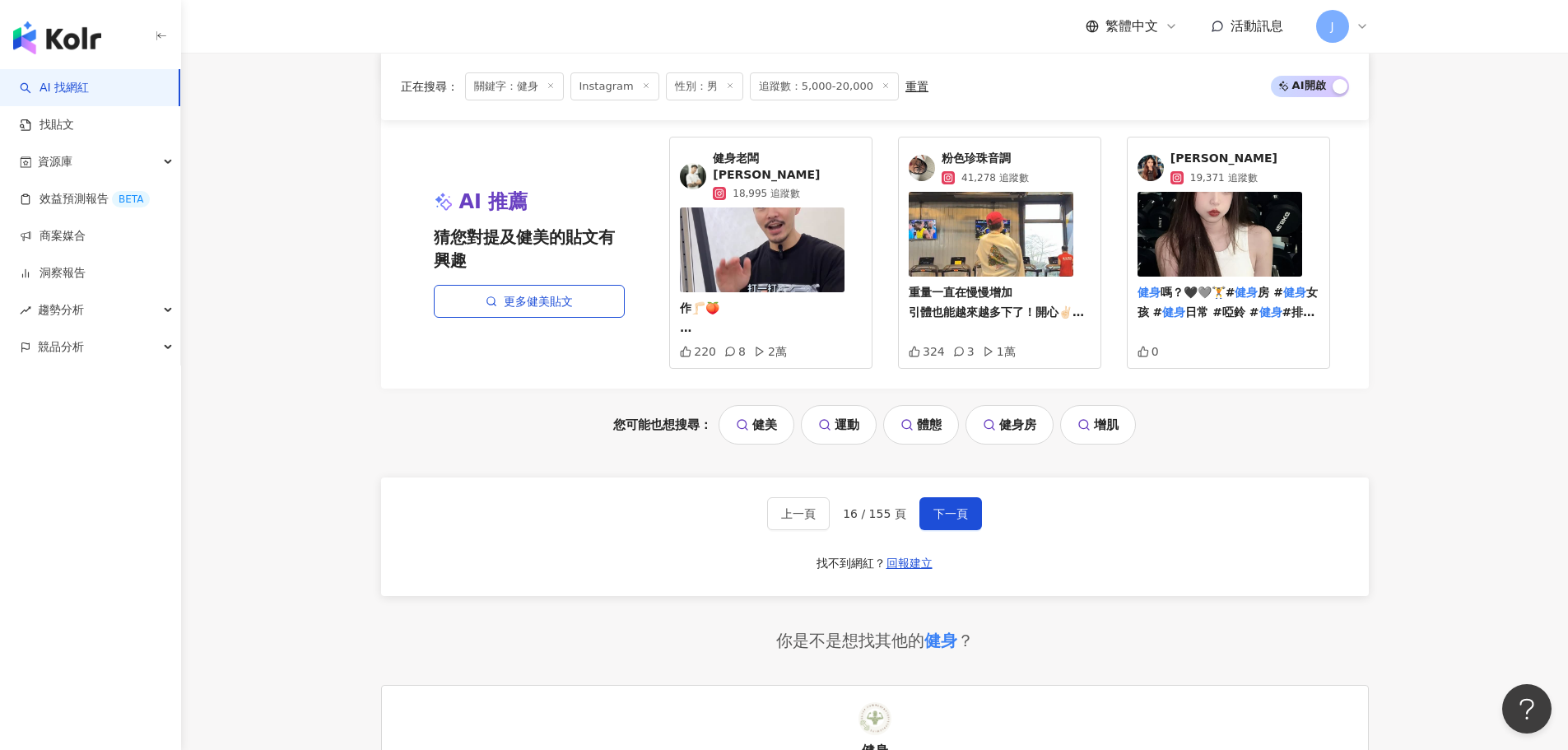
click at [958, 518] on div "上一頁 16 / 155 頁 下一頁 找不到網紅？ 回報建立" at bounding box center [875, 537] width 987 height 118
click at [960, 507] on span "下一頁" at bounding box center [950, 514] width 35 height 14
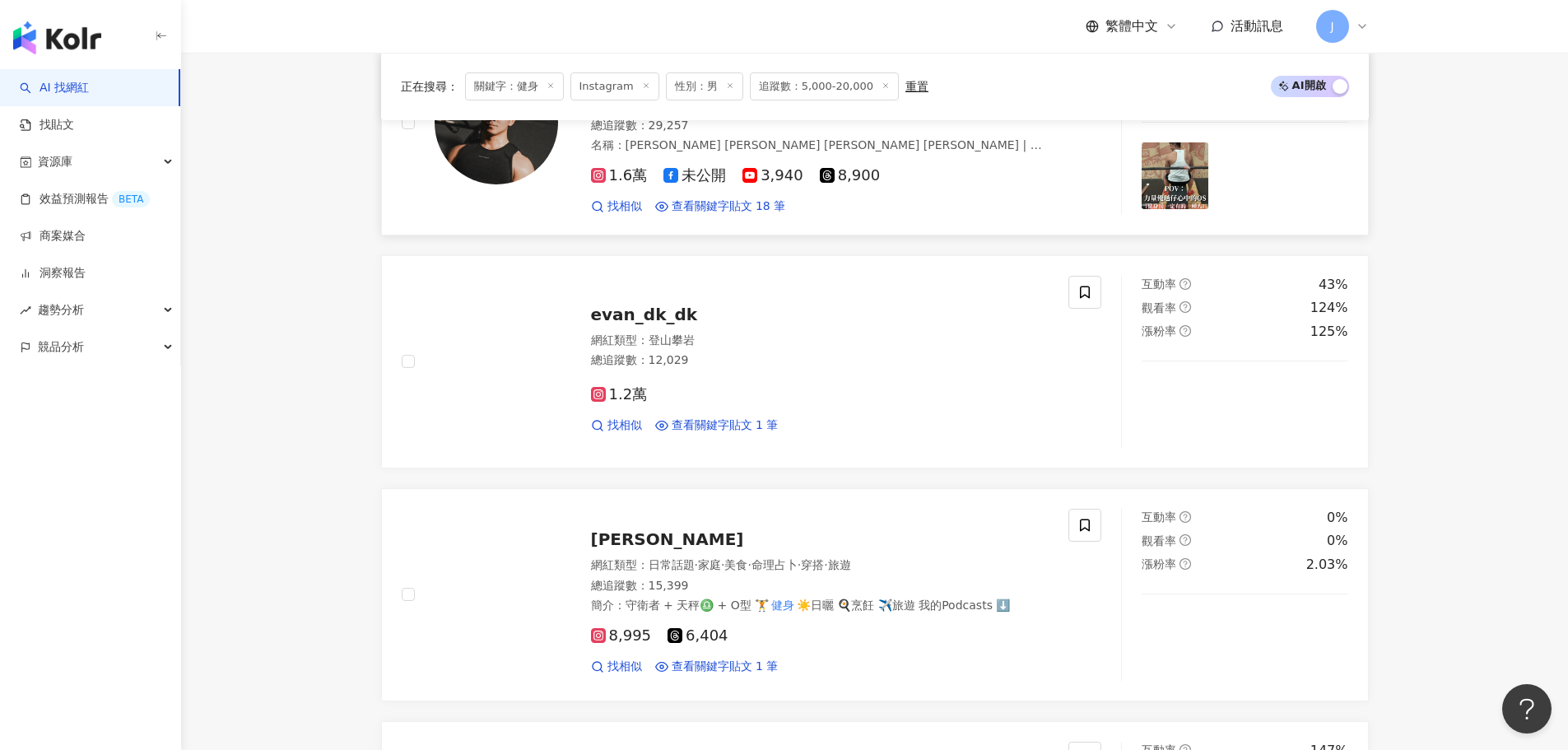
scroll to position [2551, 0]
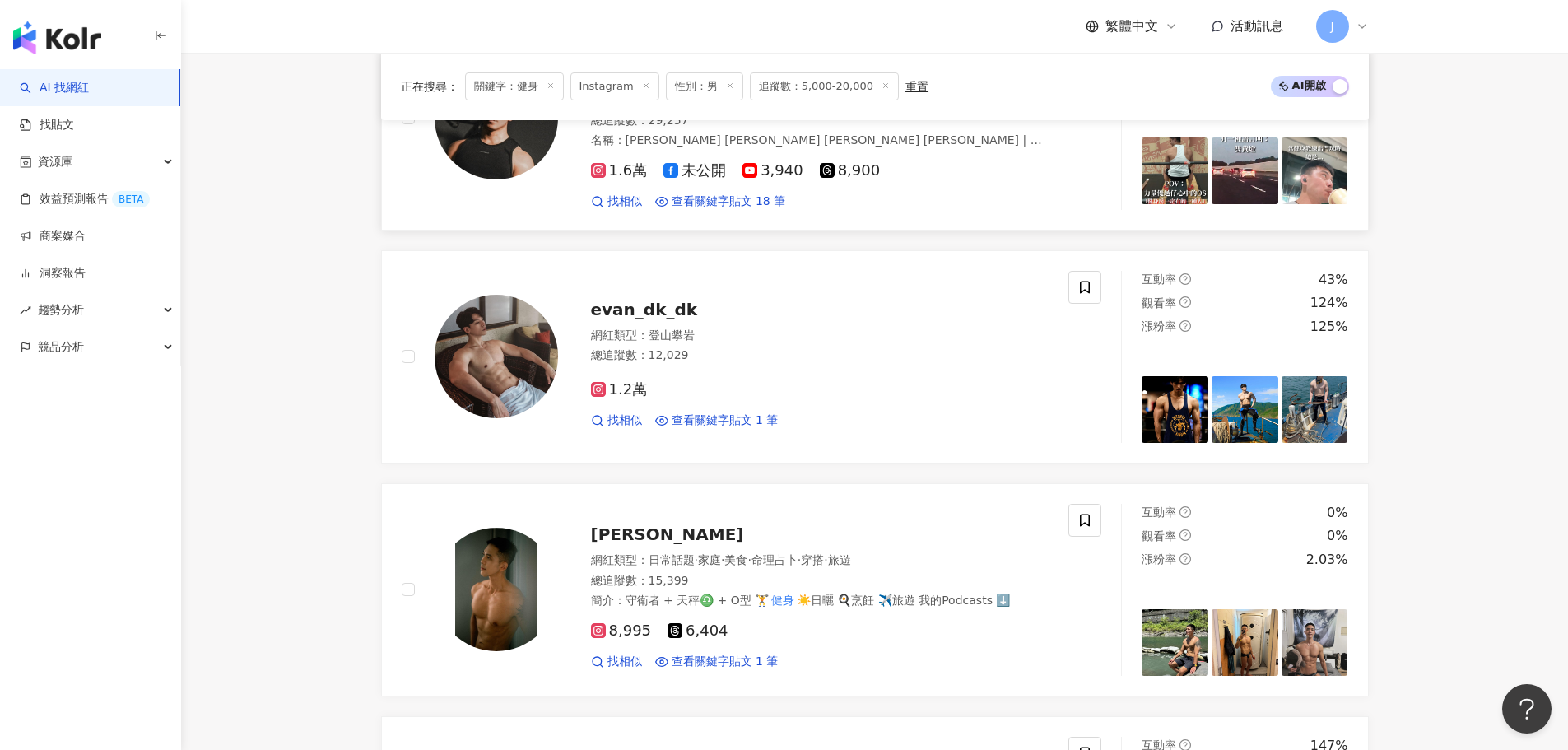
click at [953, 328] on div "網紅類型 ： 登山攀岩" at bounding box center [819, 336] width 459 height 16
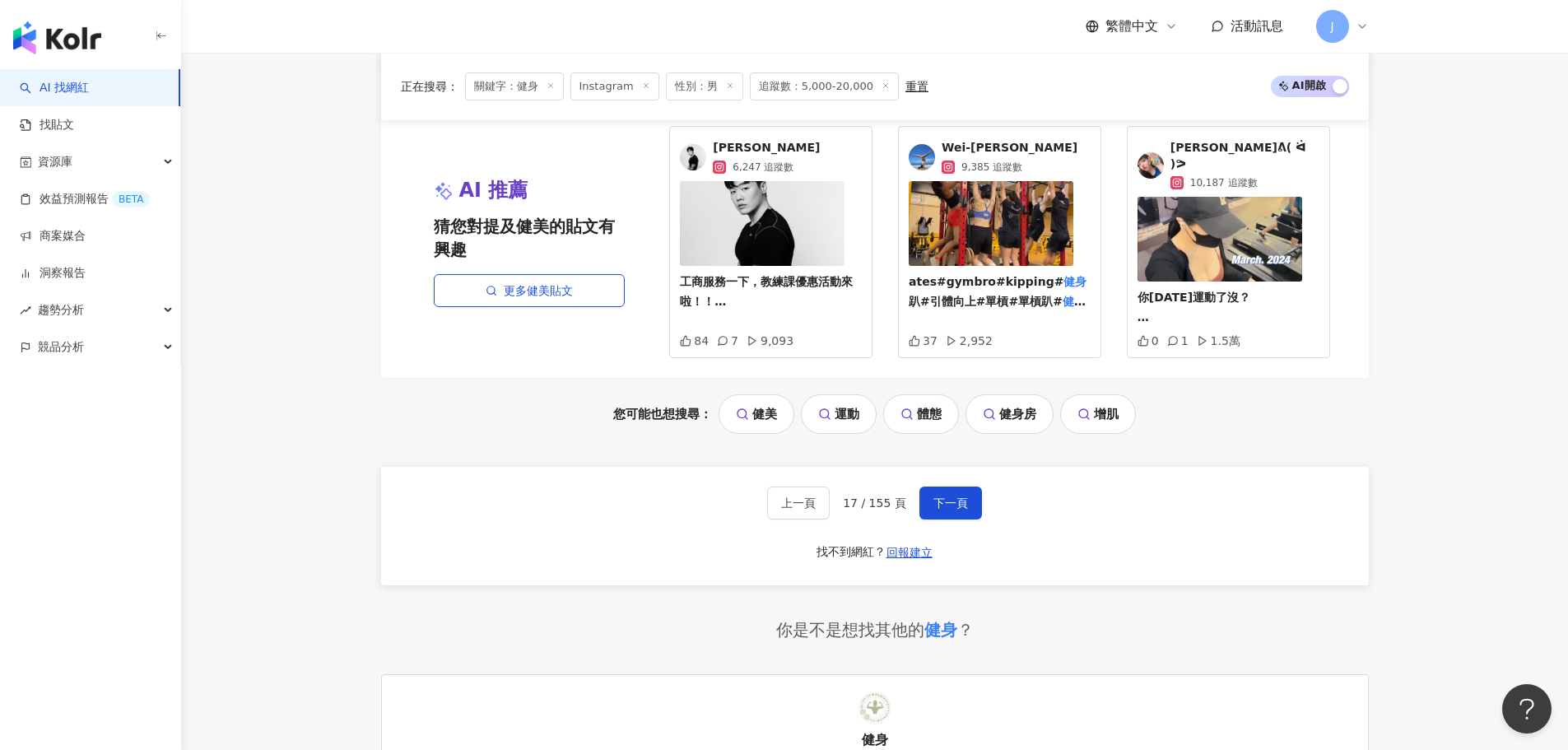
scroll to position [3539, 0]
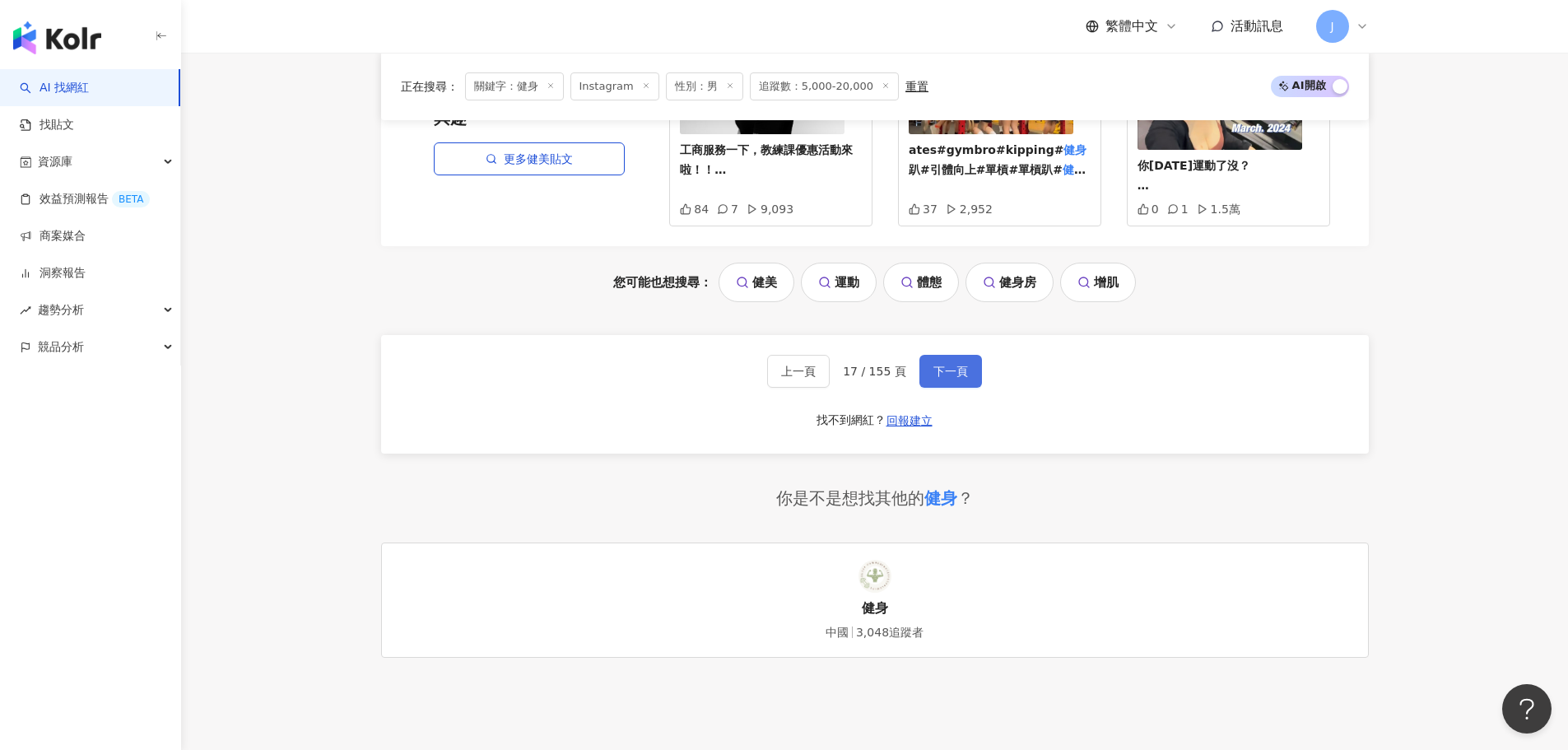
click at [942, 365] on span "下一頁" at bounding box center [950, 372] width 35 height 14
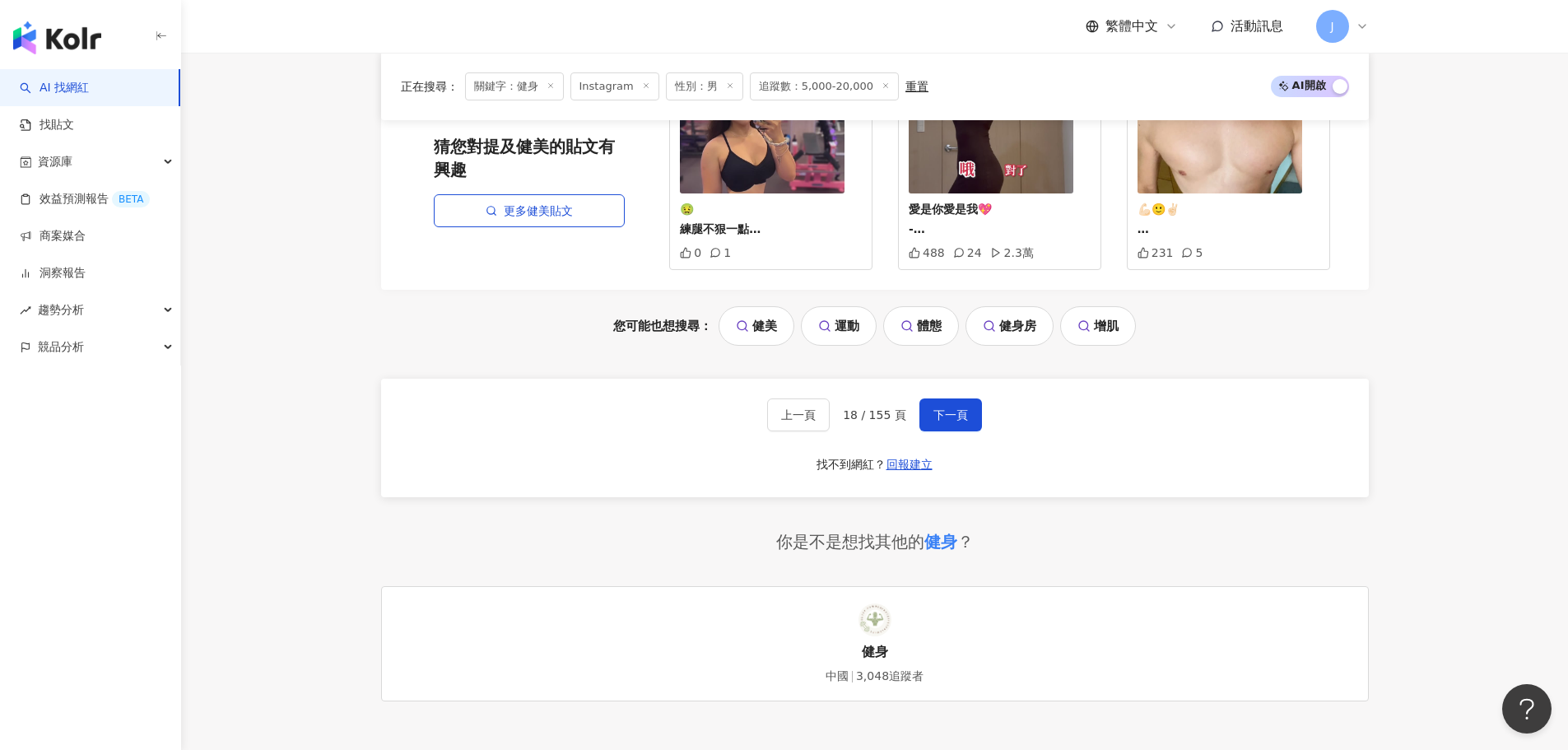
scroll to position [3667, 0]
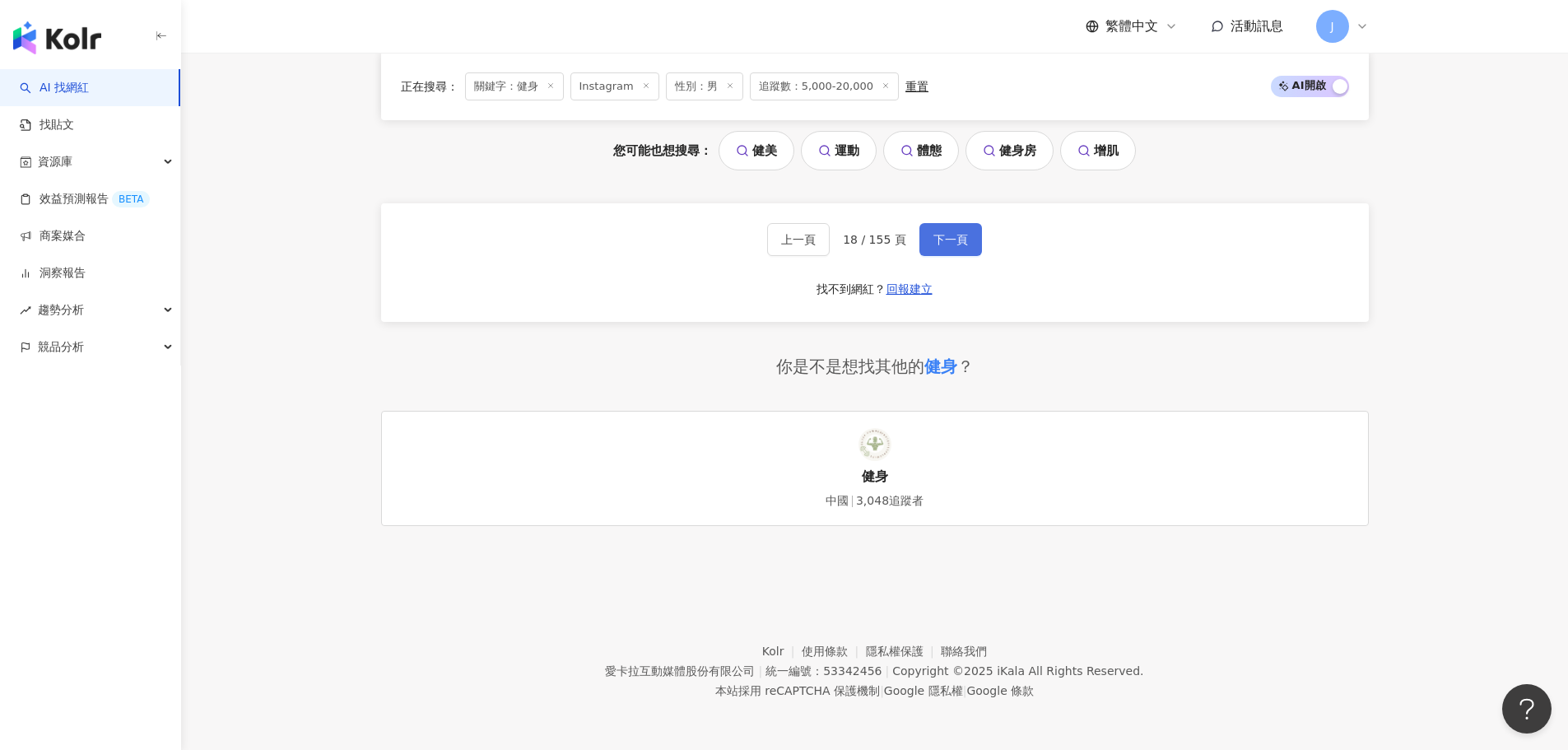
click at [945, 236] on span "下一頁" at bounding box center [950, 240] width 35 height 14
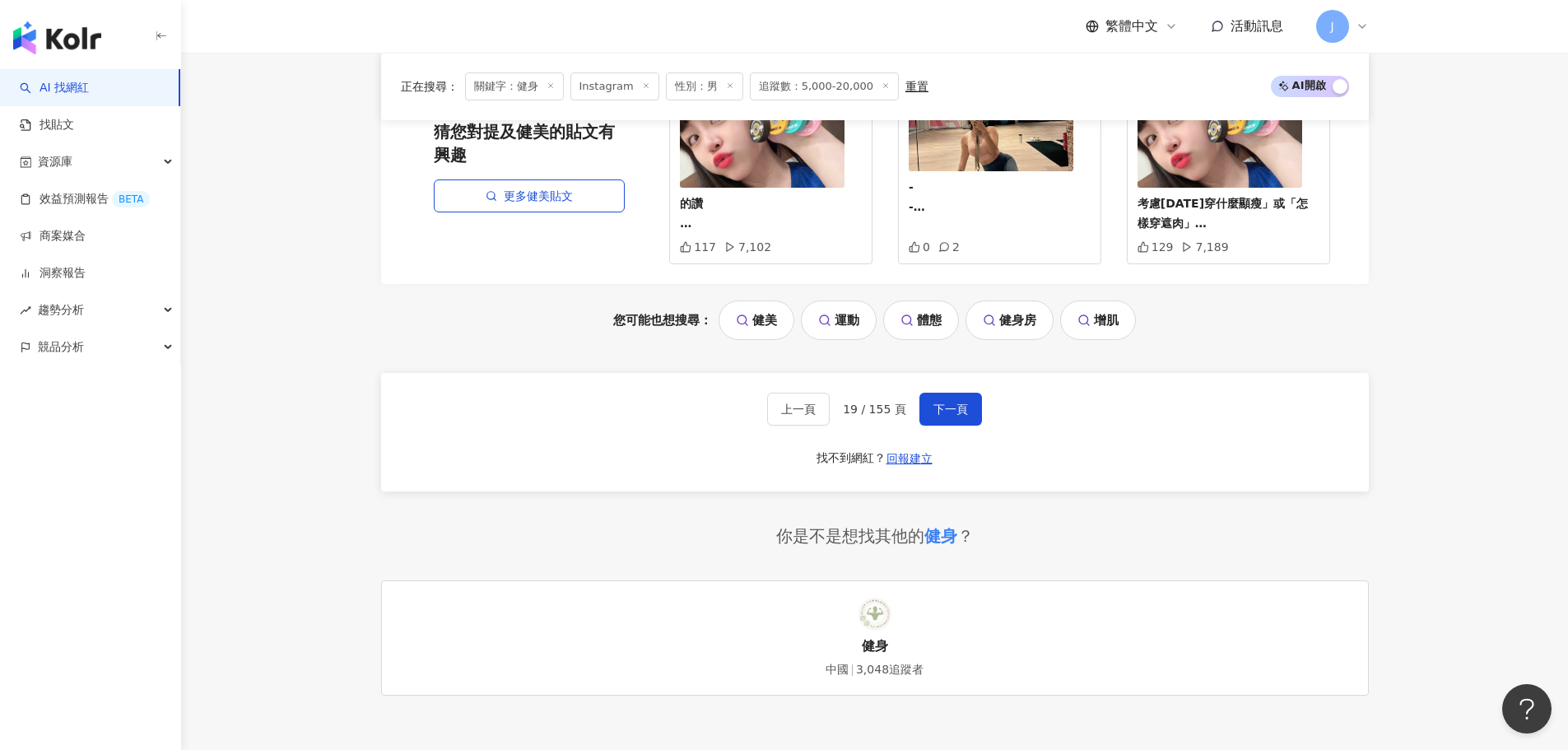
scroll to position [3468, 0]
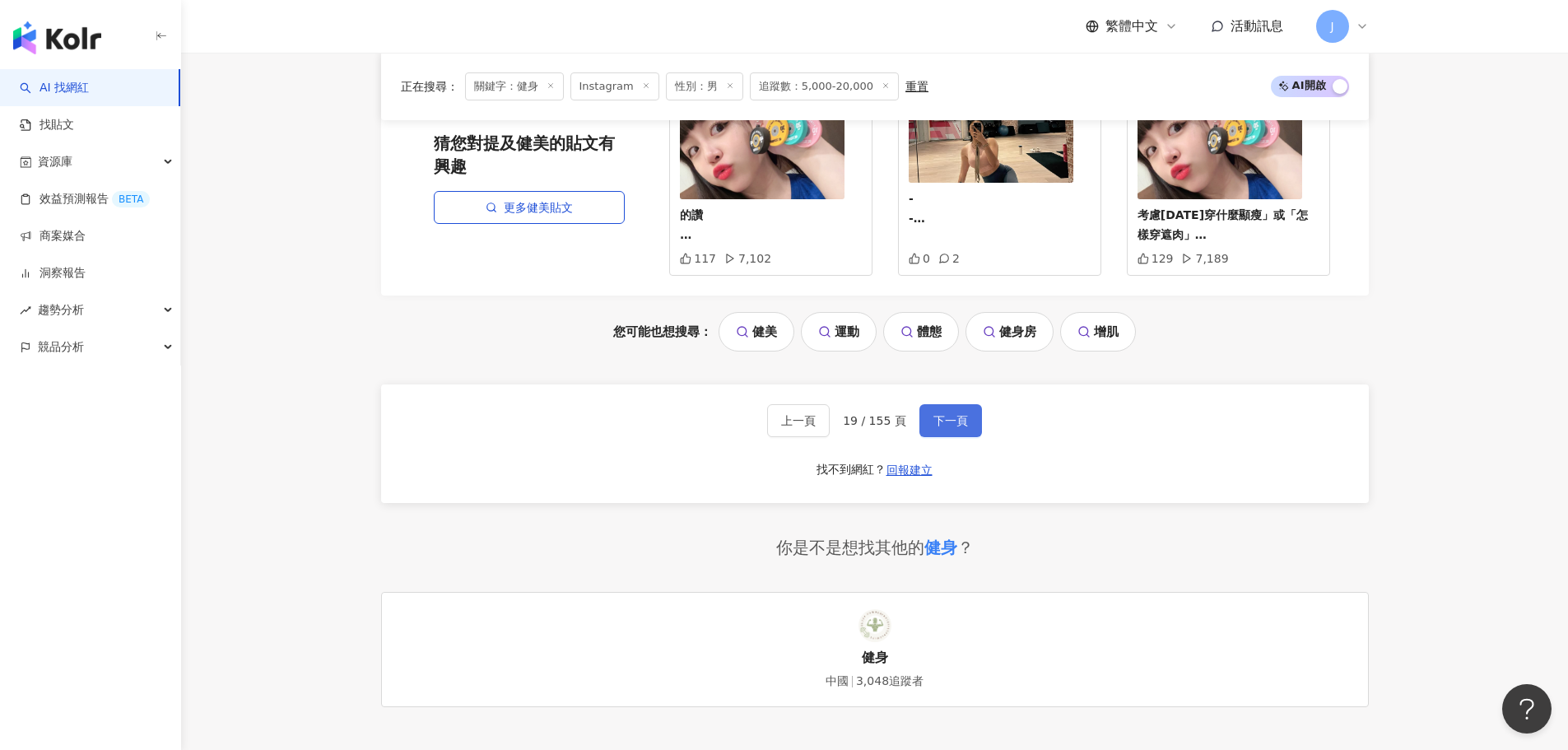
click at [935, 414] on span "下一頁" at bounding box center [950, 421] width 35 height 14
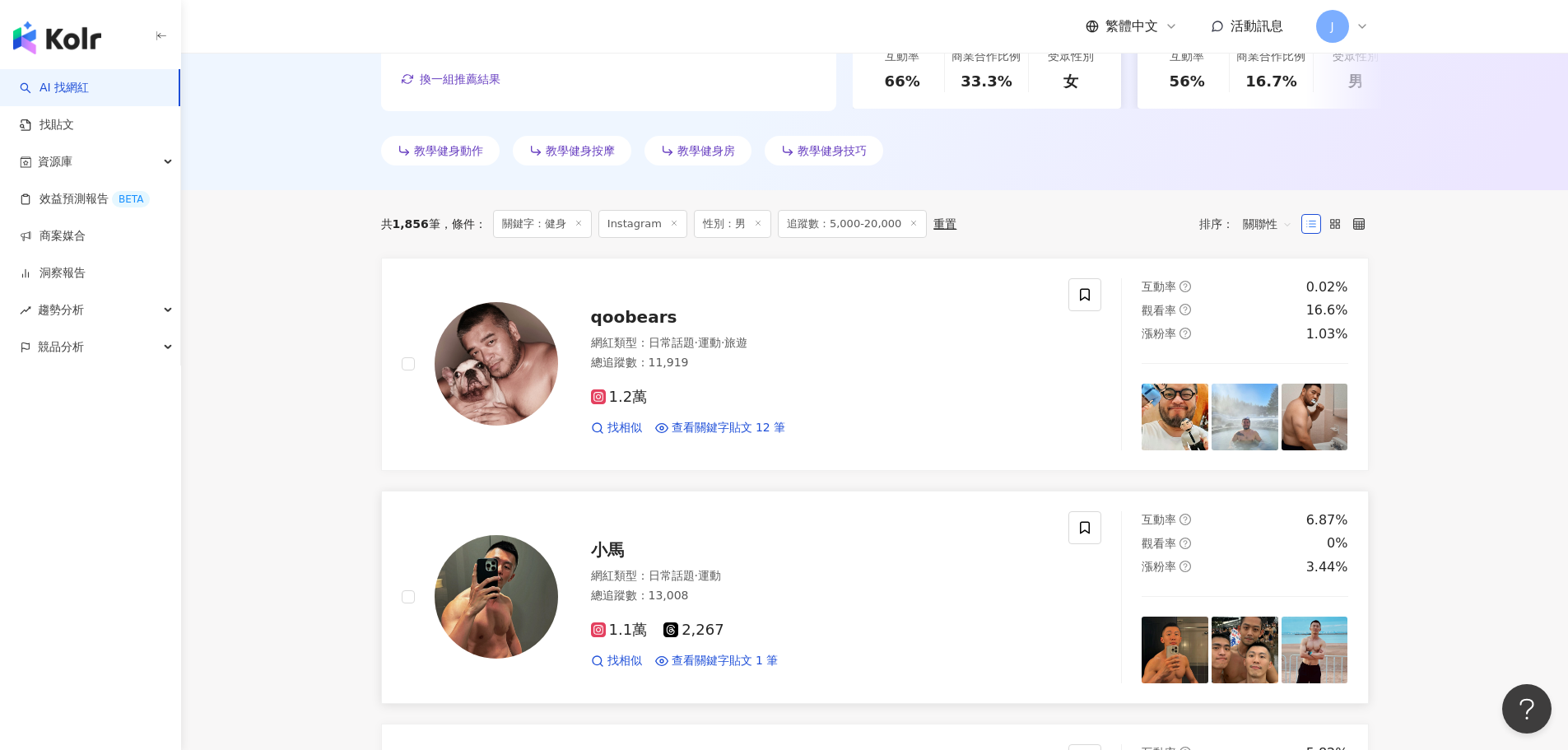
scroll to position [420, 0]
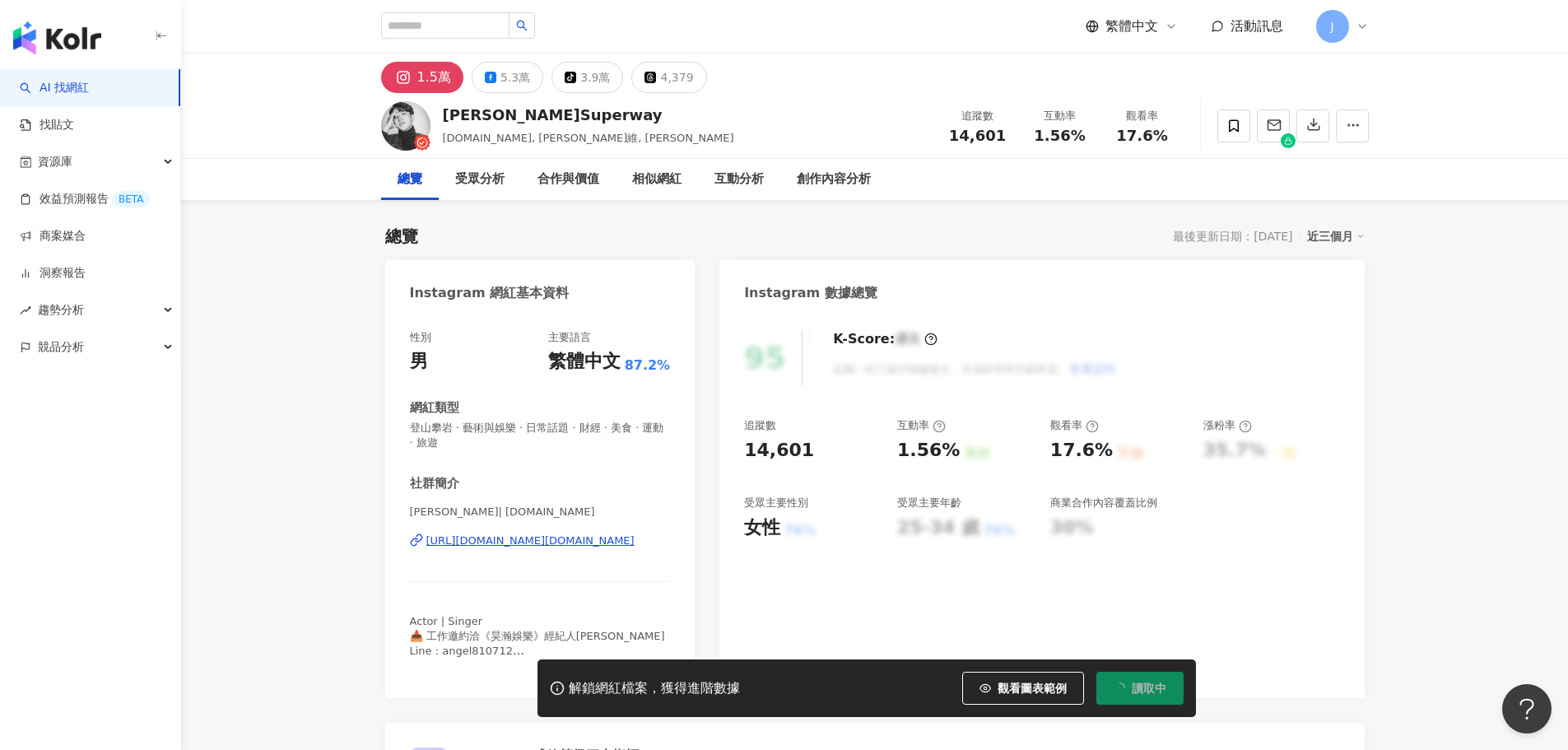
click at [563, 537] on div "https://www.instagram.com/superway.tw/" at bounding box center [530, 540] width 208 height 15
click at [564, 546] on div "https://www.instagram.com/superway.tw/" at bounding box center [530, 540] width 208 height 15
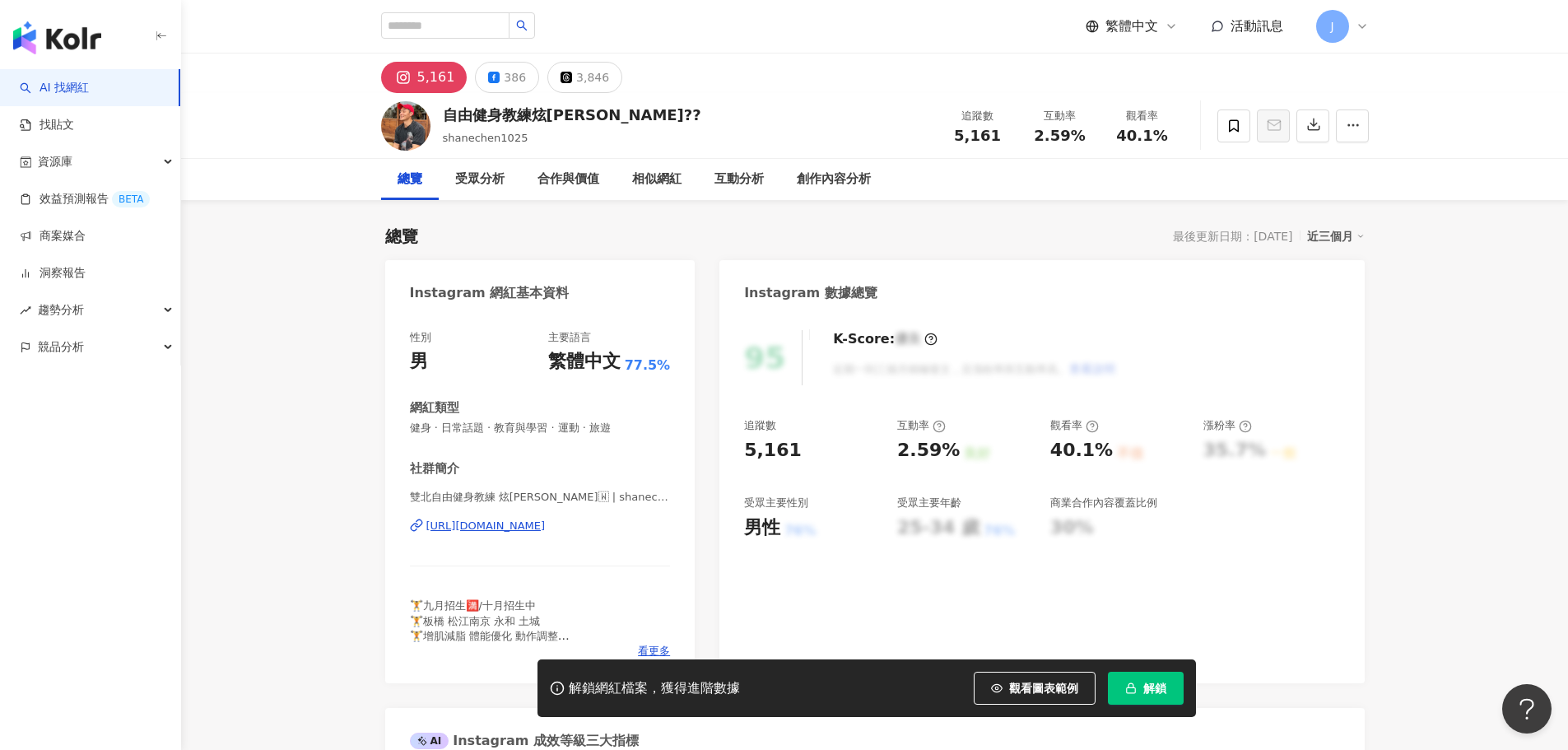
click at [546, 527] on div "https://www.instagram.com/shanechen1025/" at bounding box center [486, 526] width 119 height 15
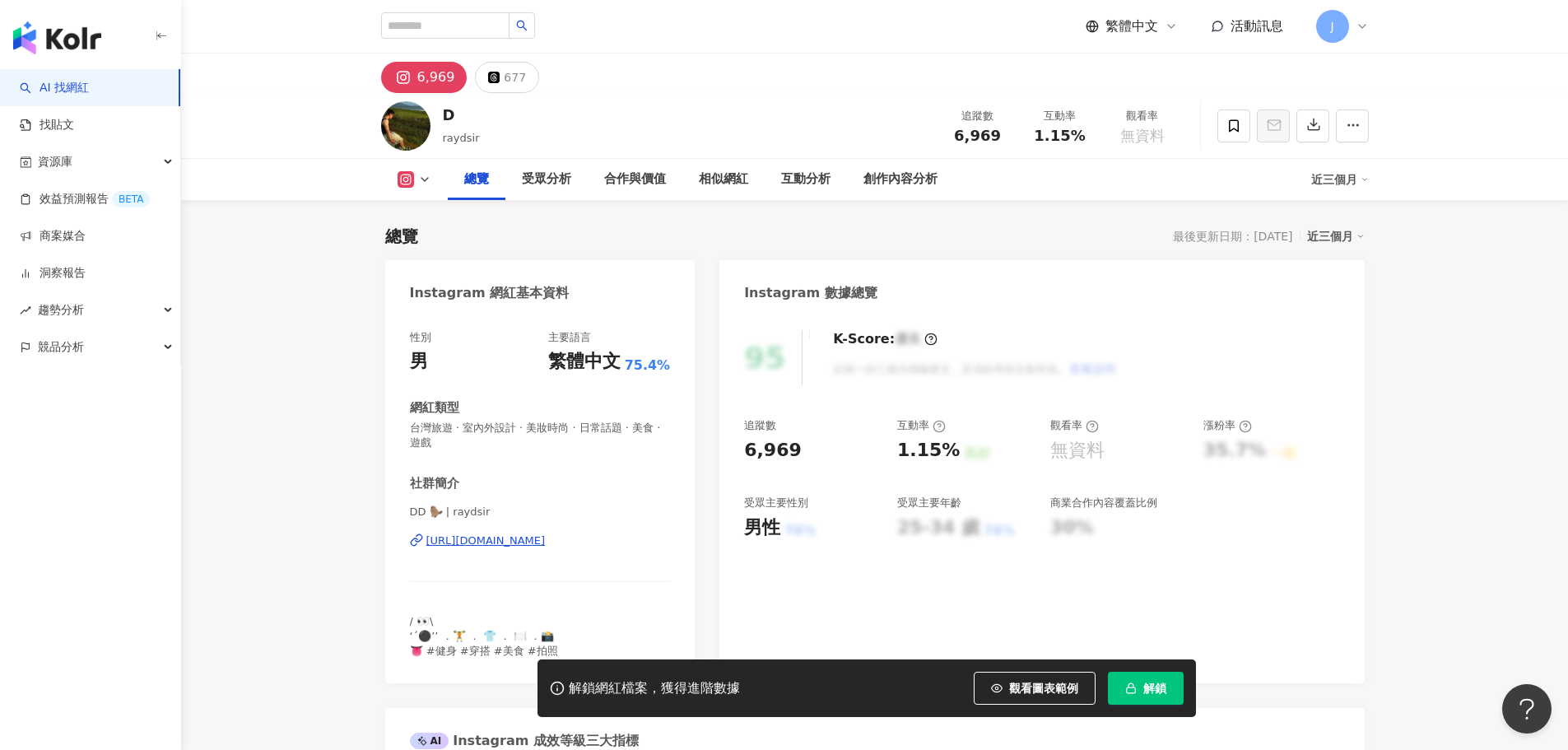
click at [520, 542] on div "https://www.instagram.com/raydsir/" at bounding box center [486, 540] width 119 height 15
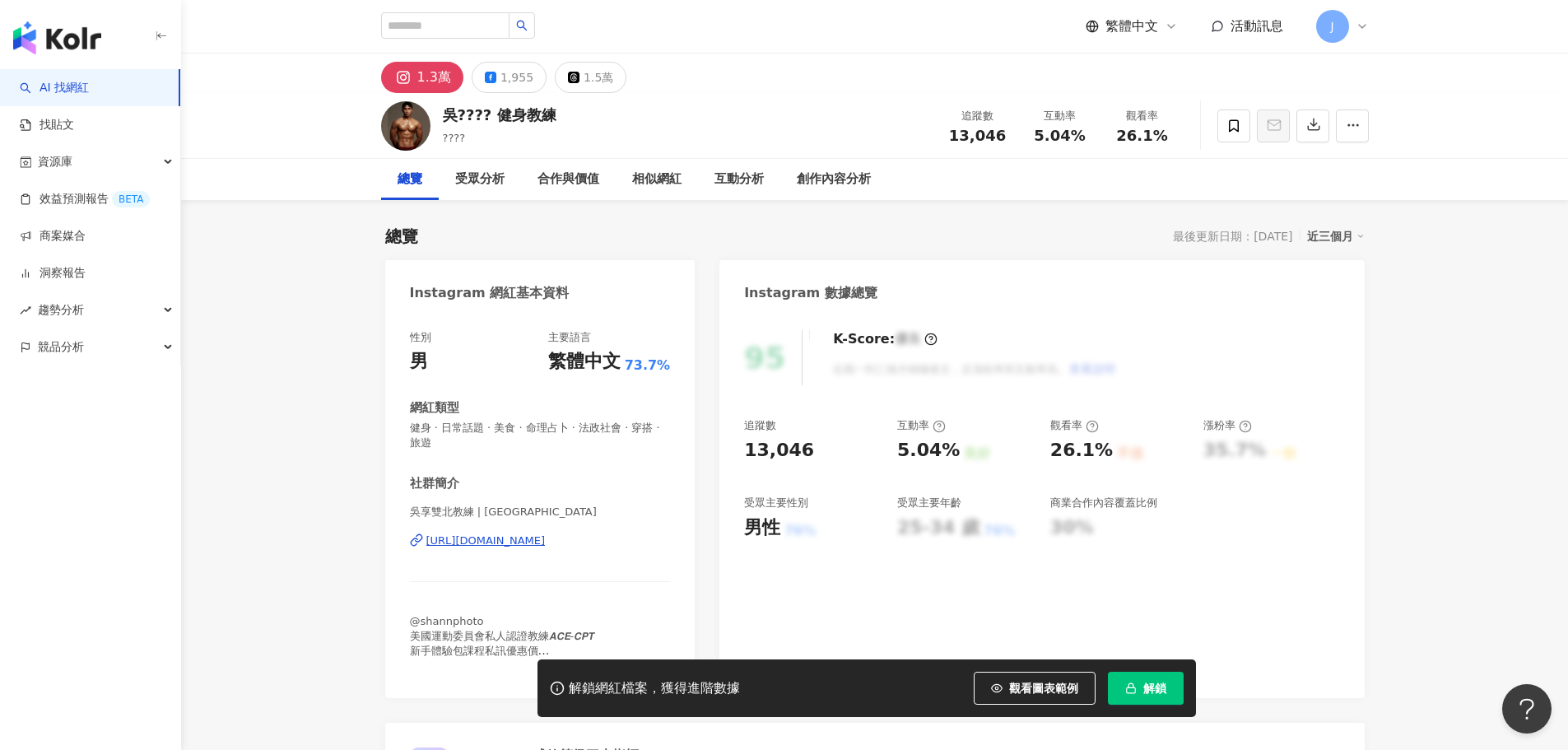
click at [546, 542] on div "[URL][DOMAIN_NAME]" at bounding box center [486, 540] width 119 height 15
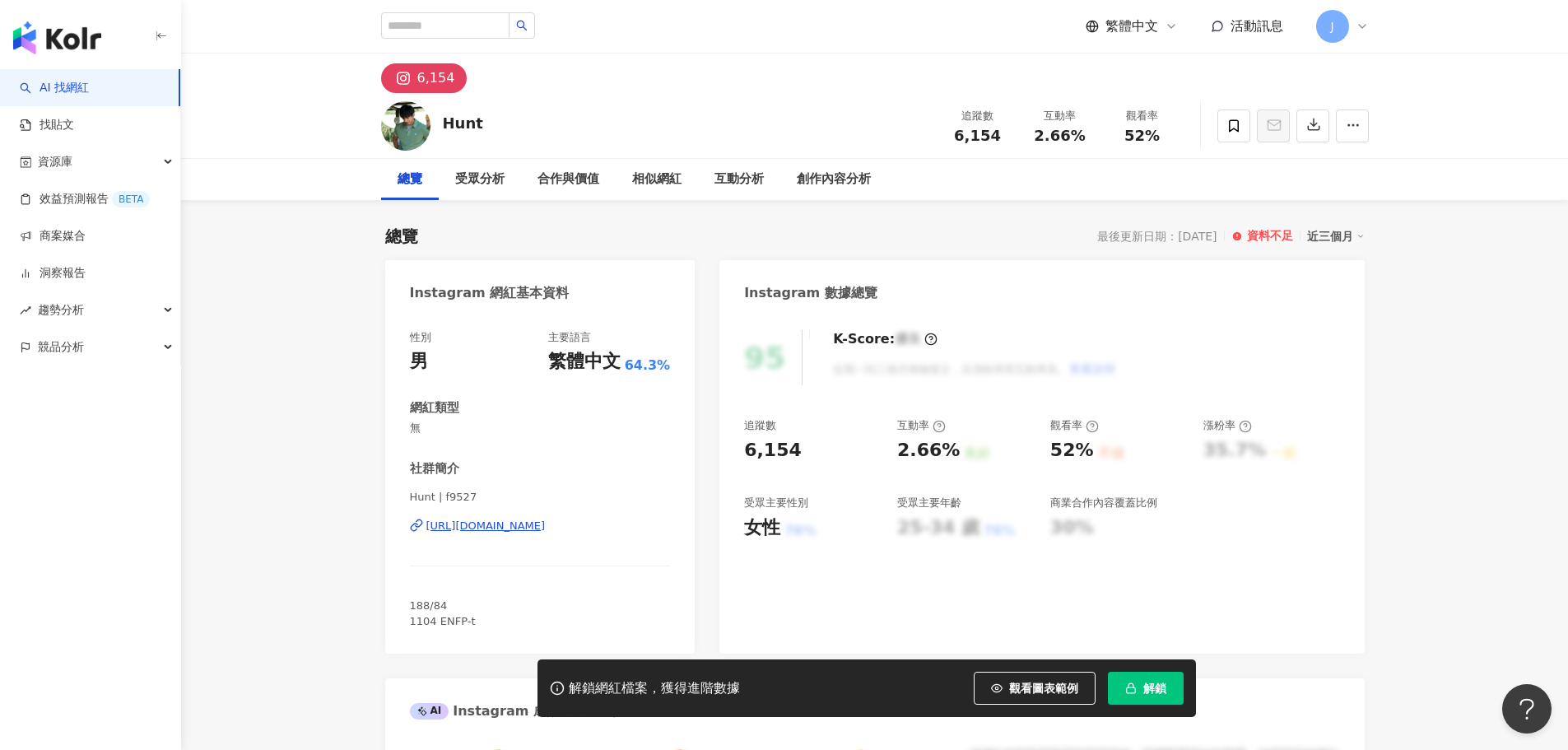
click at [544, 523] on div "[URL][DOMAIN_NAME]" at bounding box center [486, 526] width 119 height 15
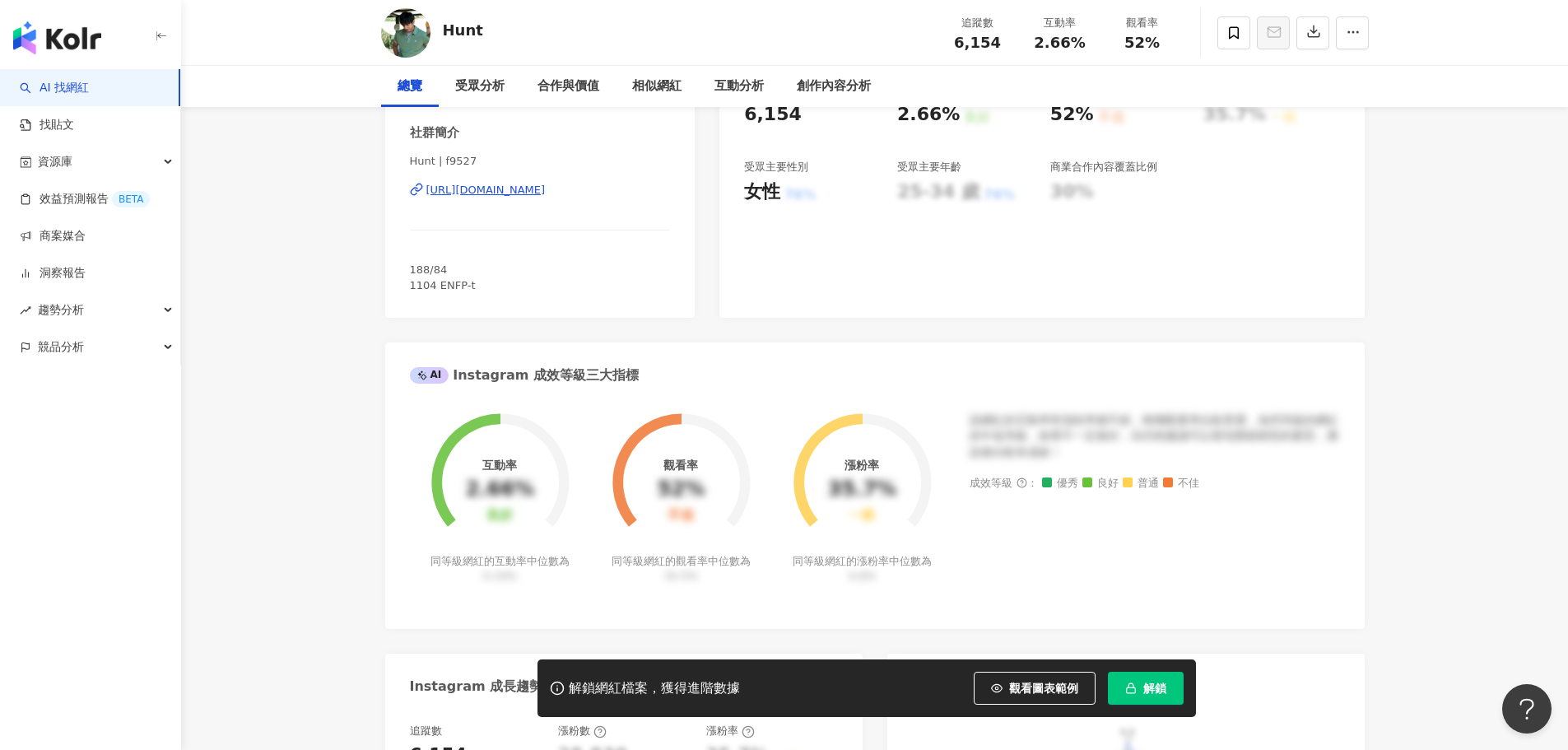
scroll to position [494, 0]
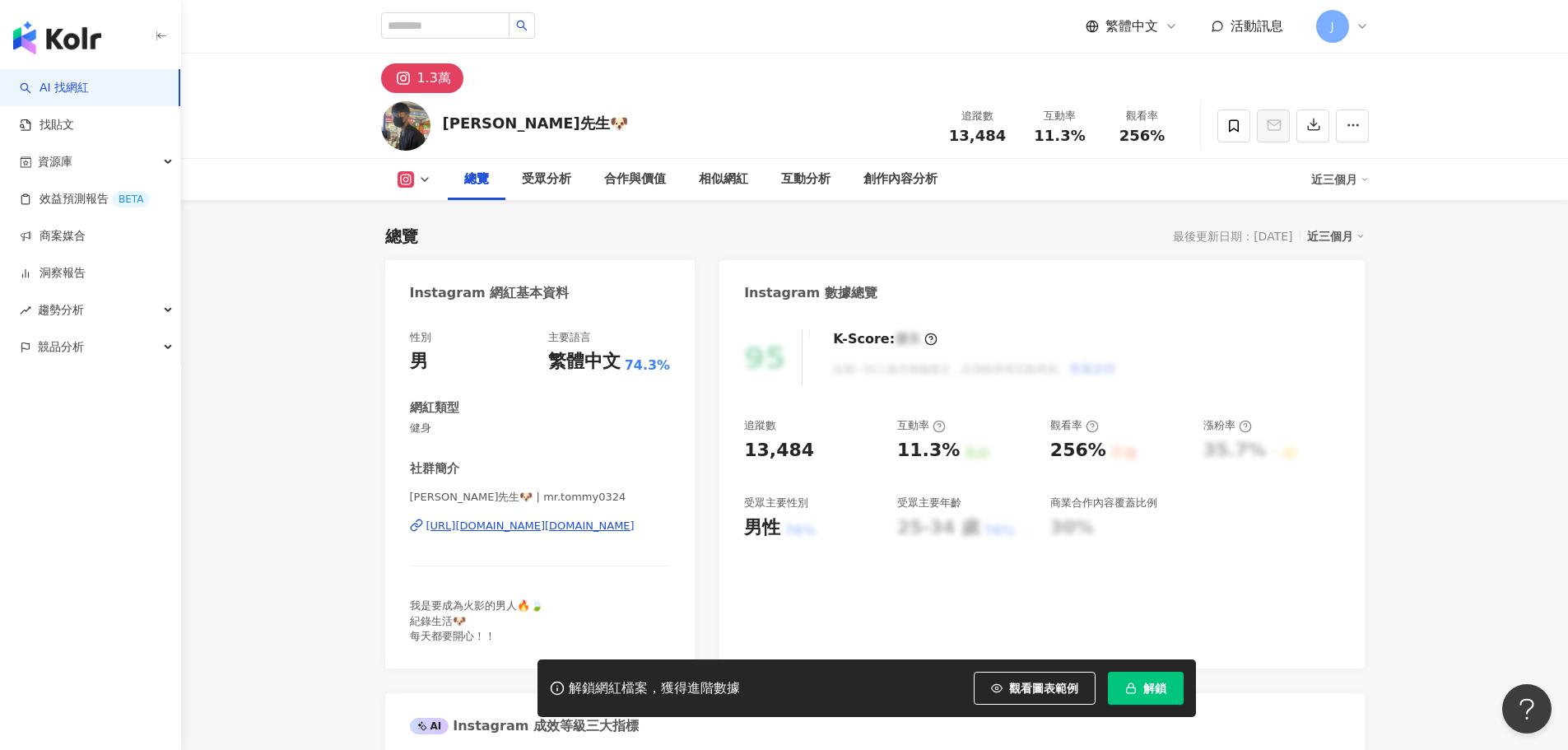
click at [508, 523] on div "[URL][DOMAIN_NAME][DOMAIN_NAME]" at bounding box center [530, 526] width 208 height 15
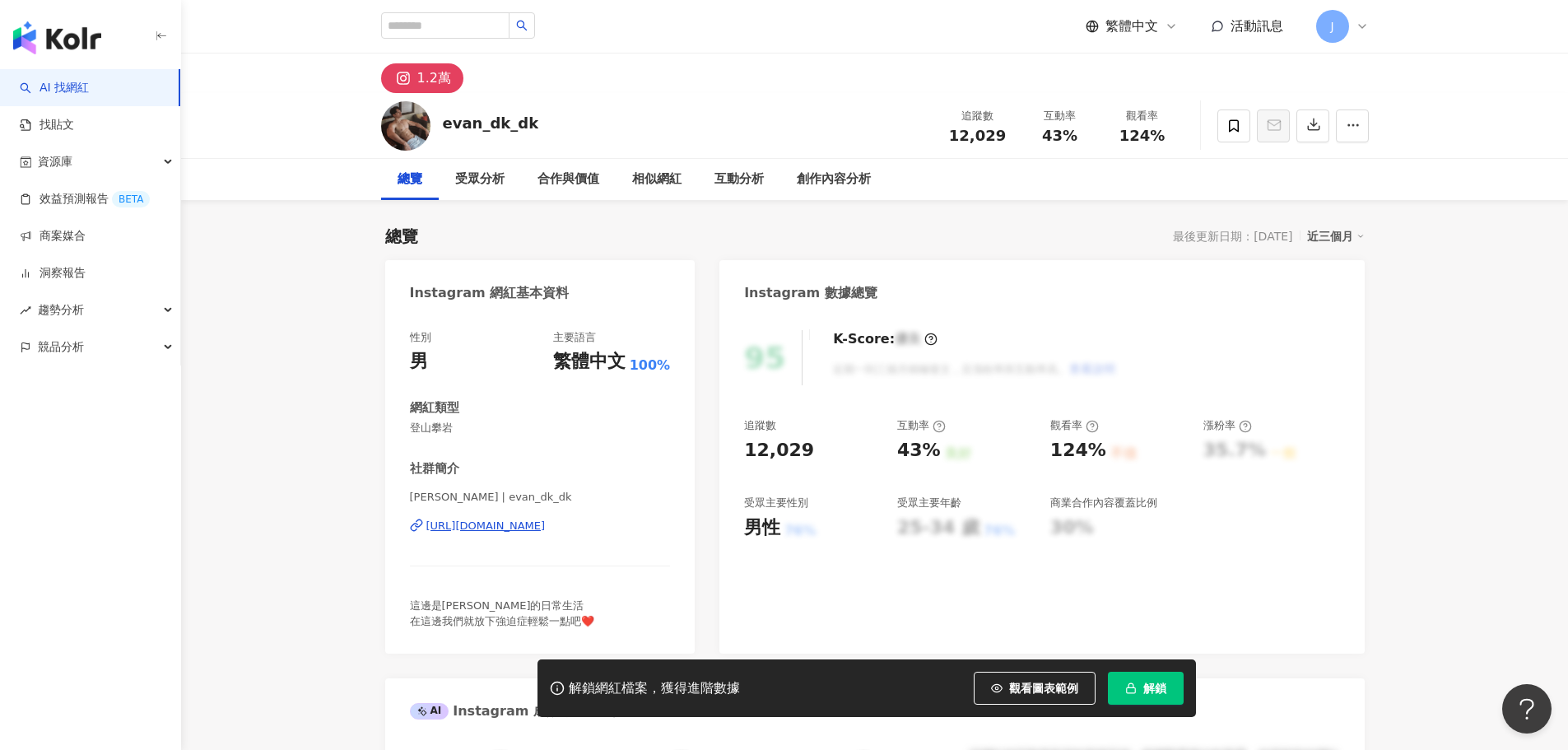
click at [514, 527] on div "https://www.instagram.com/evan_dk_dk/" at bounding box center [486, 526] width 119 height 15
